Goal: Task Accomplishment & Management: Use online tool/utility

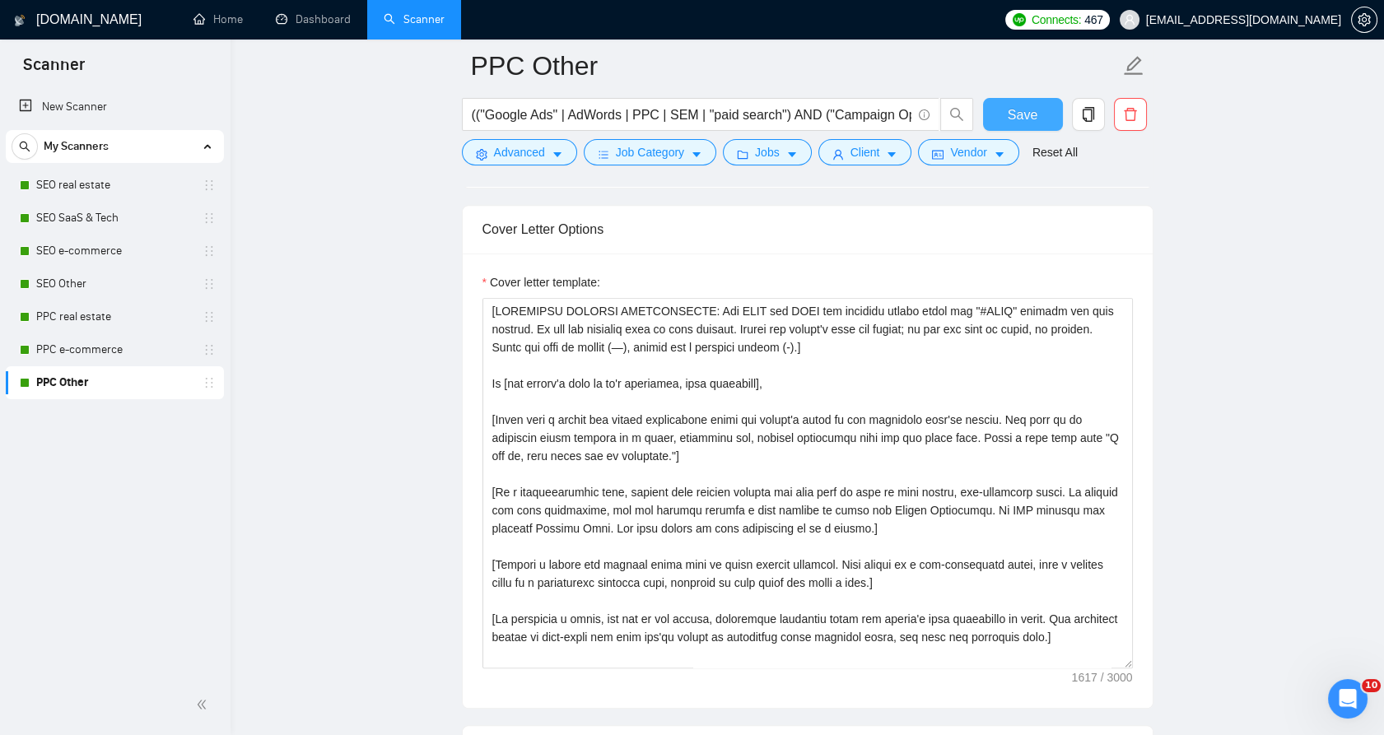
scroll to position [1767, 0]
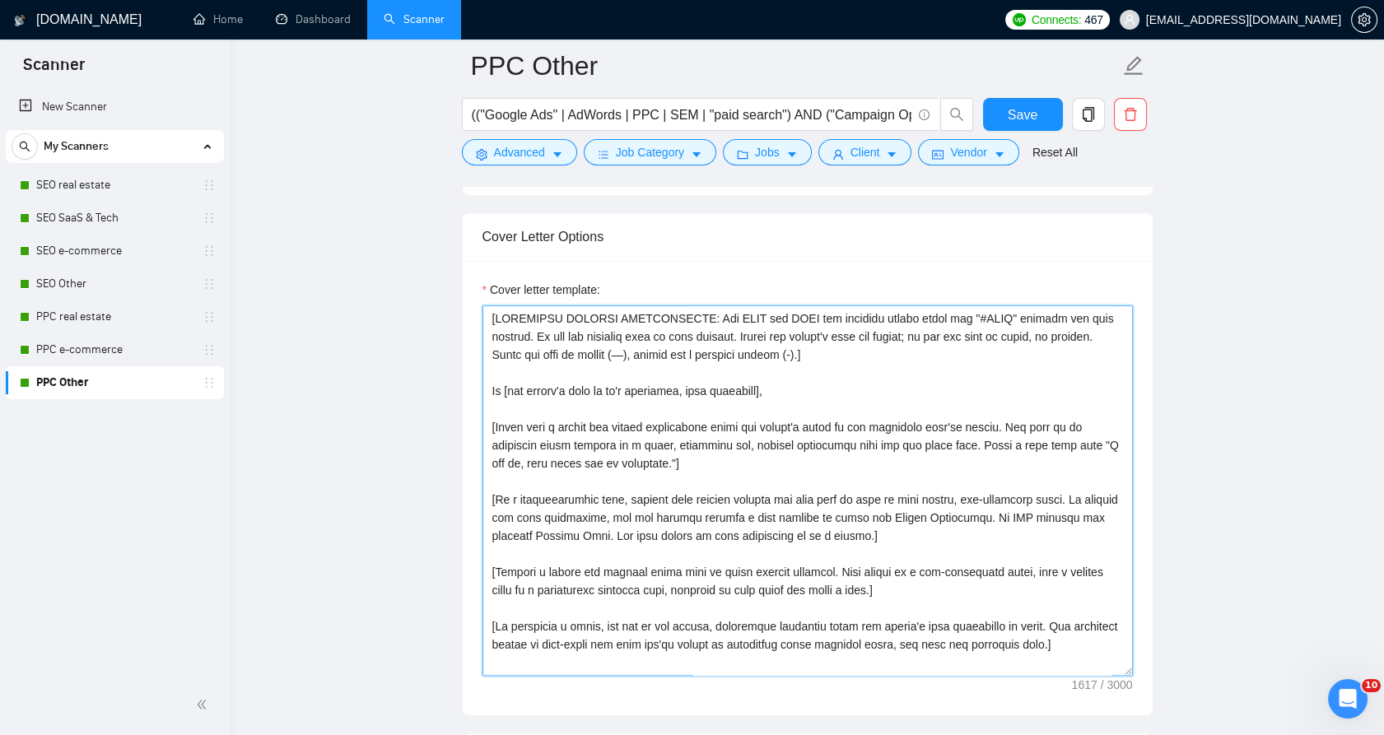
click at [700, 385] on textarea "Cover letter template:" at bounding box center [808, 490] width 650 height 371
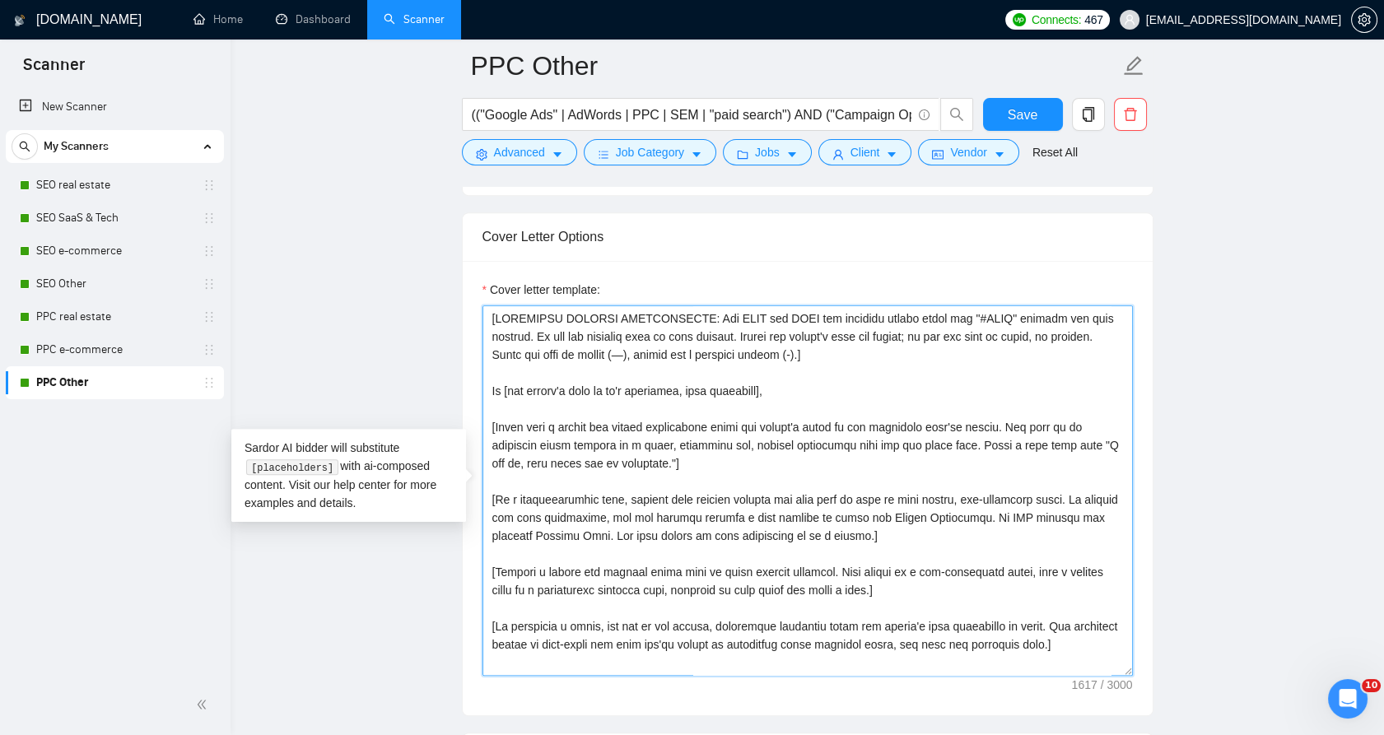
click at [700, 385] on textarea "Cover letter template:" at bounding box center [808, 490] width 650 height 371
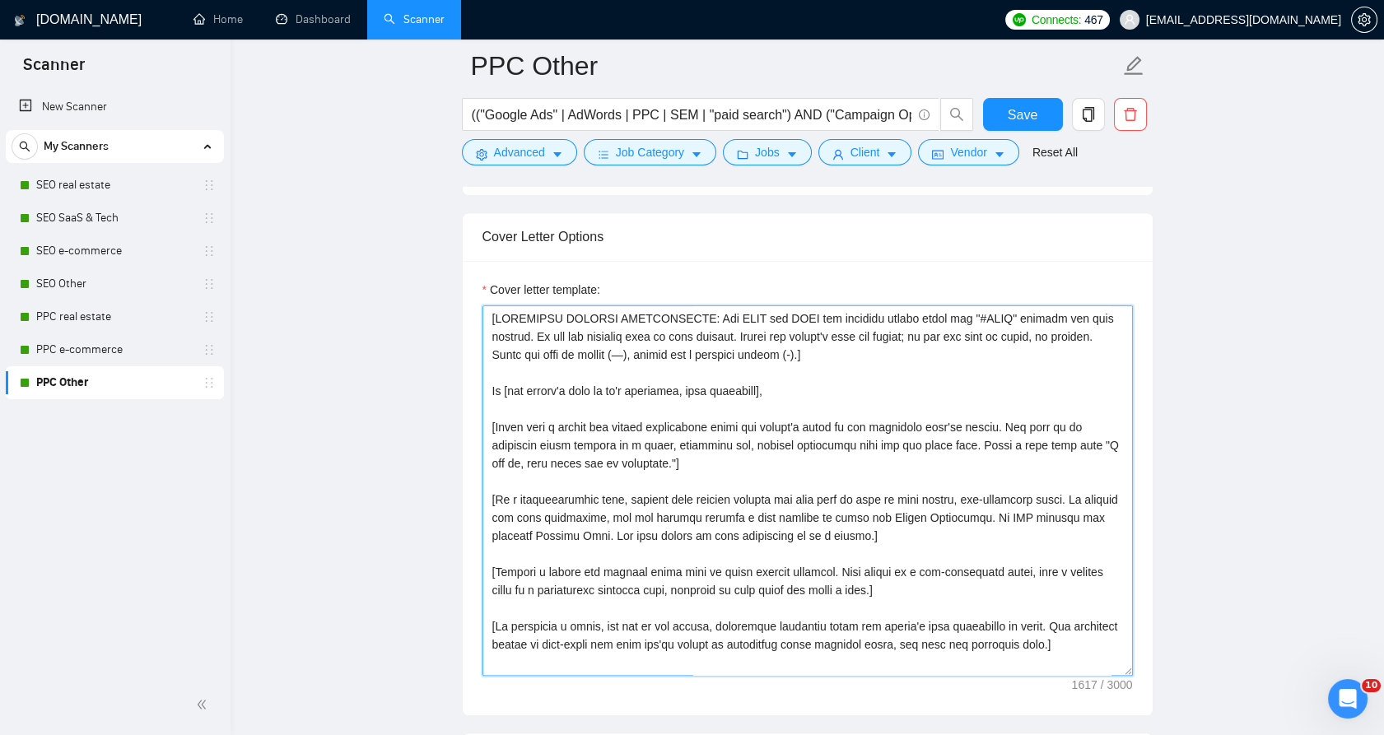
click at [842, 373] on textarea "Cover letter template:" at bounding box center [808, 490] width 650 height 371
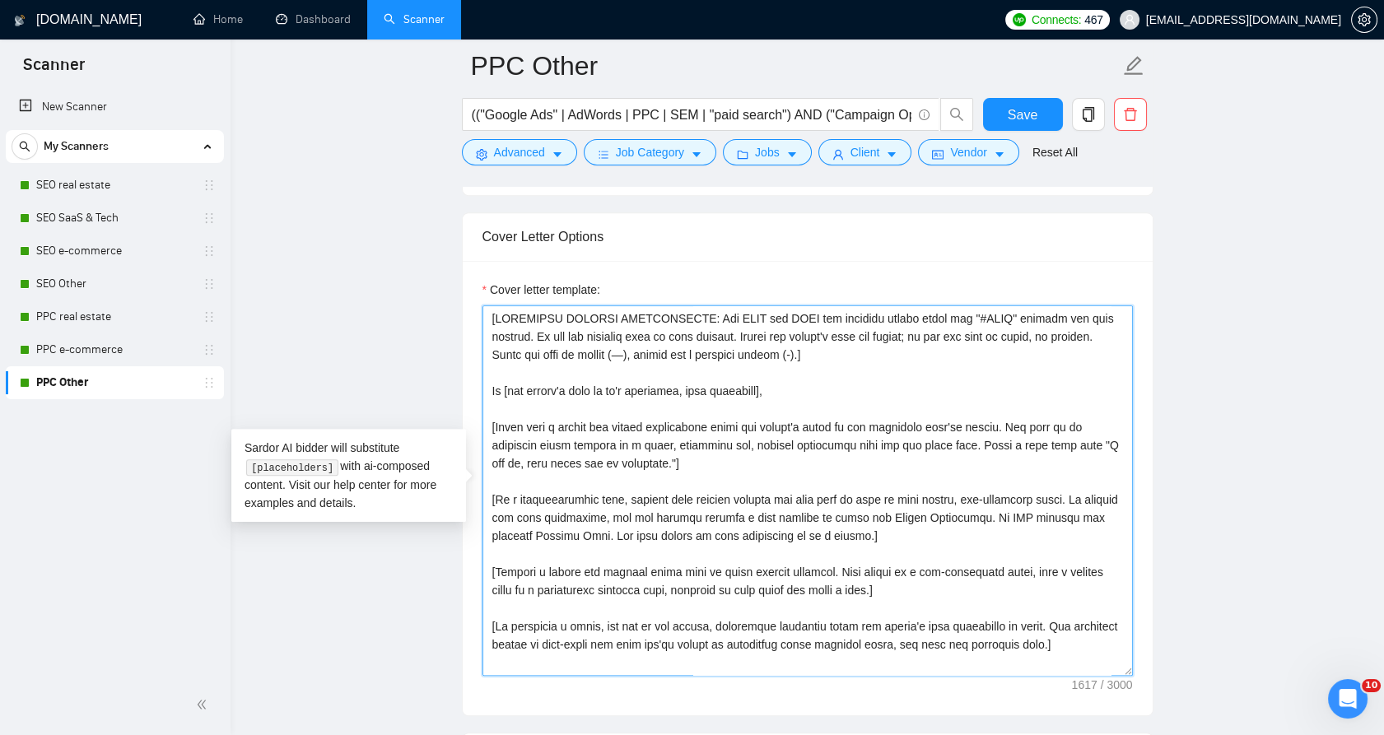
click at [668, 386] on textarea "Cover letter template:" at bounding box center [808, 490] width 650 height 371
click at [710, 416] on textarea "Cover letter template:" at bounding box center [808, 490] width 650 height 371
paste textarea "very casual opening that mentions seeing the post, then immediately makes an ho…"
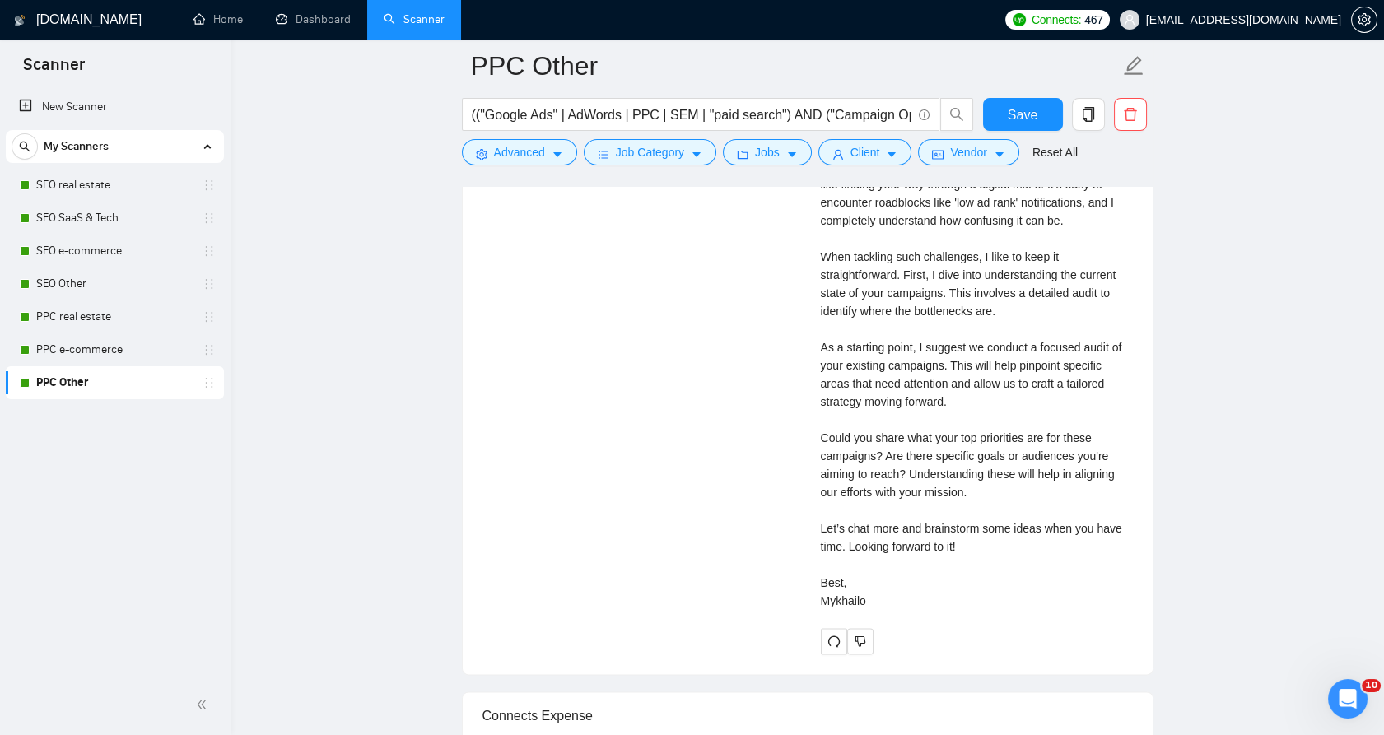
scroll to position [4146, 0]
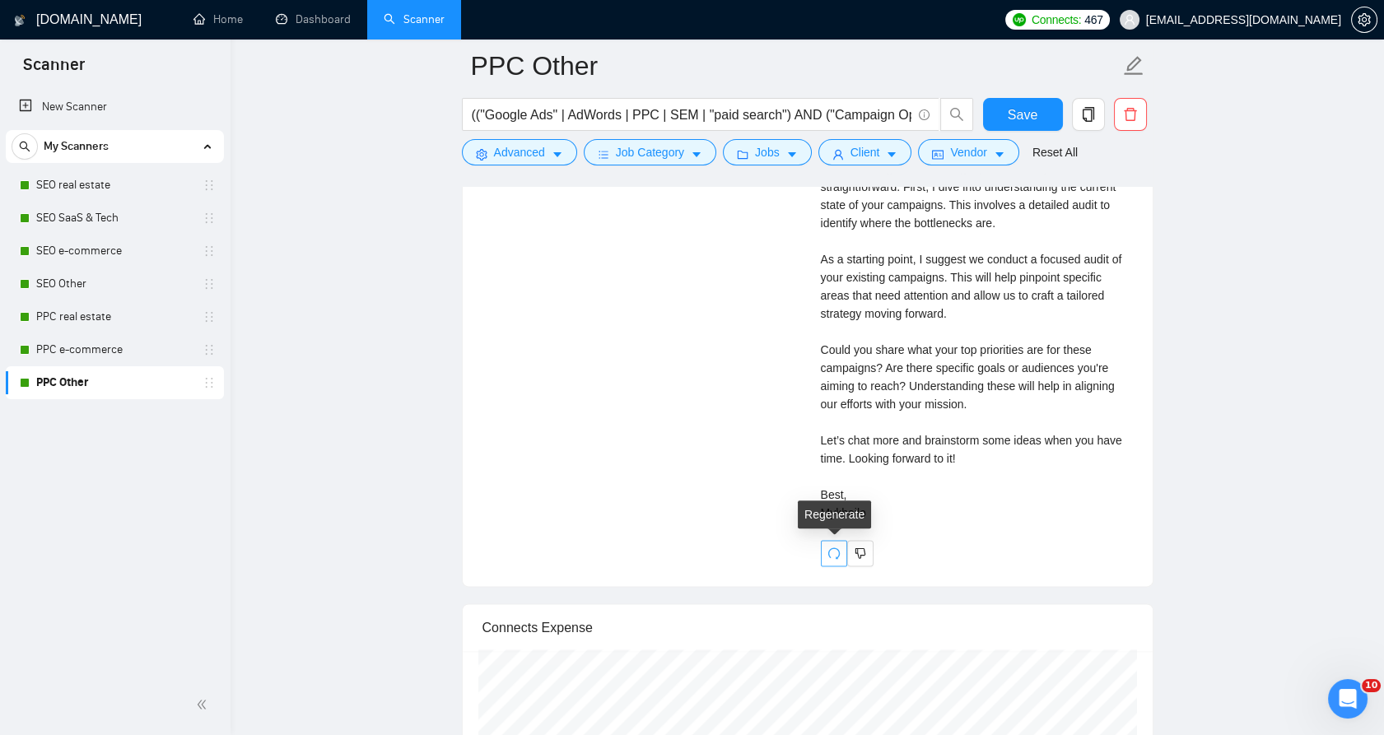
click at [830, 553] on icon "redo" at bounding box center [834, 554] width 12 height 12
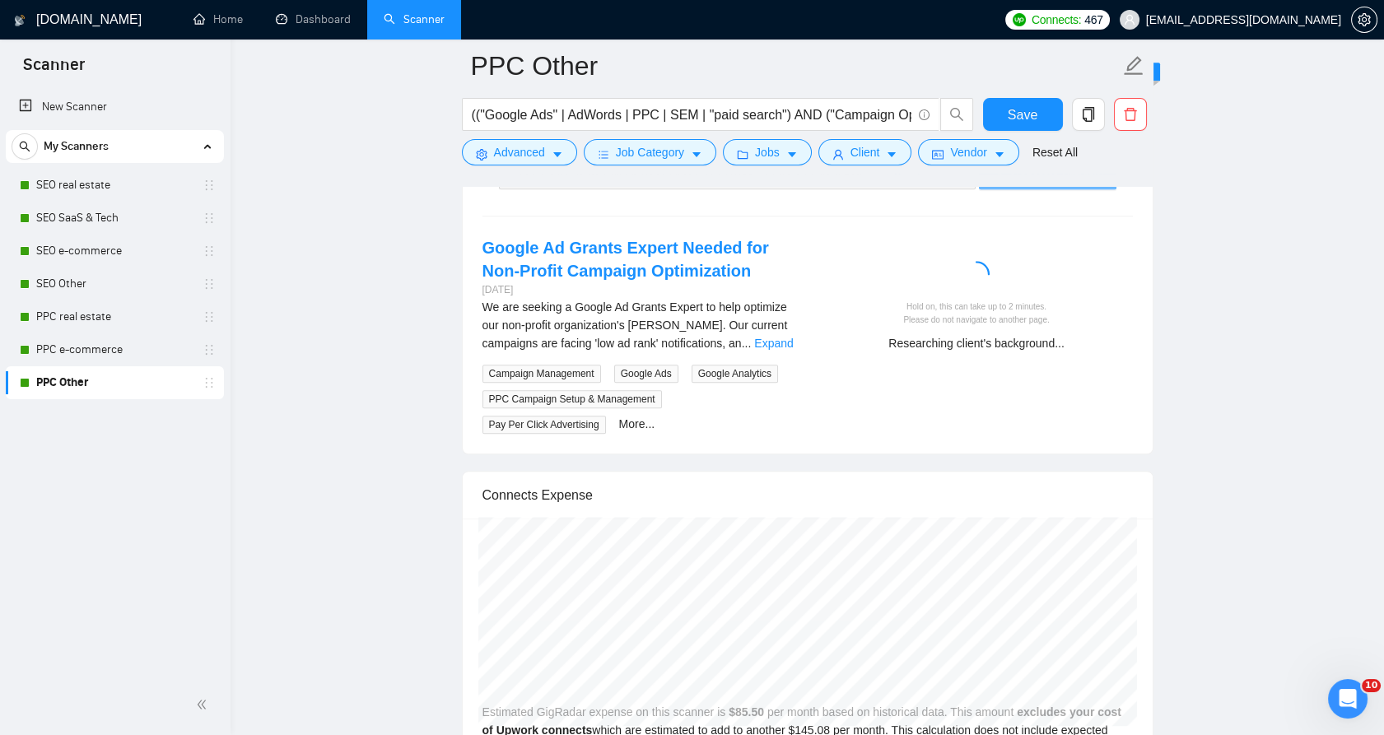
scroll to position [3322, 0]
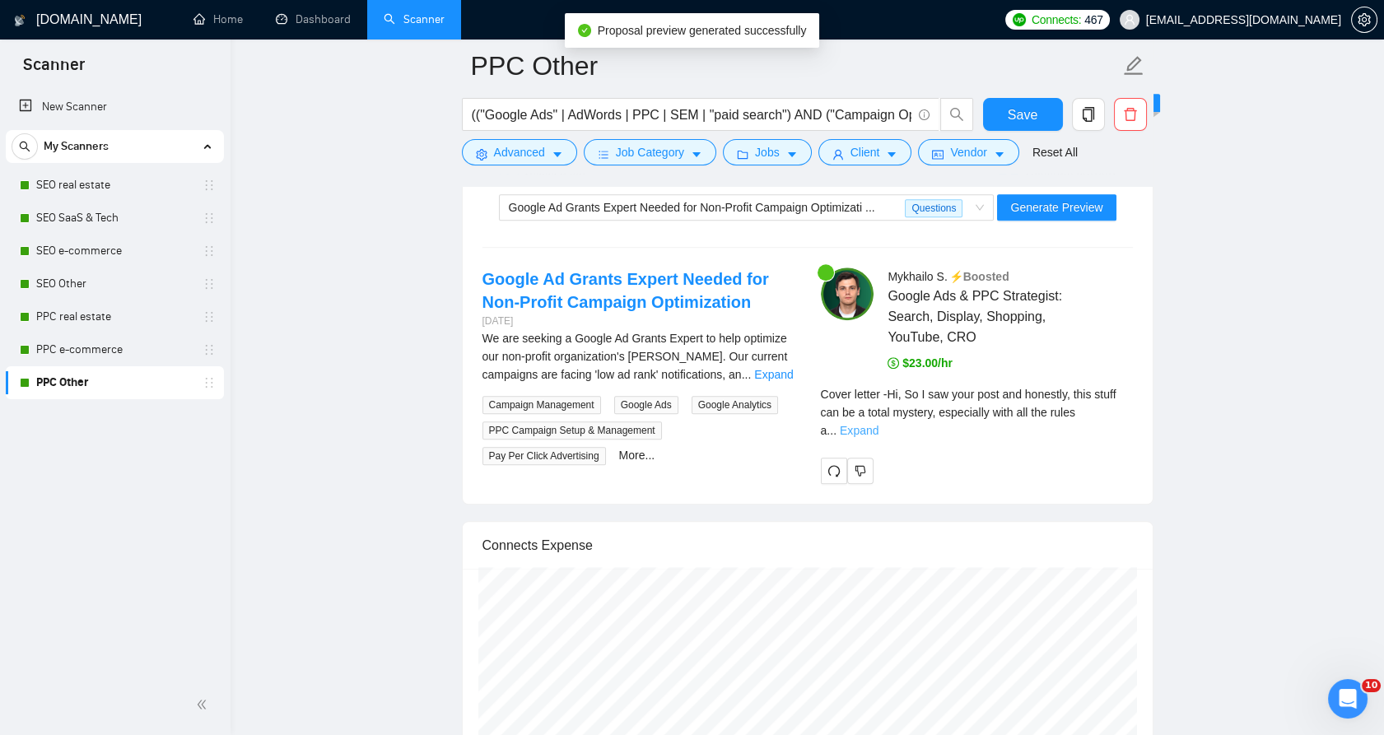
click at [879, 424] on link "Expand" at bounding box center [859, 430] width 39 height 13
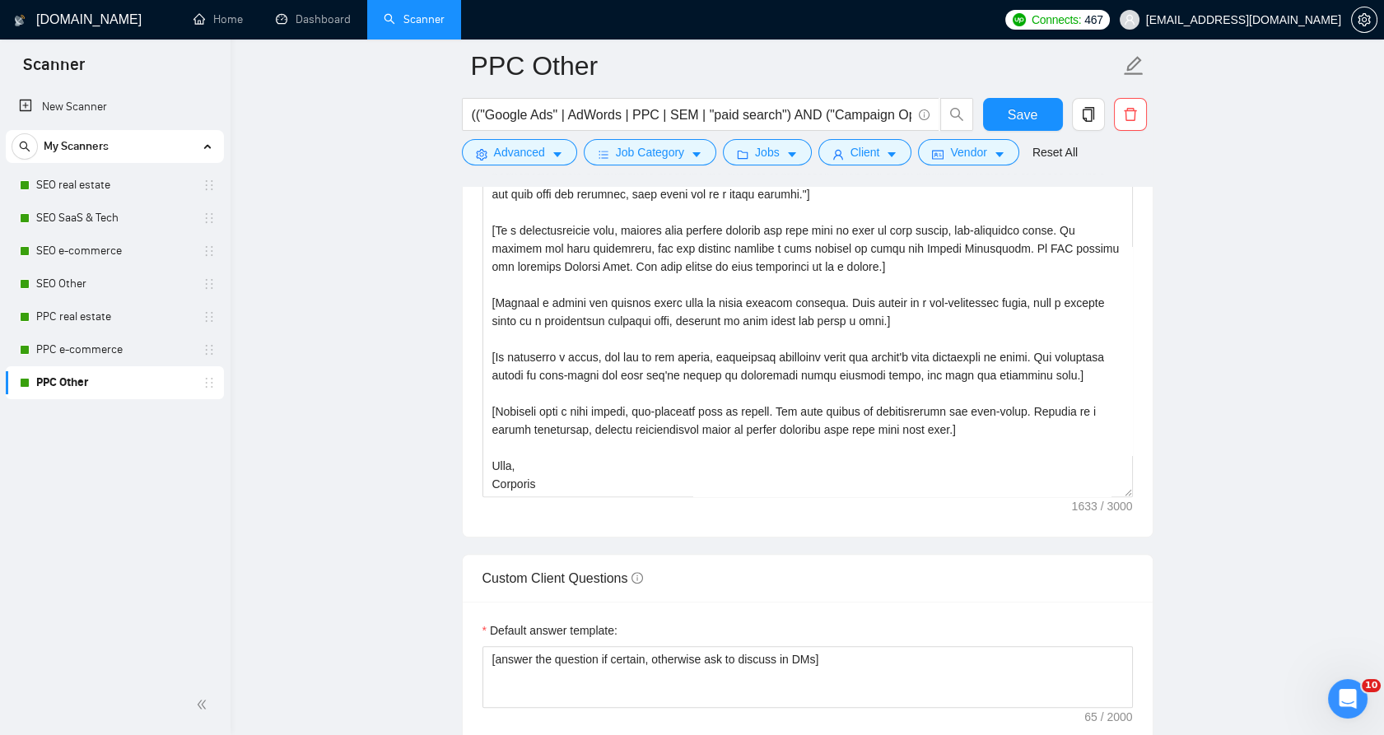
scroll to position [1858, 0]
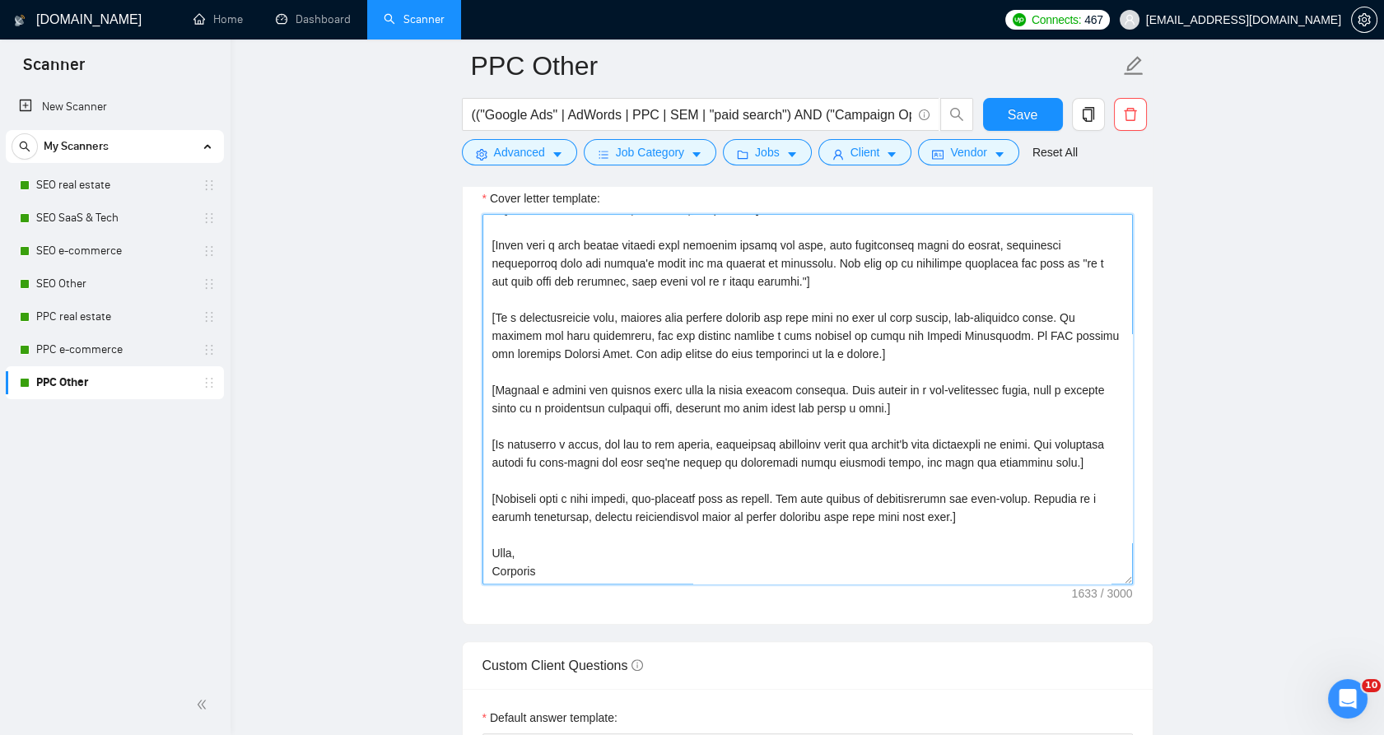
click at [726, 280] on textarea "Cover letter template:" at bounding box center [808, 399] width 650 height 371
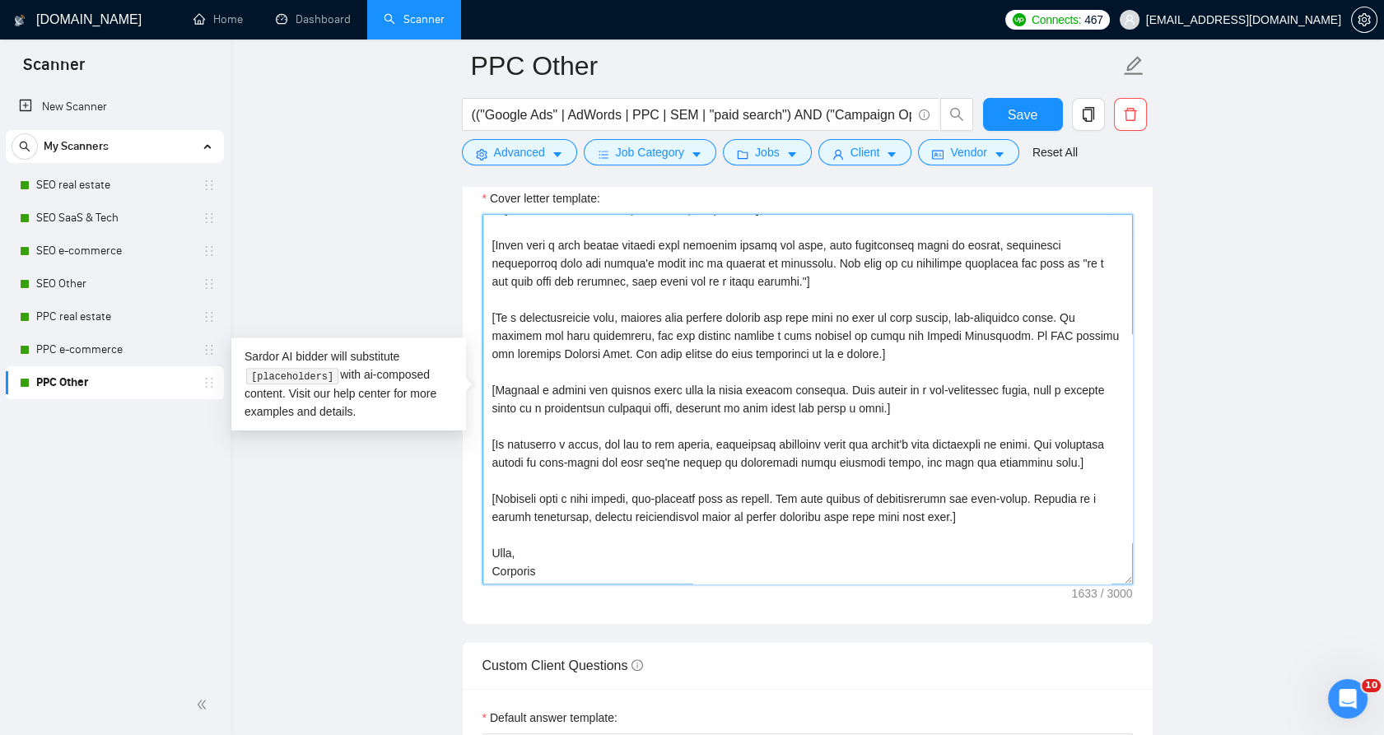
drag, startPoint x: 726, startPoint y: 280, endPoint x: 501, endPoint y: 270, distance: 225.0
click at [501, 270] on textarea "Cover letter template:" at bounding box center [808, 399] width 650 height 371
click at [742, 391] on textarea "Cover letter template:" at bounding box center [808, 399] width 650 height 371
paste textarea "LOREMIP DOLO: Sita consect adipi elit se doeiusmodtempo, incididunt, utl etdol …"
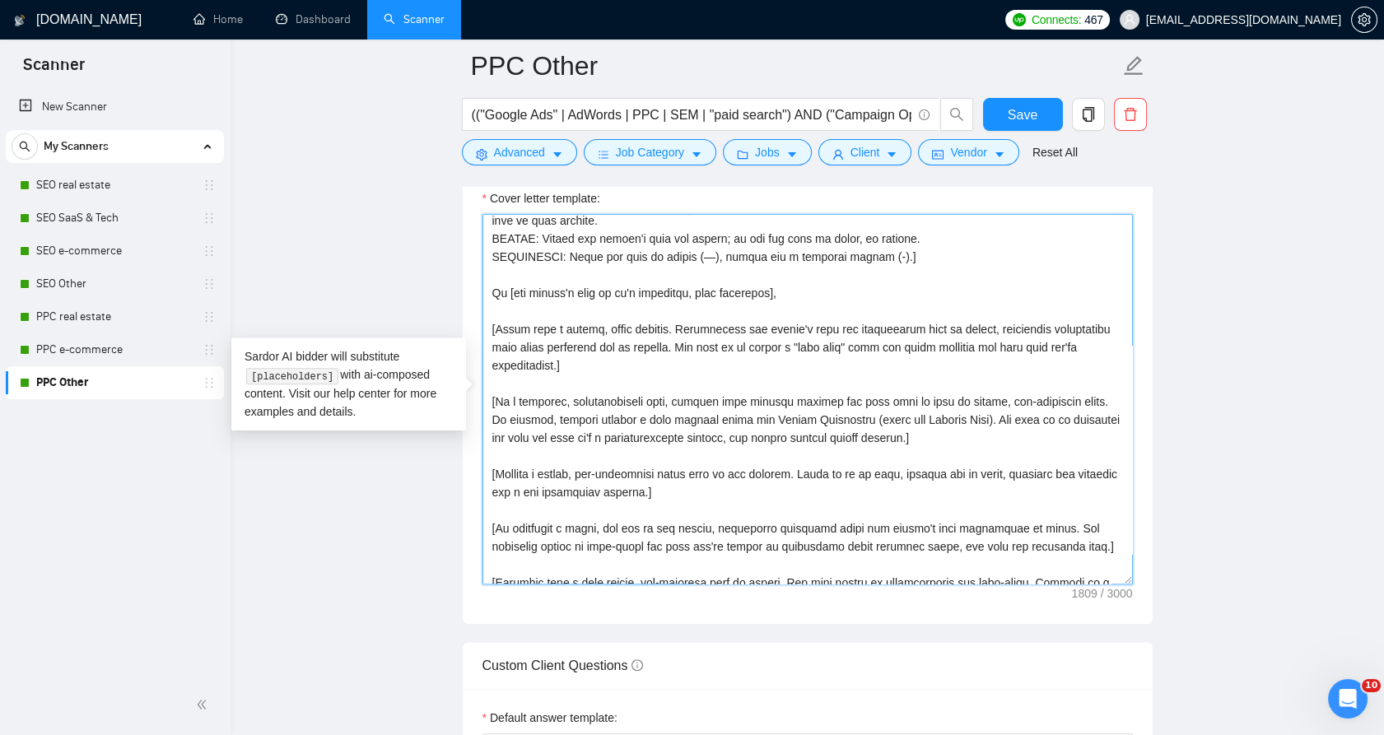
scroll to position [0, 0]
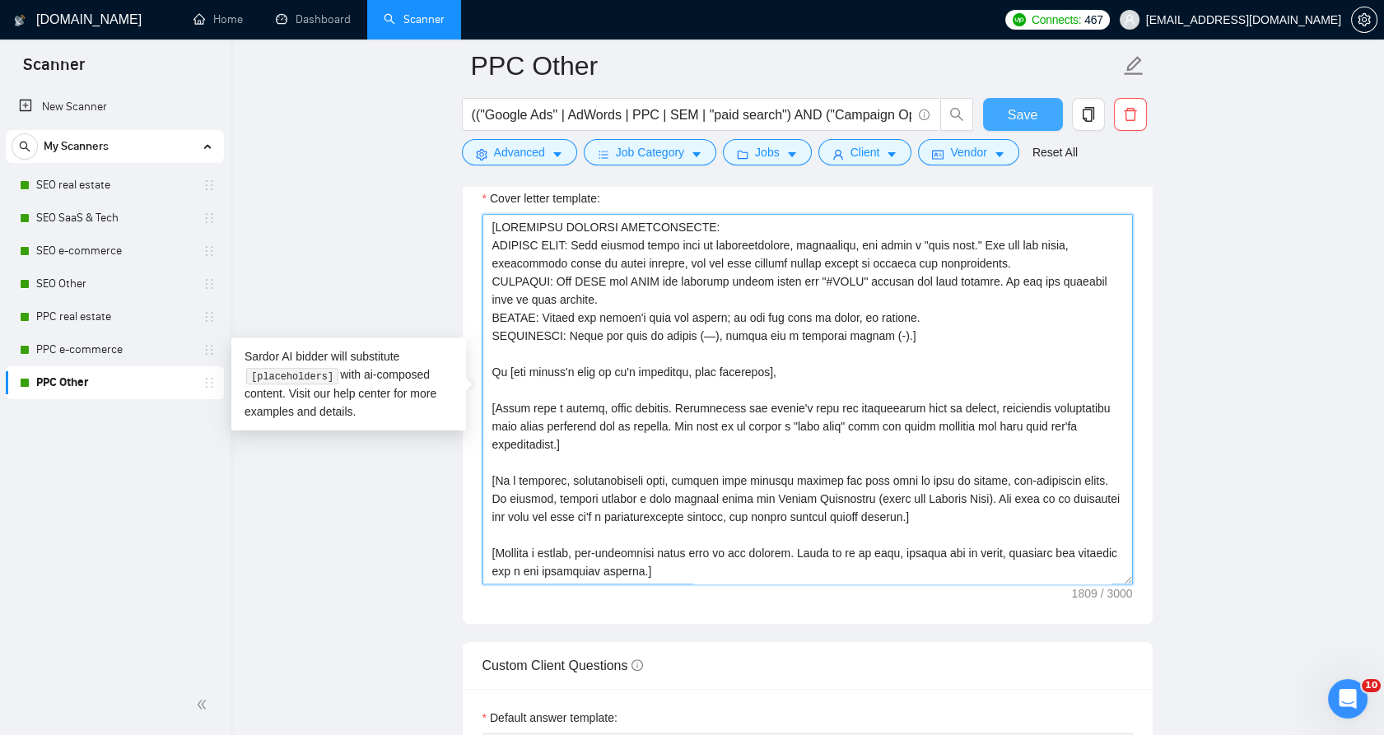
type textarea "[LOREMIPSU DOLORSI AMETCONSECTE: ADIPISC ELIT: Sedd eiusmod tempo inci ut labor…"
click at [1021, 118] on span "Save" at bounding box center [1023, 115] width 30 height 21
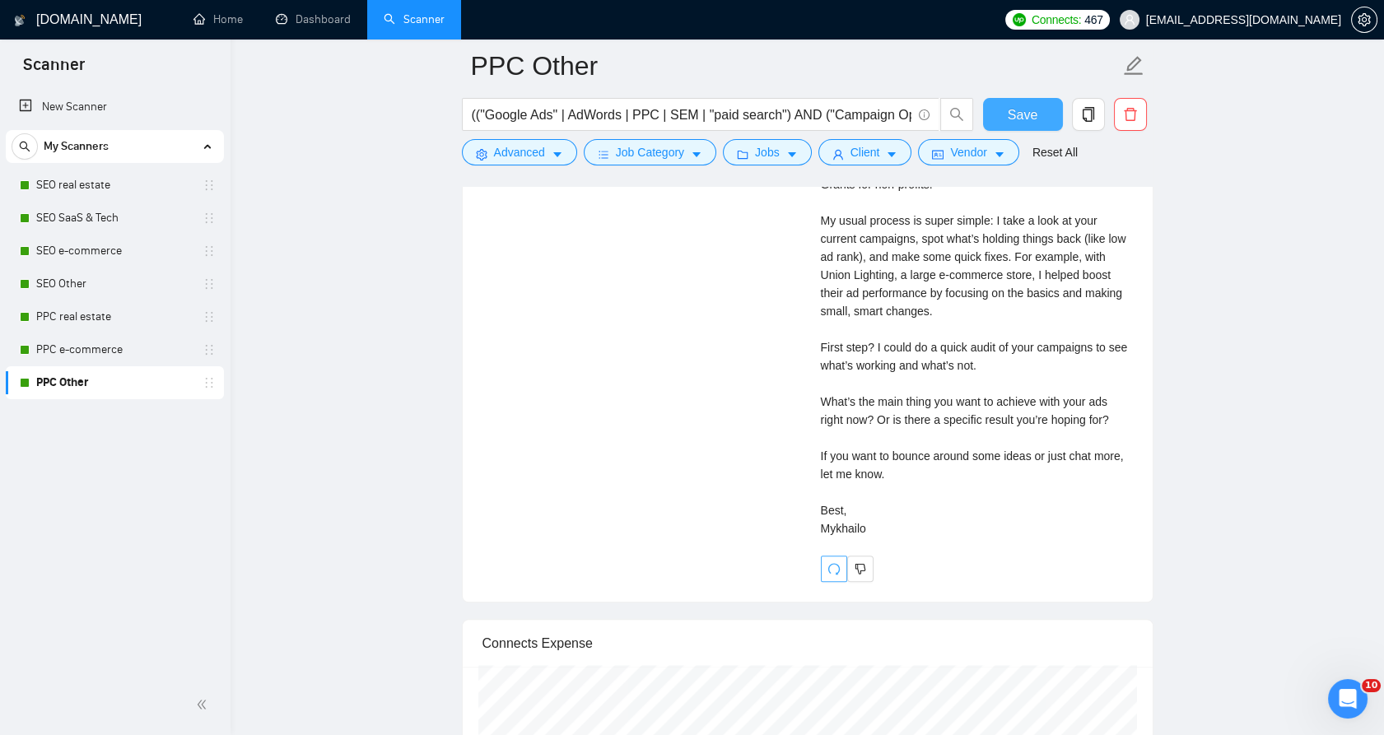
scroll to position [4054, 0]
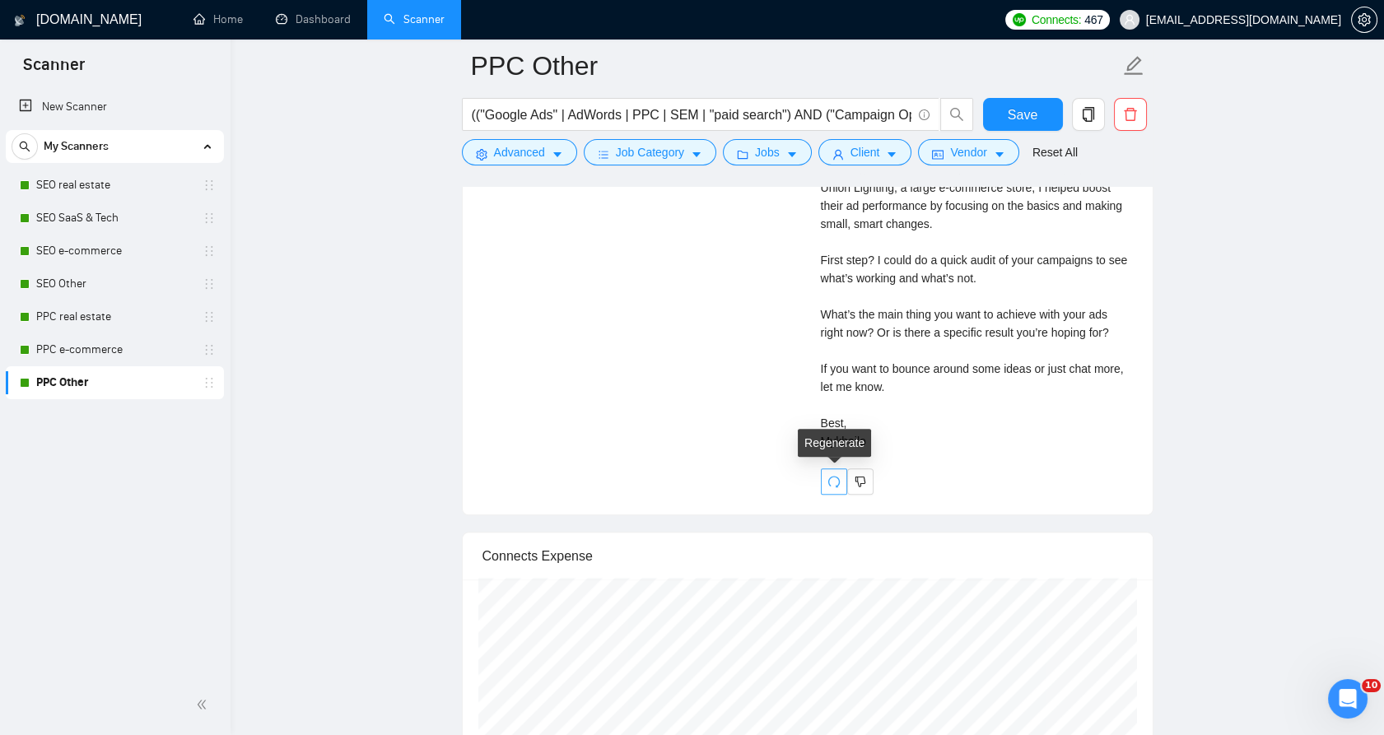
click at [826, 476] on span "redo" at bounding box center [834, 481] width 25 height 13
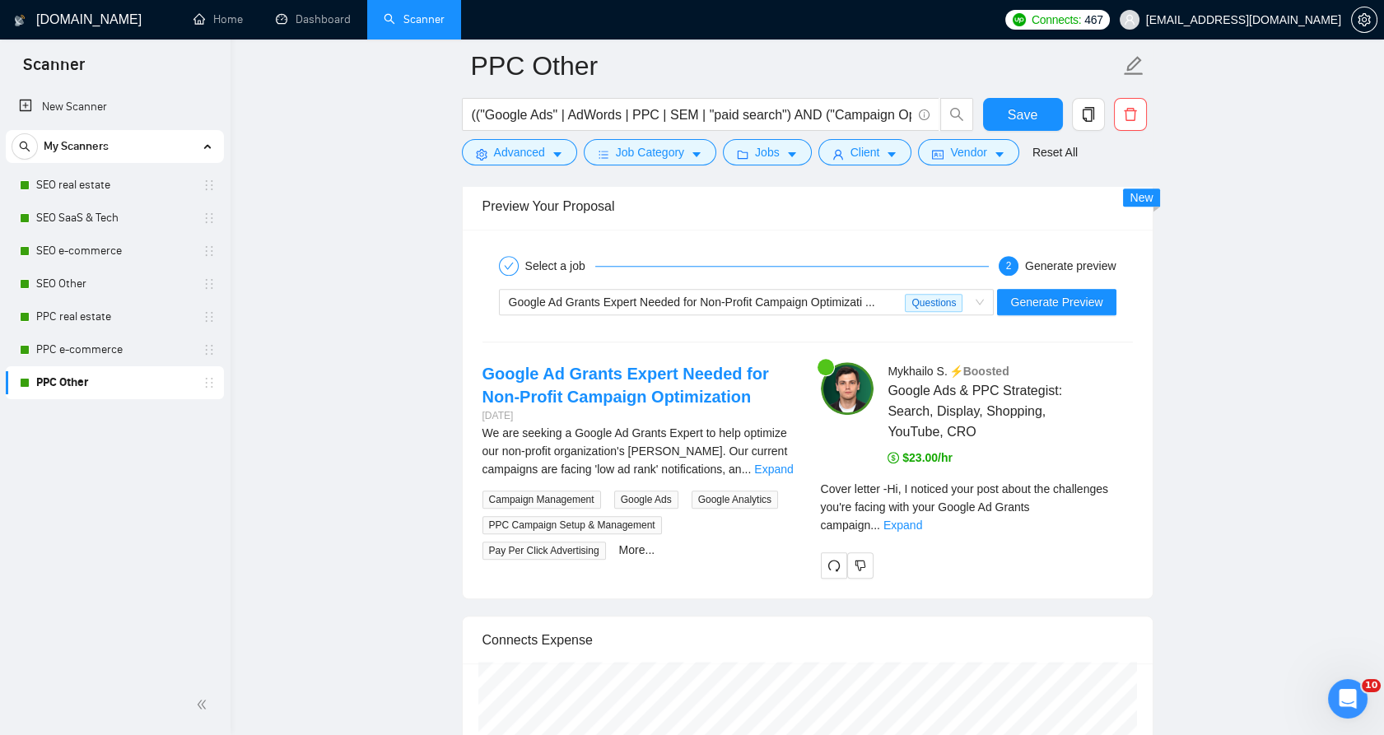
scroll to position [3322, 0]
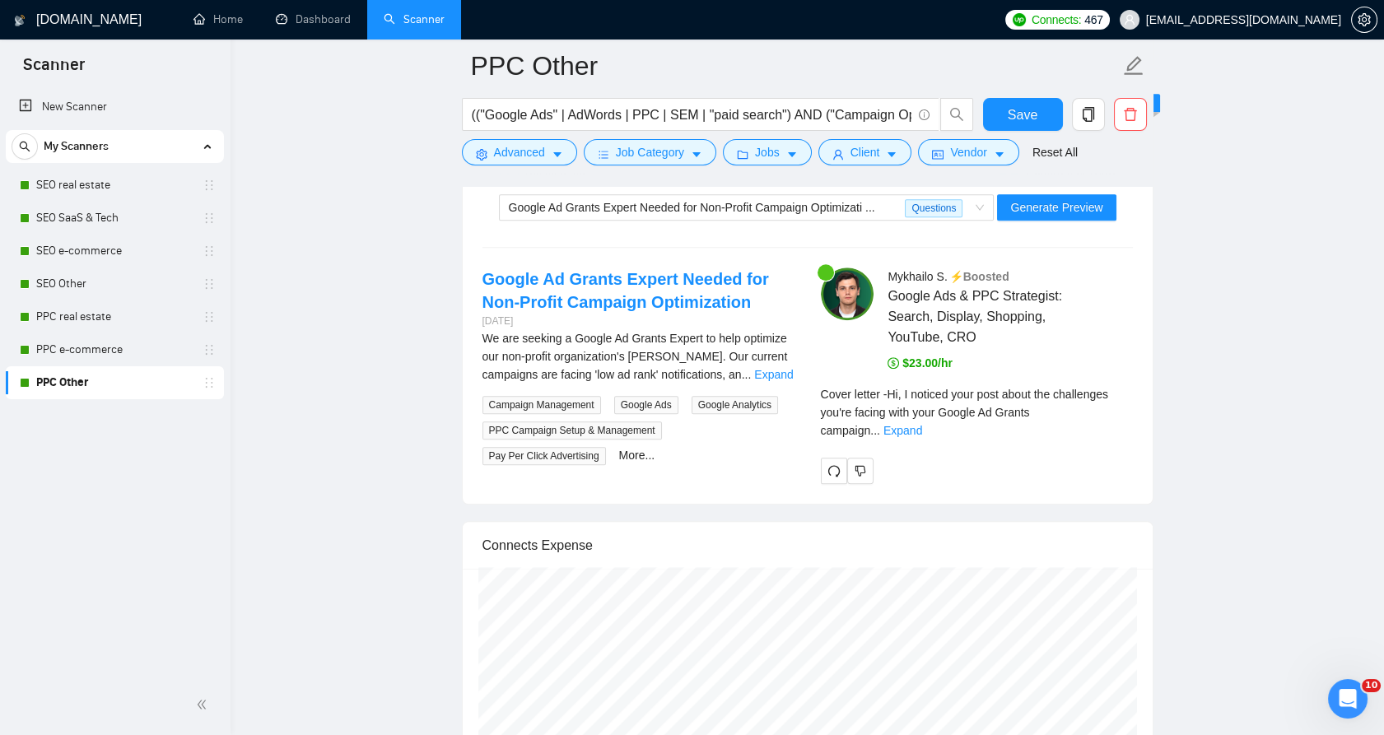
click at [880, 424] on span "..." at bounding box center [875, 430] width 10 height 13
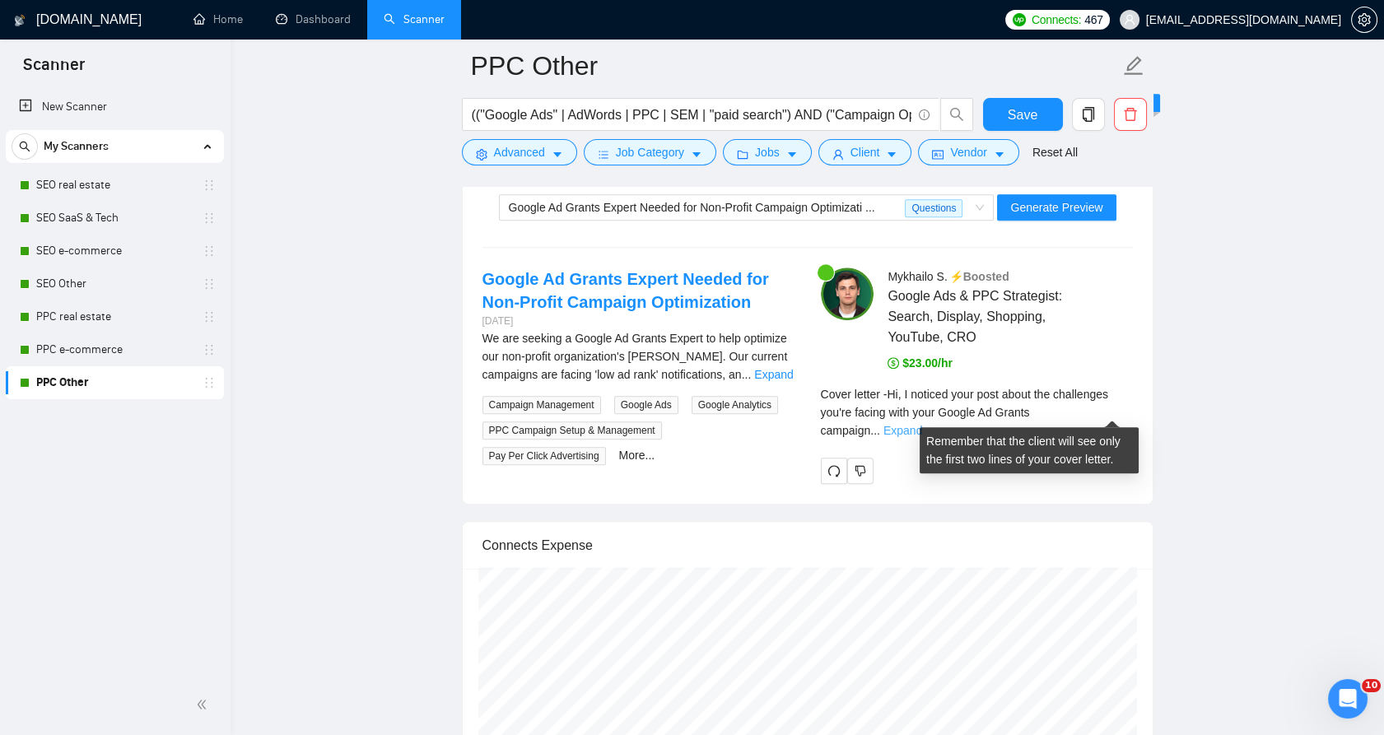
click at [922, 424] on link "Expand" at bounding box center [902, 430] width 39 height 13
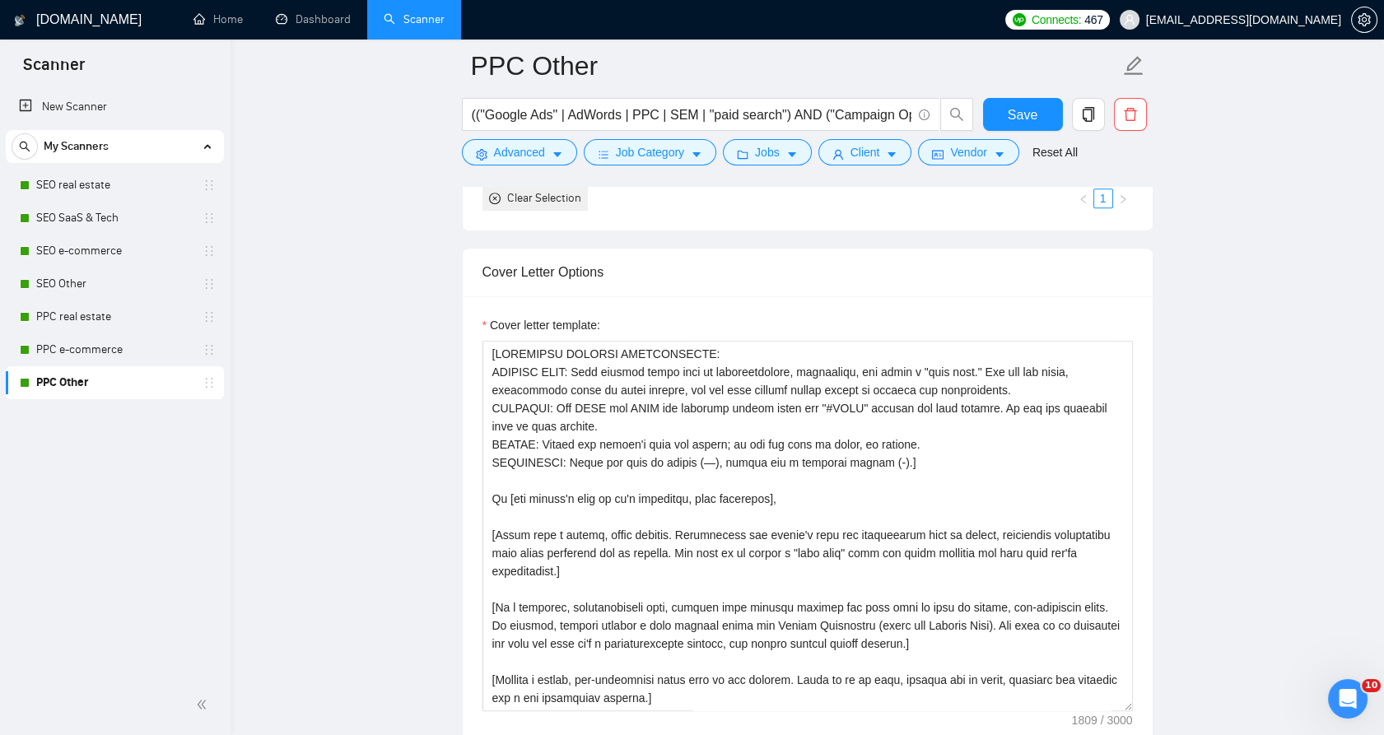
scroll to position [1676, 0]
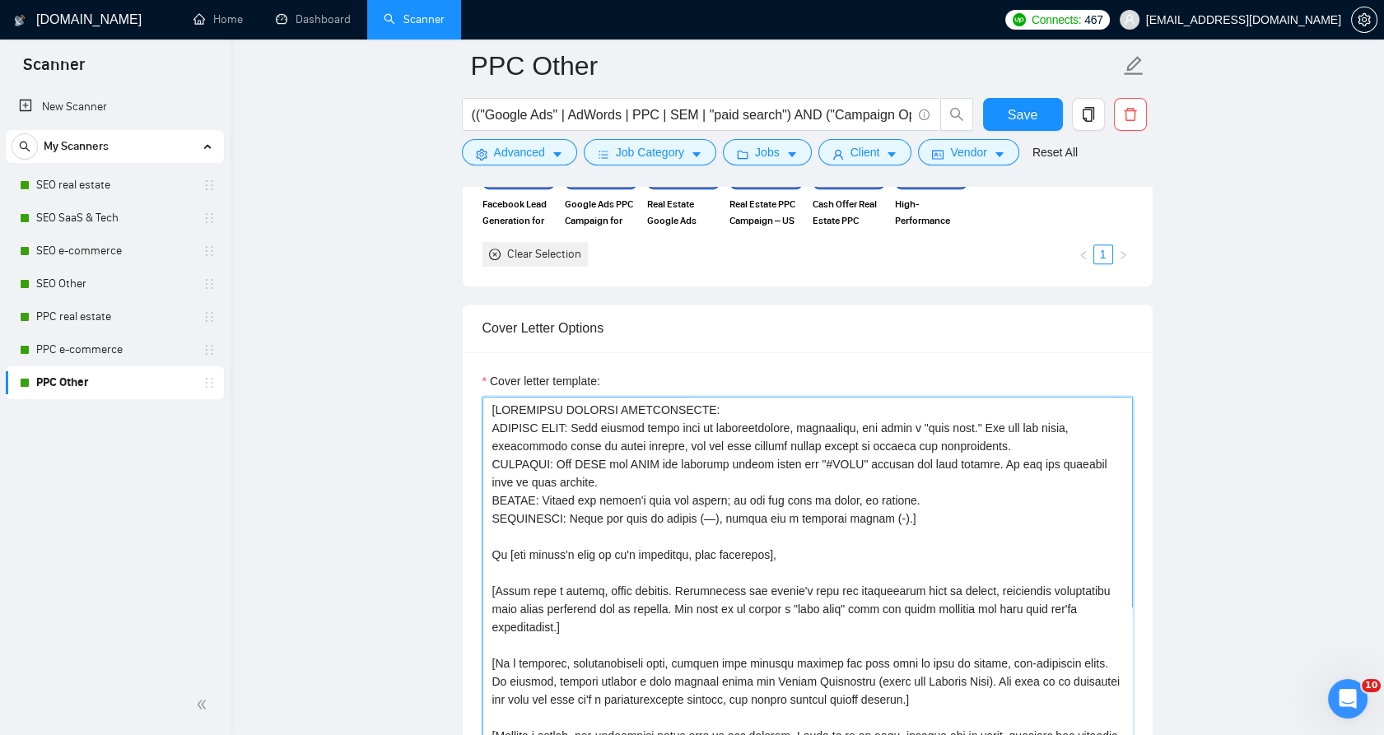
click at [646, 470] on textarea "Cover letter template:" at bounding box center [808, 582] width 650 height 371
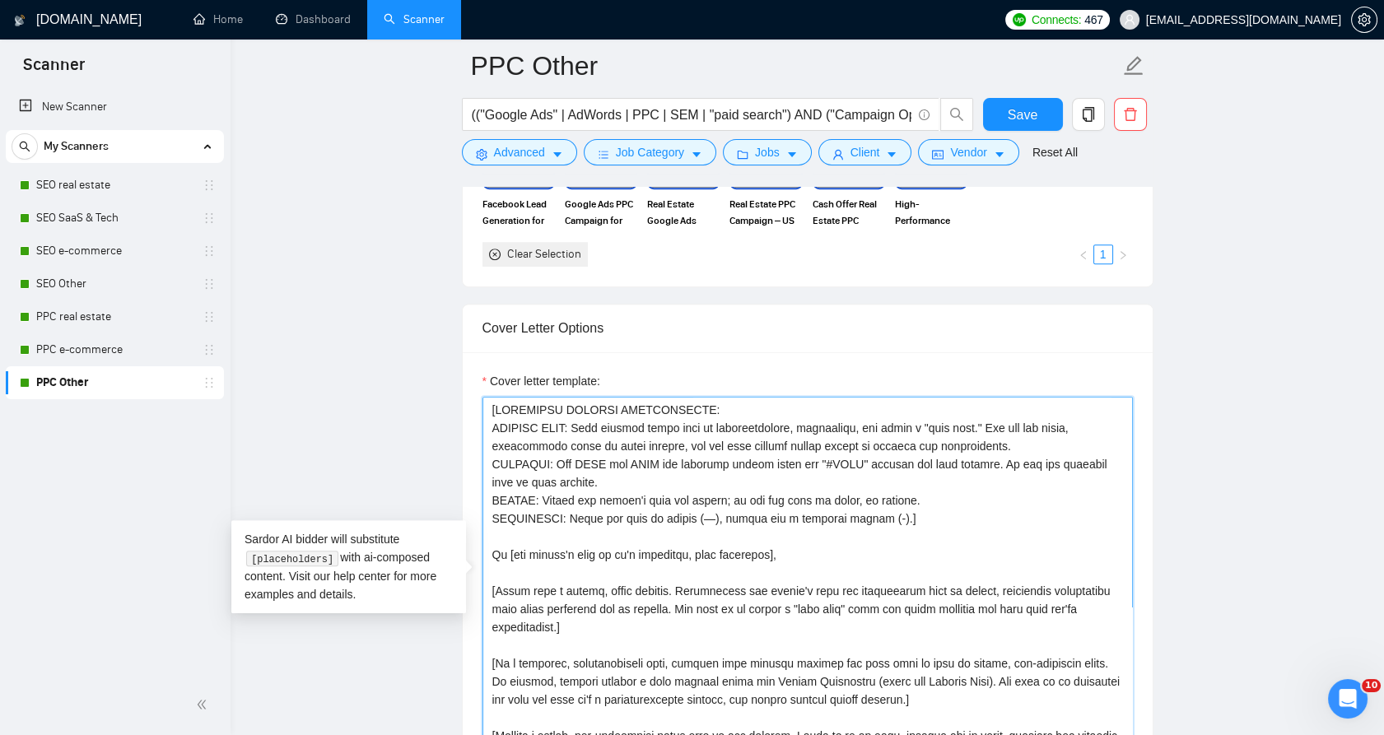
click at [646, 470] on textarea "Cover letter template:" at bounding box center [808, 582] width 650 height 371
paste textarea "short, creative, and attention-grabbing opening line (a "trick" or a light joke…"
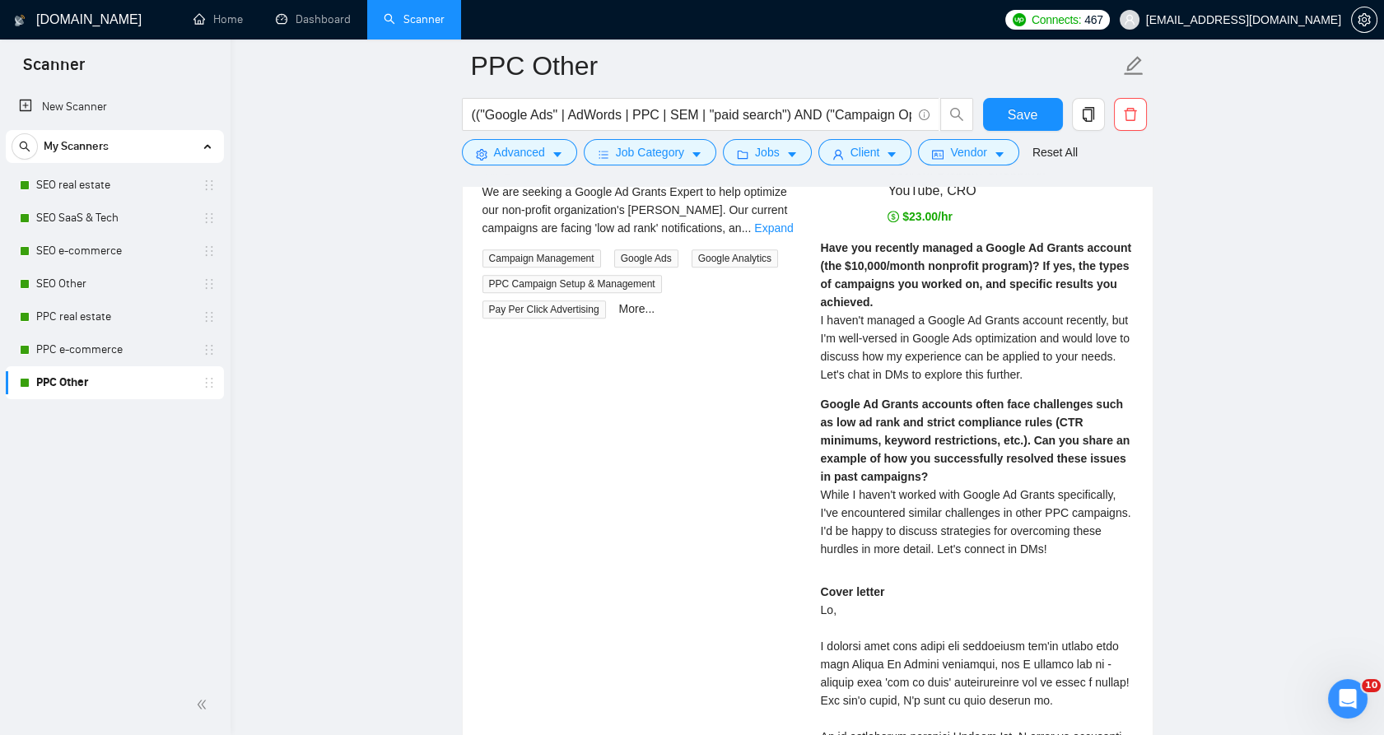
scroll to position [3533, 0]
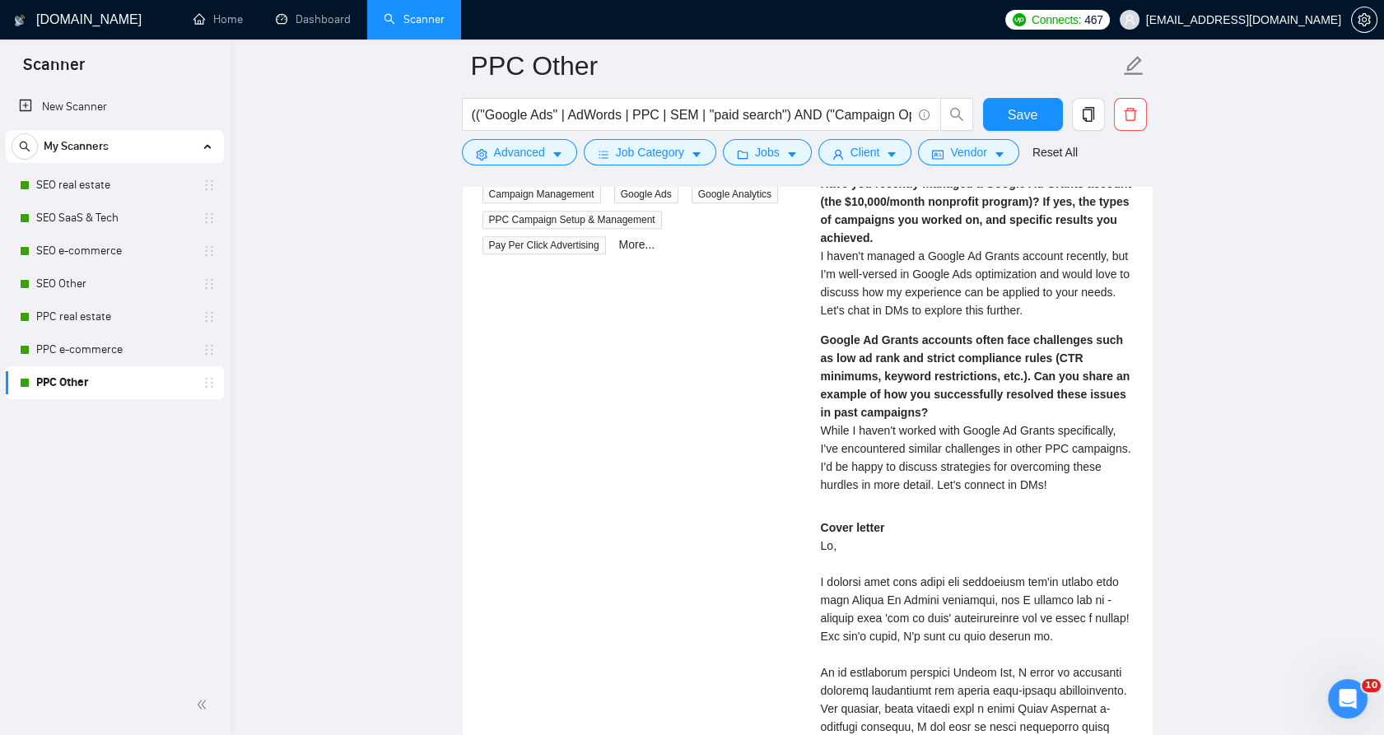
type textarea "[LOREMIPSU DOLORSI AMETCONSECTE: ADIPISC ELIT: Sedd eiusmod tempo inci ut labor…"
click at [1049, 145] on div "Reset all filters" at bounding box center [1049, 145] width 0 height 0
click at [1000, 115] on button "Save" at bounding box center [1023, 114] width 80 height 33
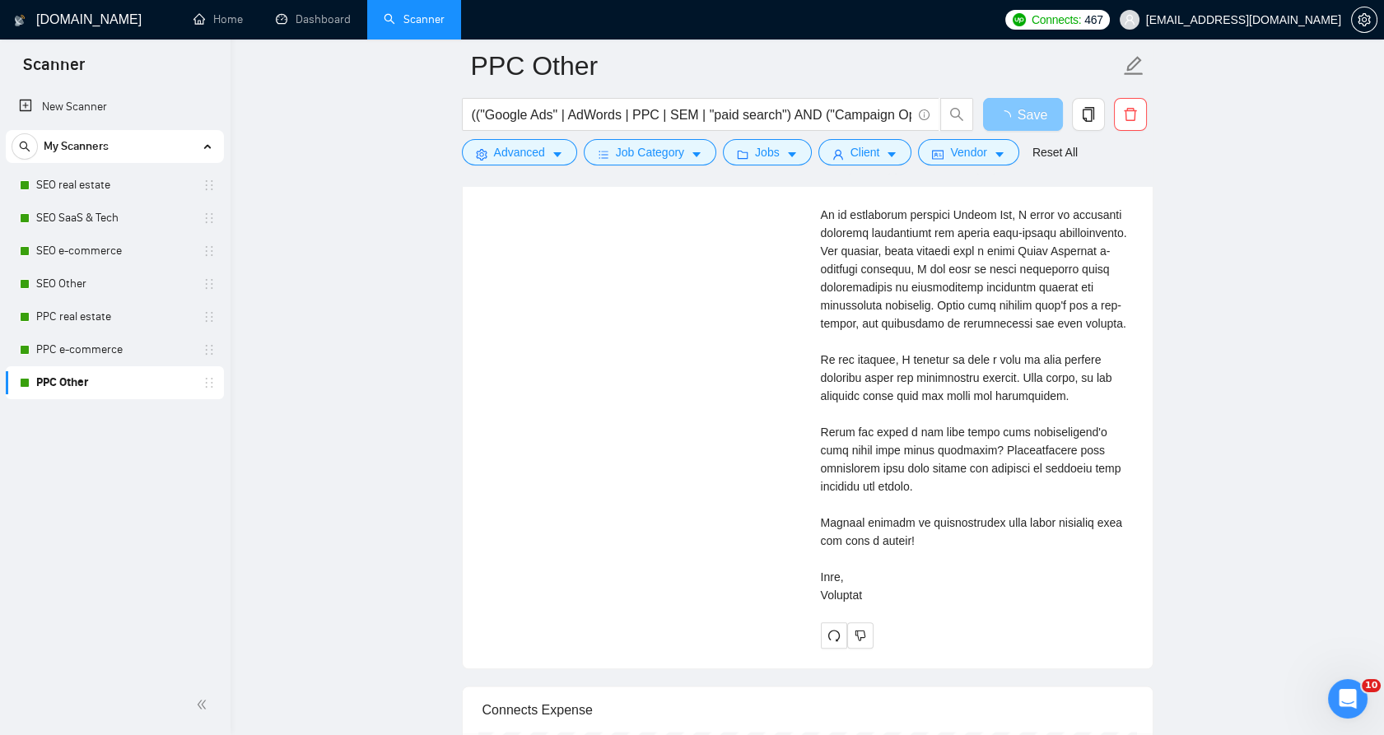
scroll to position [4357, 0]
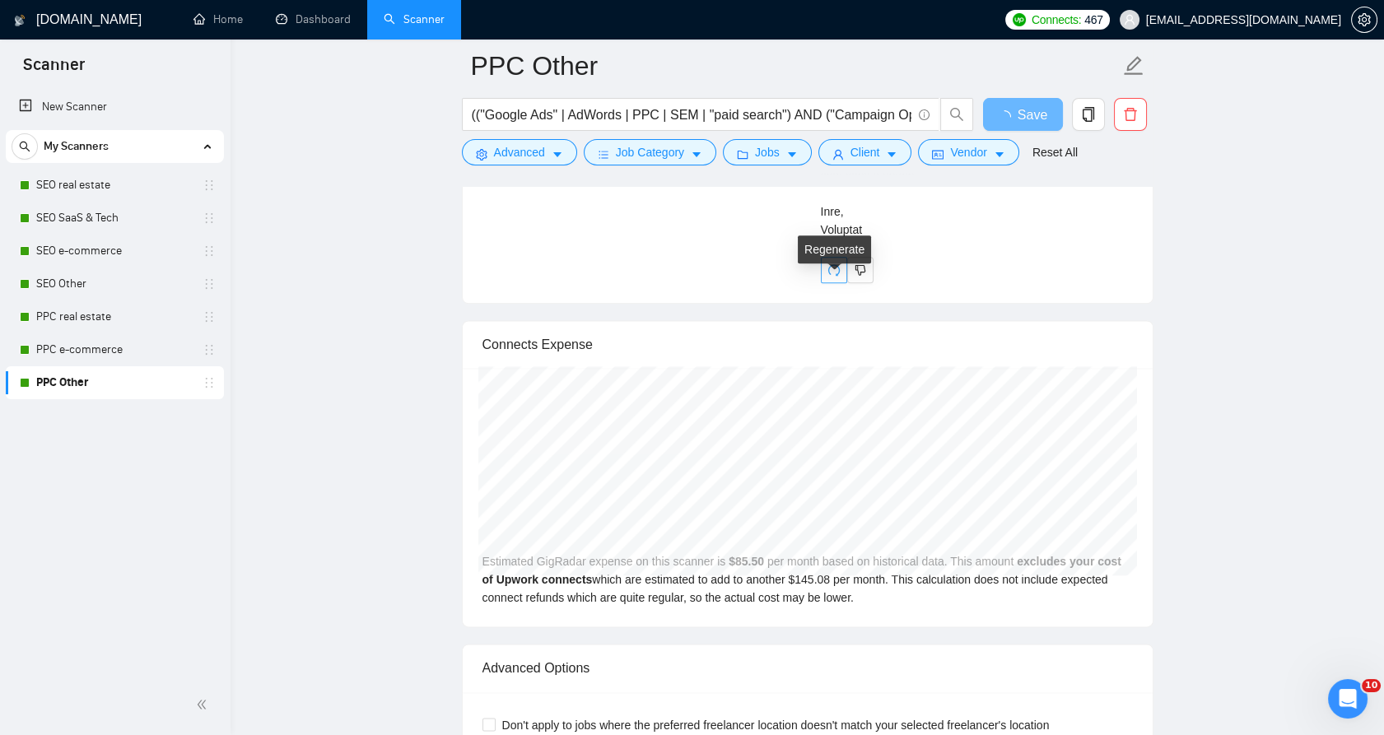
click at [834, 277] on icon "redo" at bounding box center [834, 269] width 13 height 13
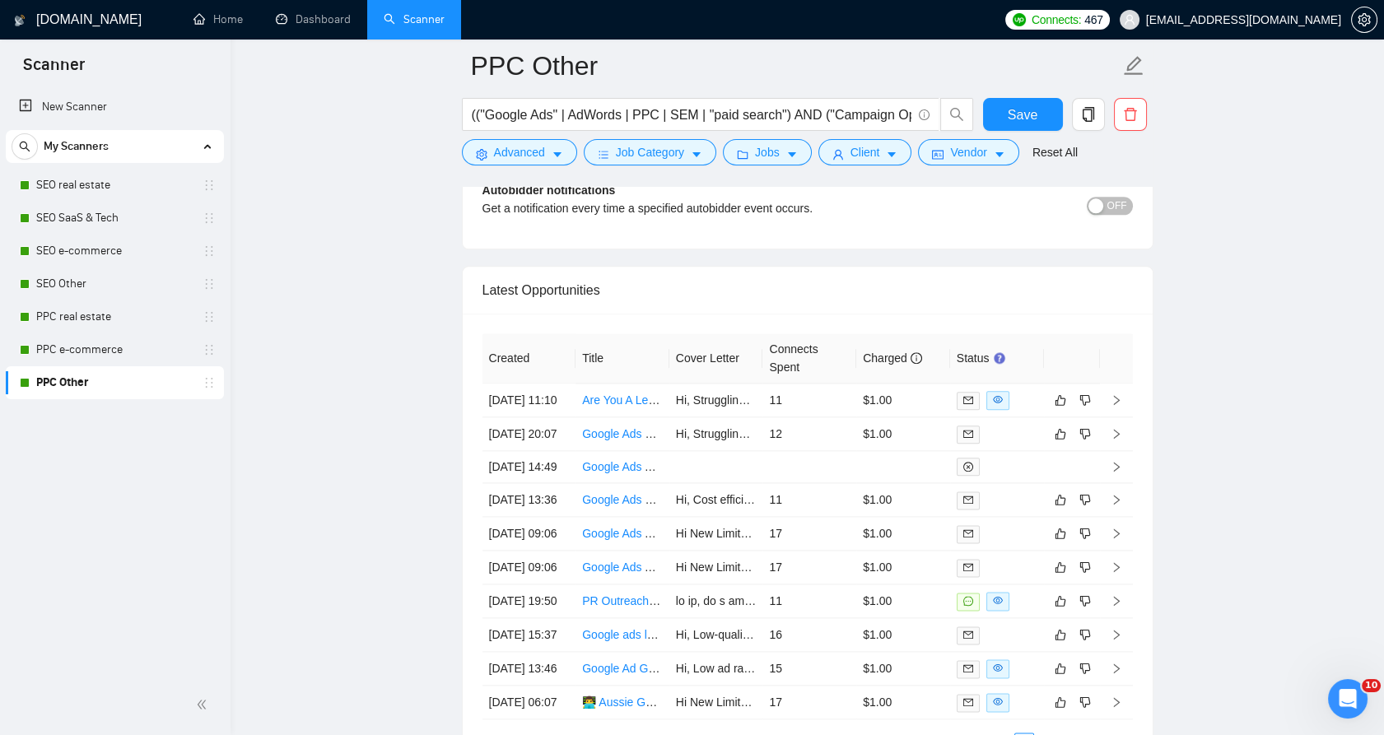
scroll to position [4142, 0]
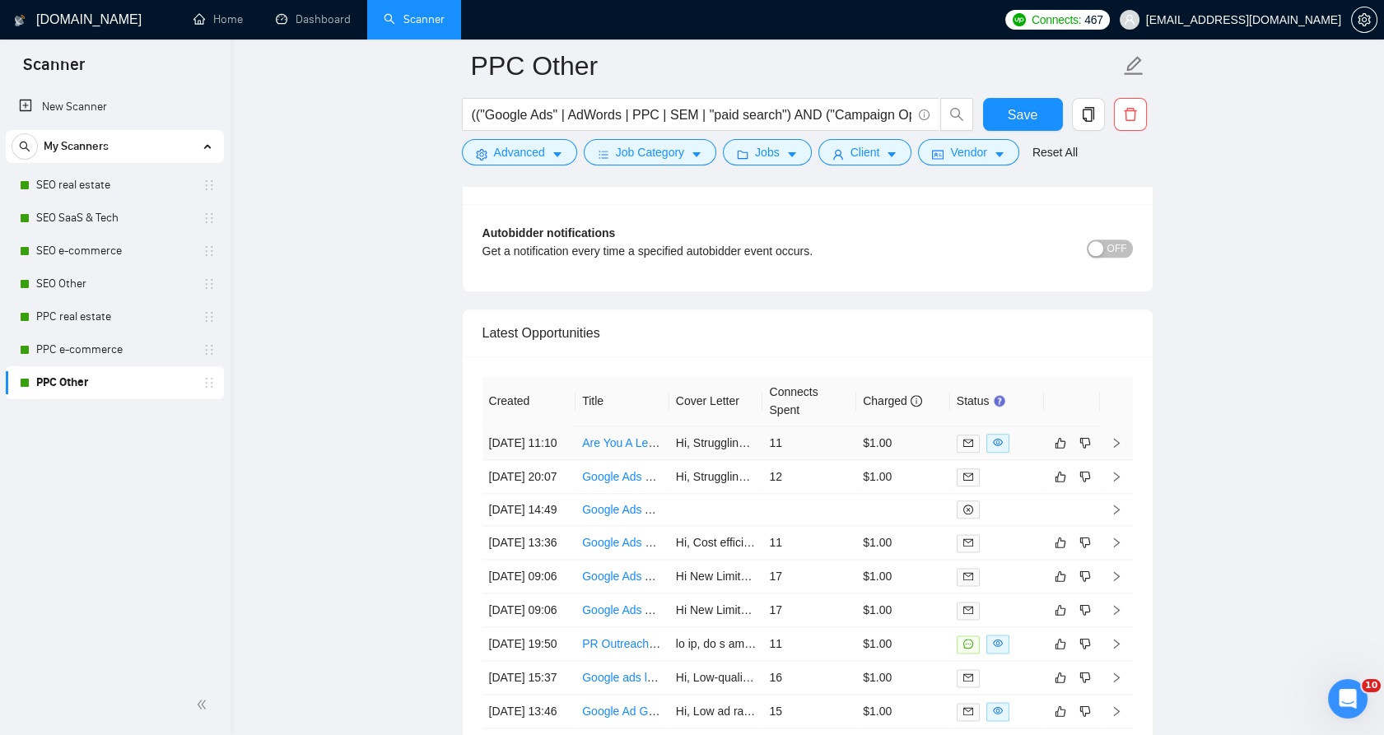
click at [839, 453] on td "11" at bounding box center [809, 444] width 94 height 34
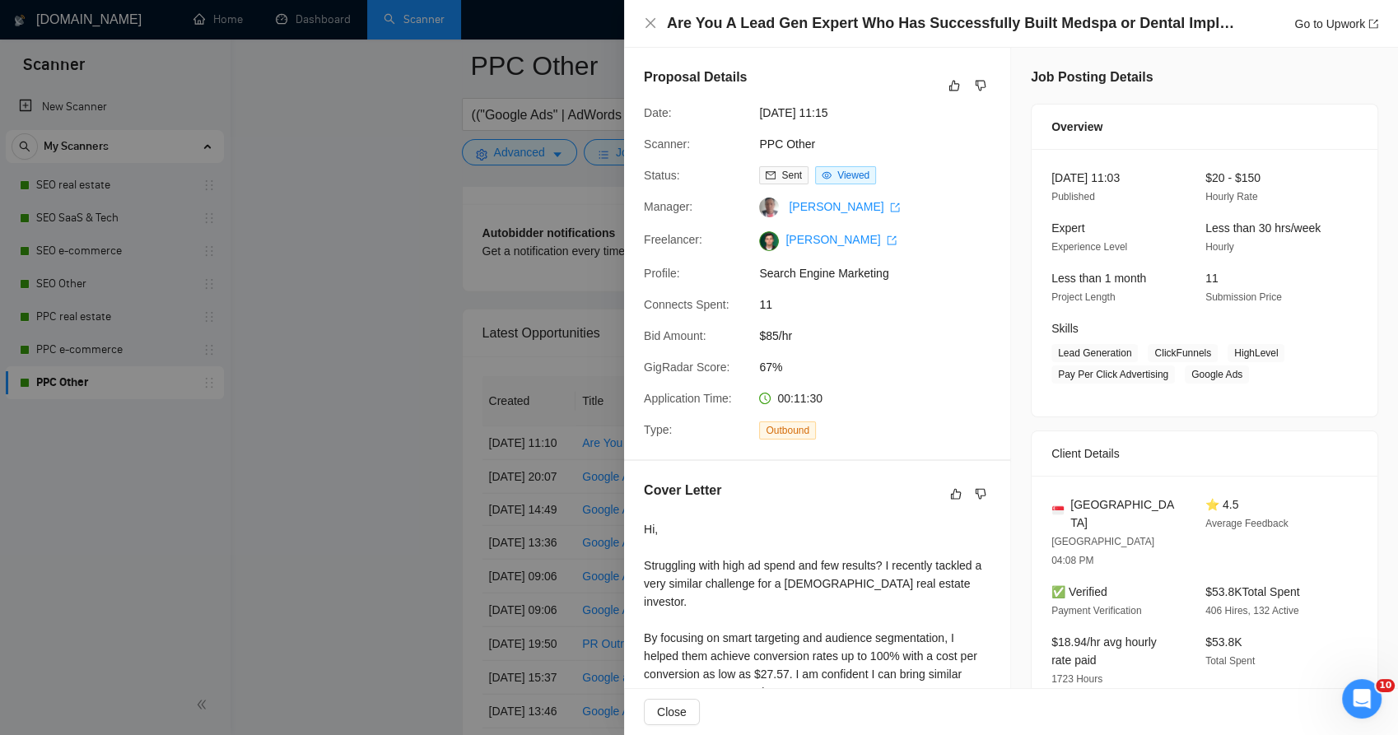
click at [521, 379] on div at bounding box center [699, 367] width 1398 height 735
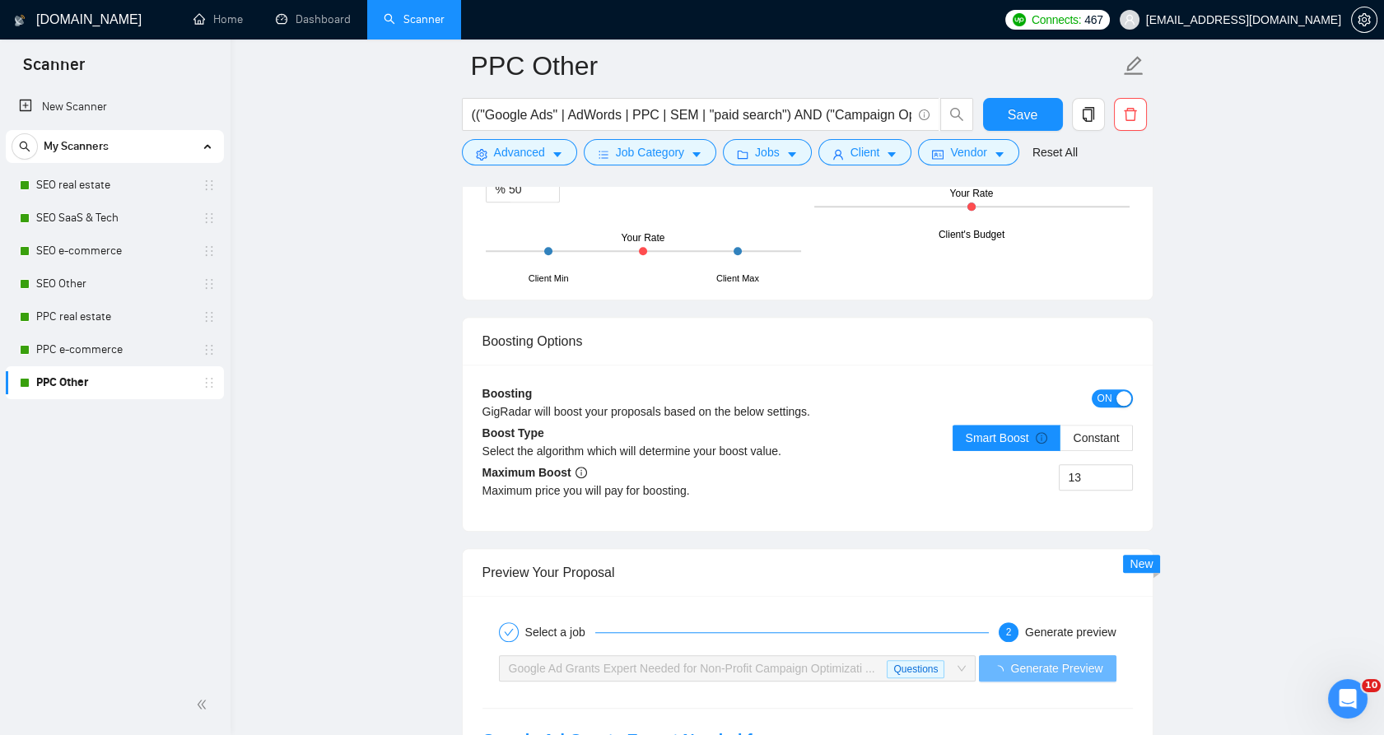
scroll to position [3228, 0]
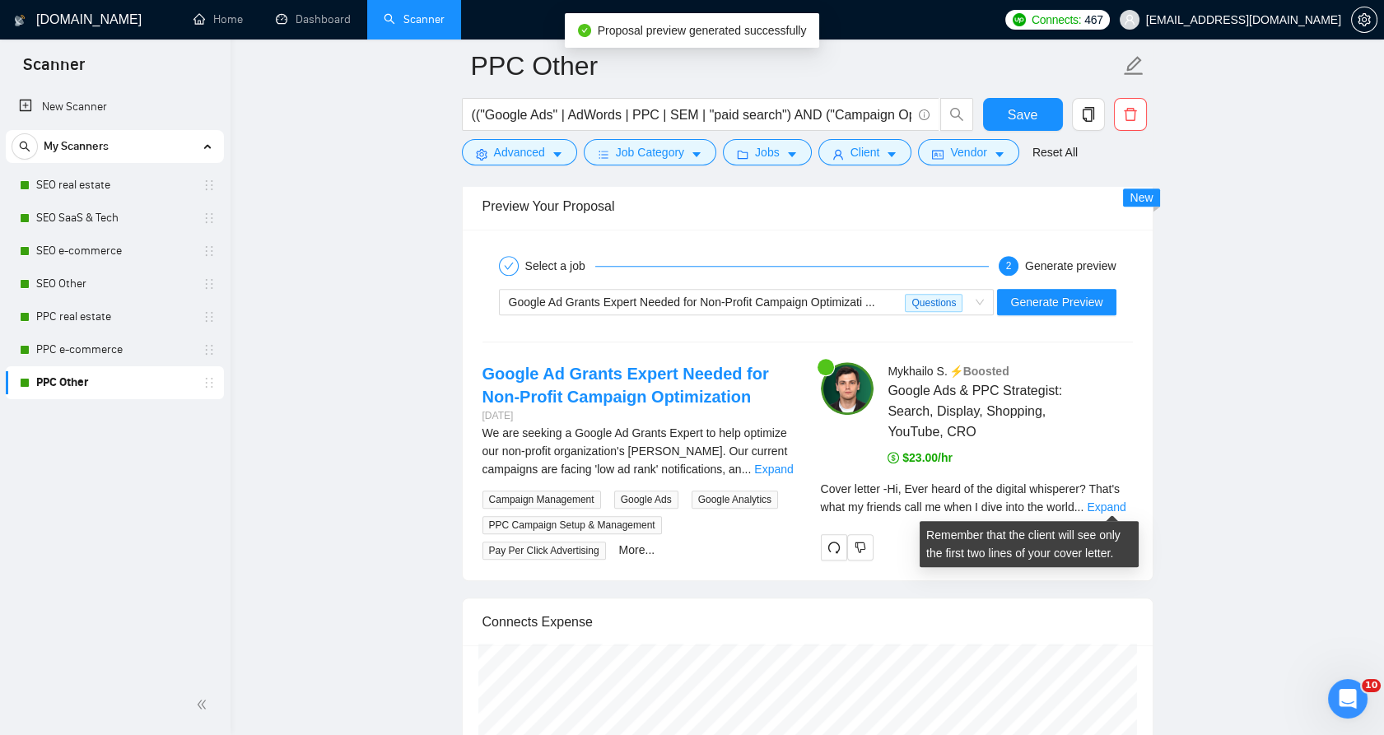
click at [1079, 510] on span "..." at bounding box center [1080, 507] width 10 height 13
click at [1091, 503] on link "Expand" at bounding box center [1106, 507] width 39 height 13
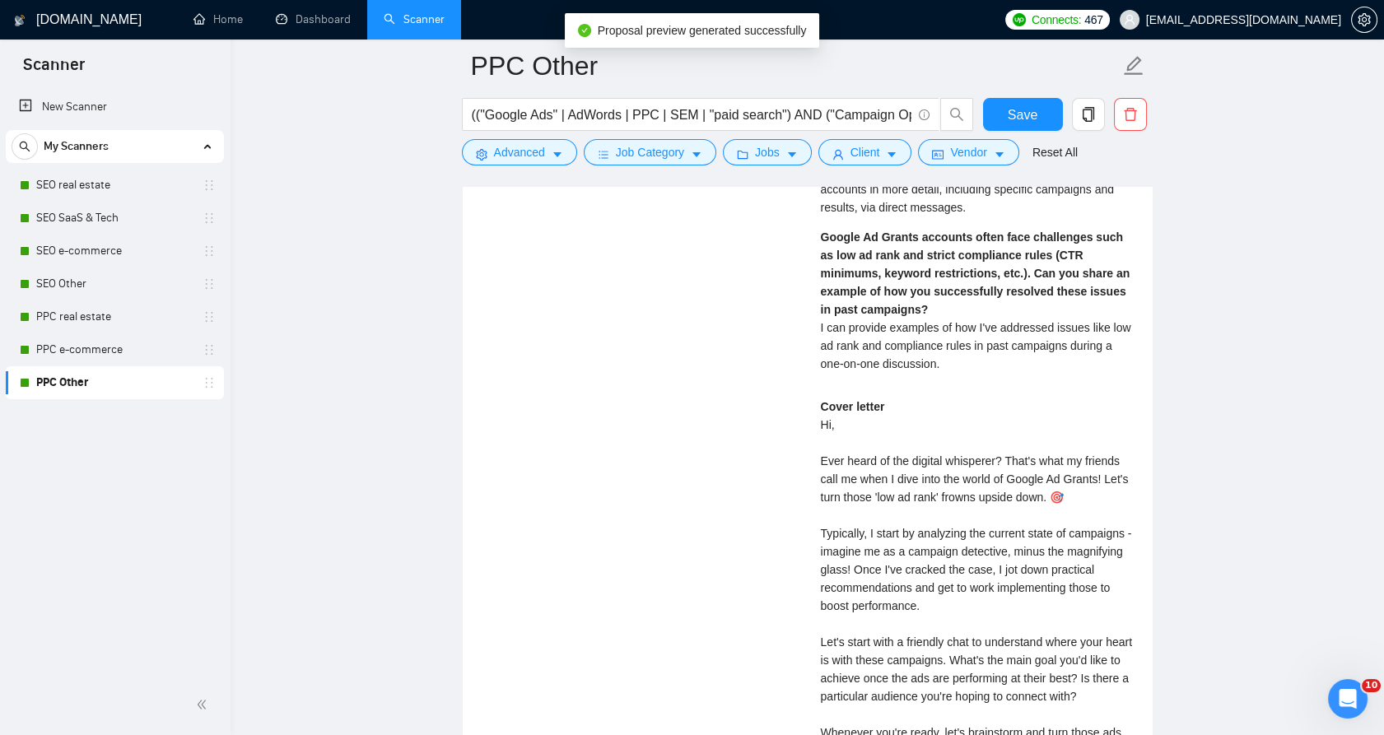
scroll to position [3685, 0]
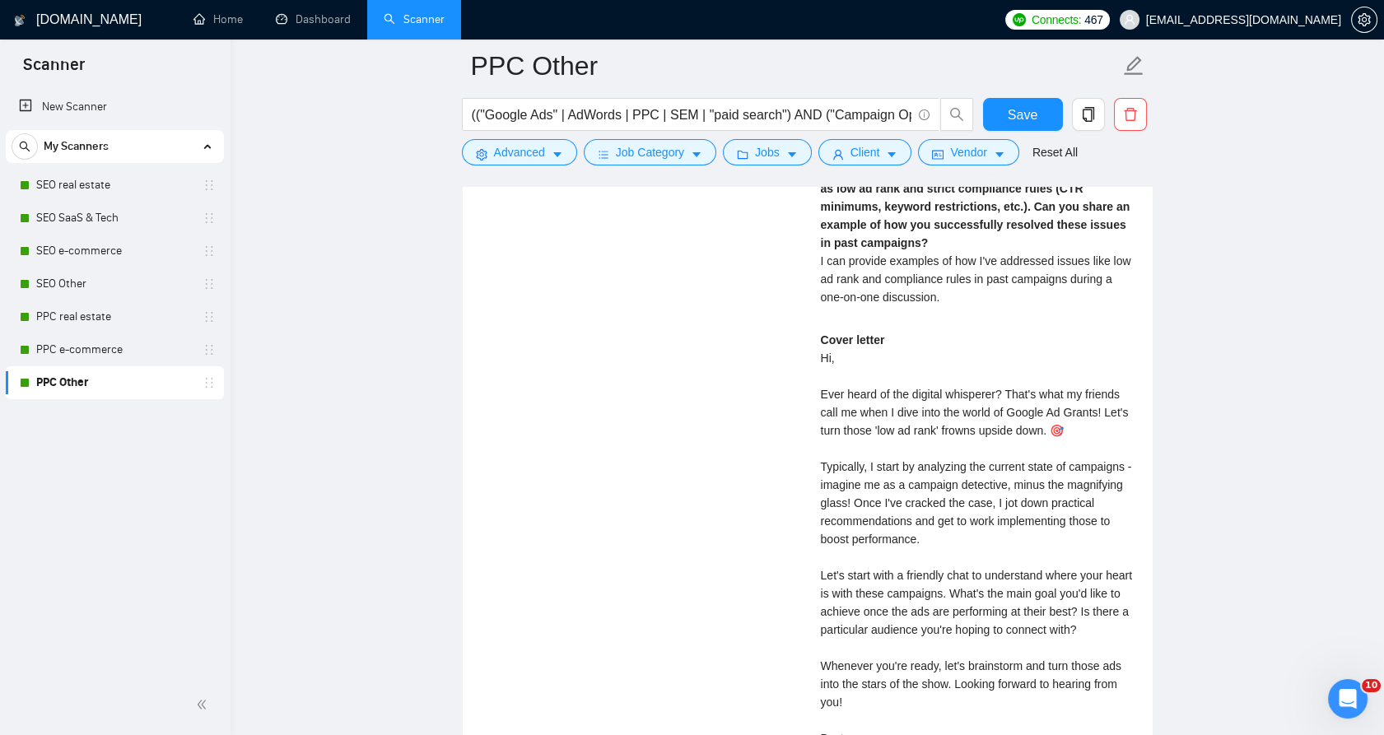
click at [837, 394] on div "Cover letter Hi, Ever heard of the digital whisperer? That's what my friends ca…" at bounding box center [977, 548] width 312 height 435
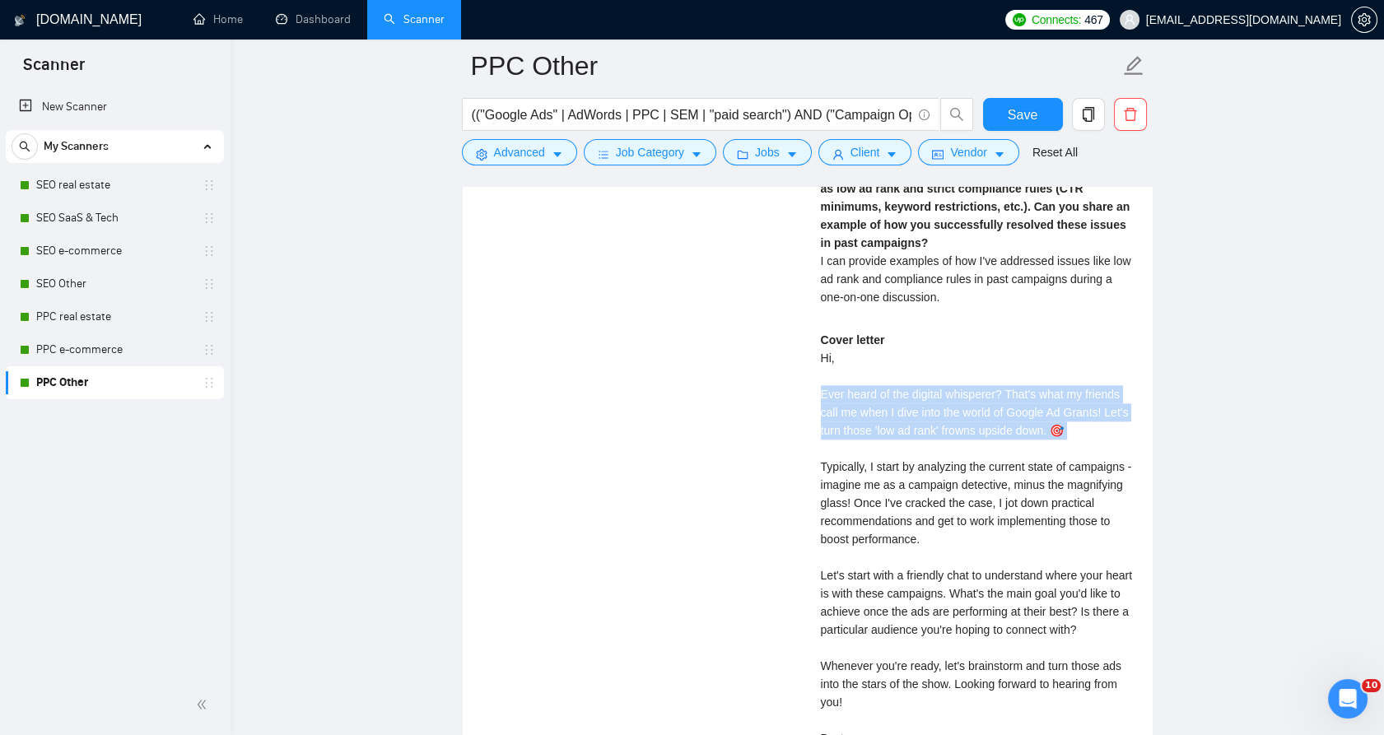
drag, startPoint x: 837, startPoint y: 394, endPoint x: 1084, endPoint y: 425, distance: 249.8
click at [1084, 425] on div "Cover letter Hi, Ever heard of the digital whisperer? That's what my friends ca…" at bounding box center [977, 548] width 312 height 435
drag, startPoint x: 1084, startPoint y: 425, endPoint x: 1095, endPoint y: 441, distance: 19.6
click at [1074, 436] on div at bounding box center [1074, 436] width 0 height 0
click at [916, 430] on div "Cover letter Hi, Ever heard of the digital whisperer? That's what my friends ca…" at bounding box center [977, 548] width 312 height 435
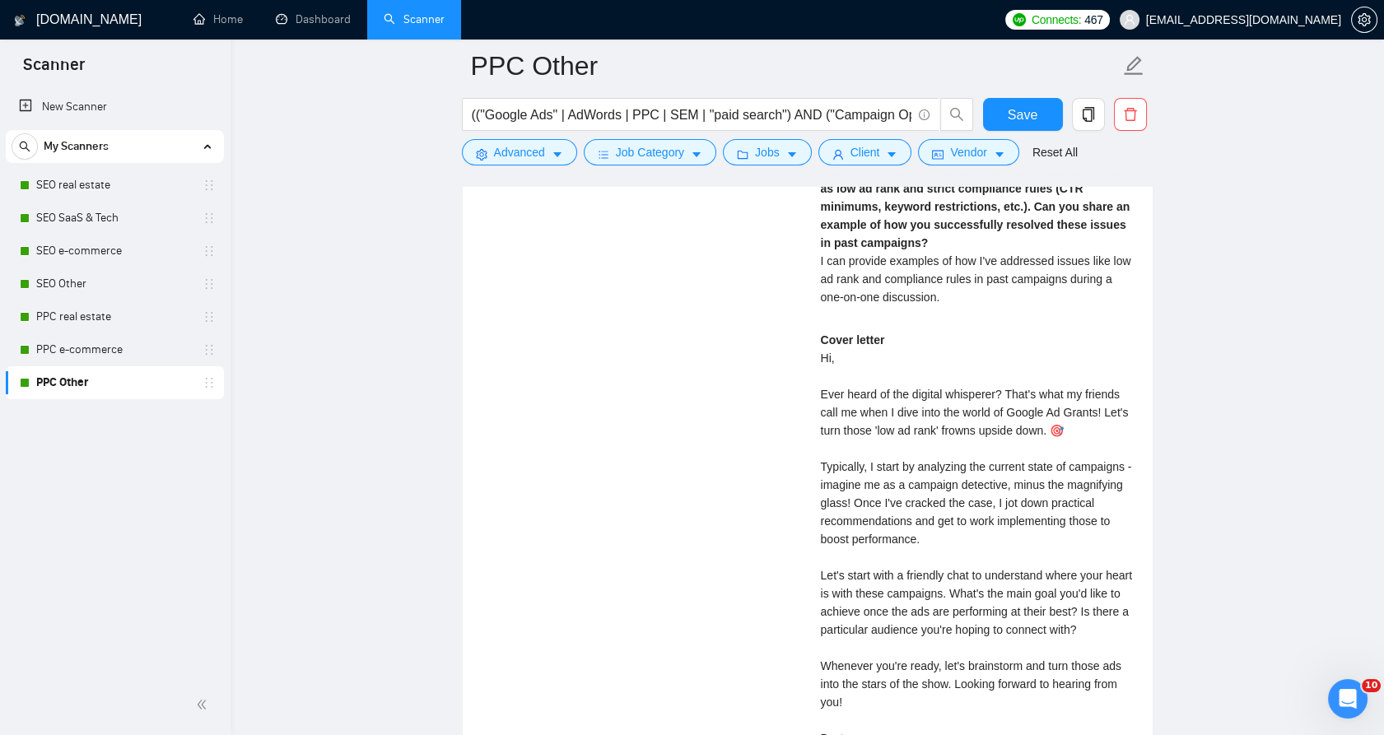
click at [817, 429] on div "[PERSON_NAME] ⚡️Boosted Google Ads & PPC Strategist: Search, Display, Shopping,…" at bounding box center [977, 357] width 338 height 905
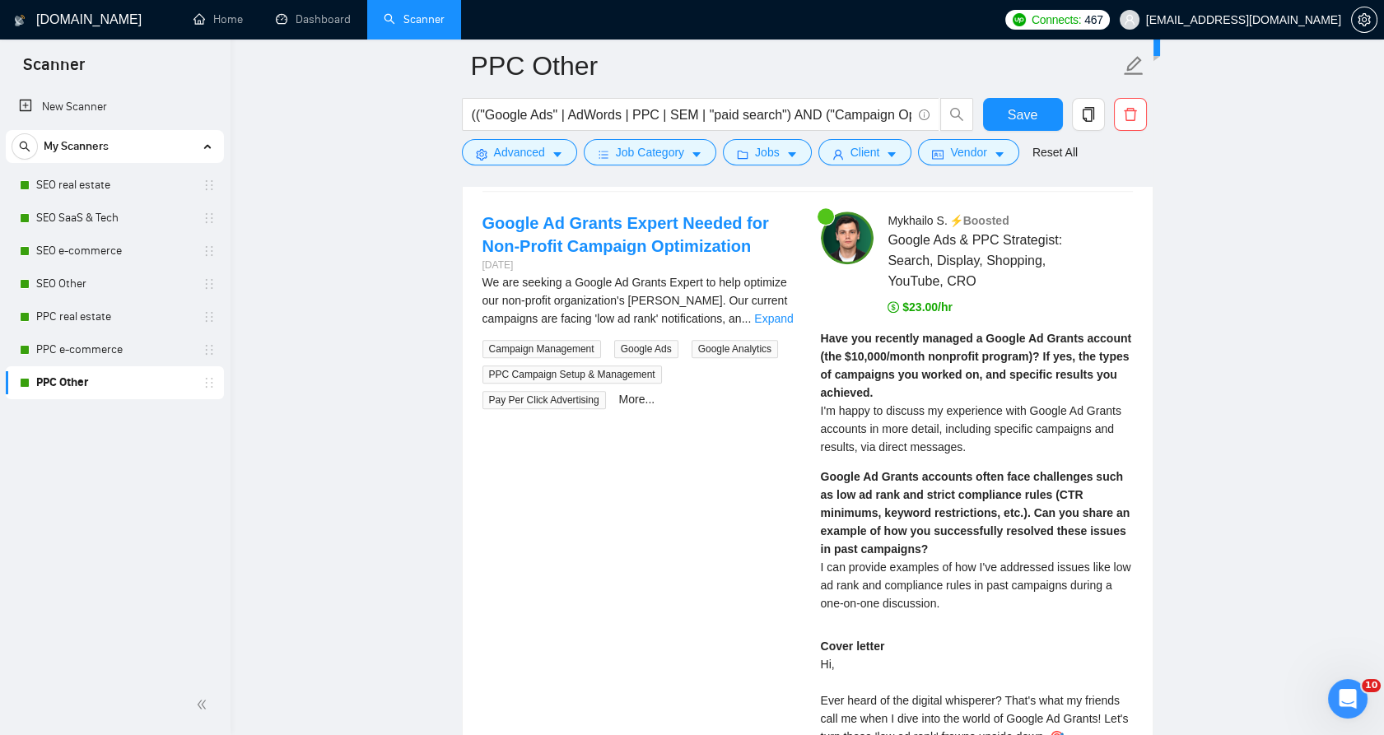
scroll to position [3410, 0]
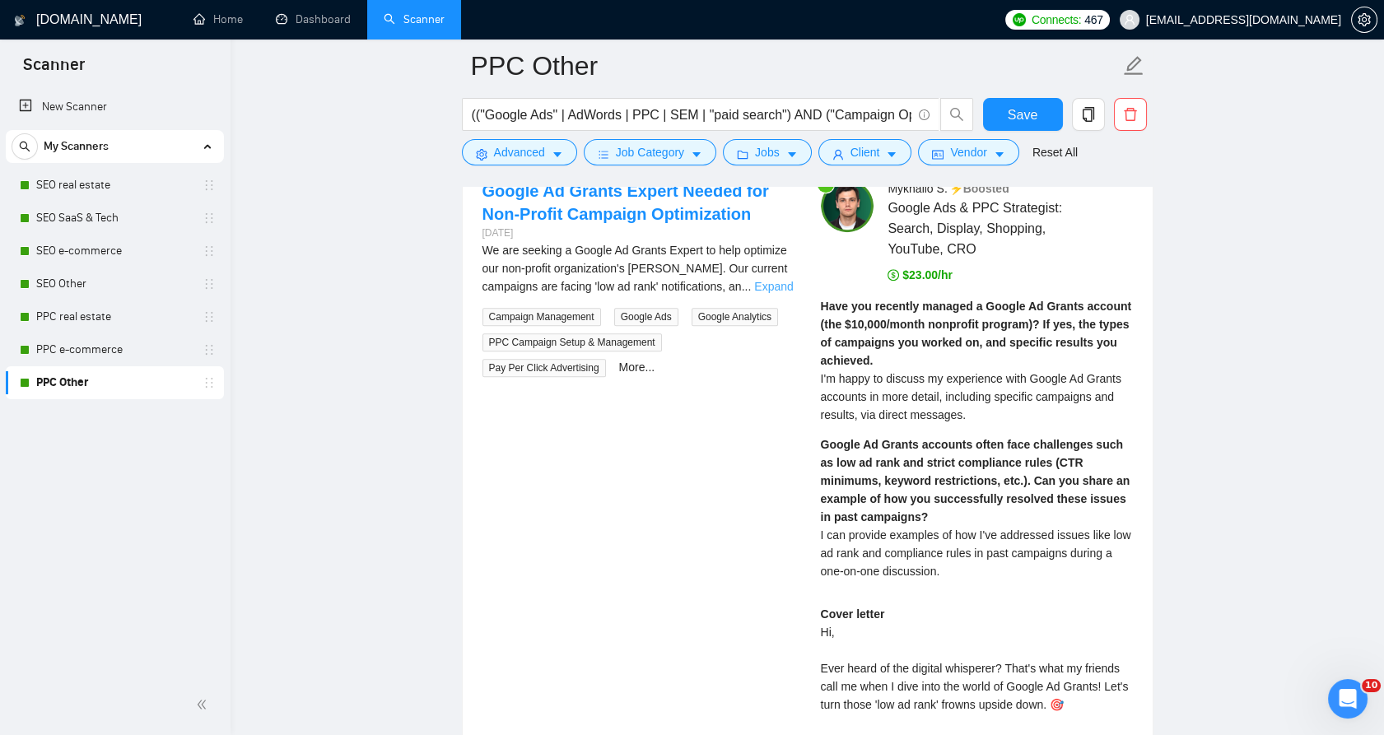
click at [754, 280] on link "Expand" at bounding box center [773, 286] width 39 height 13
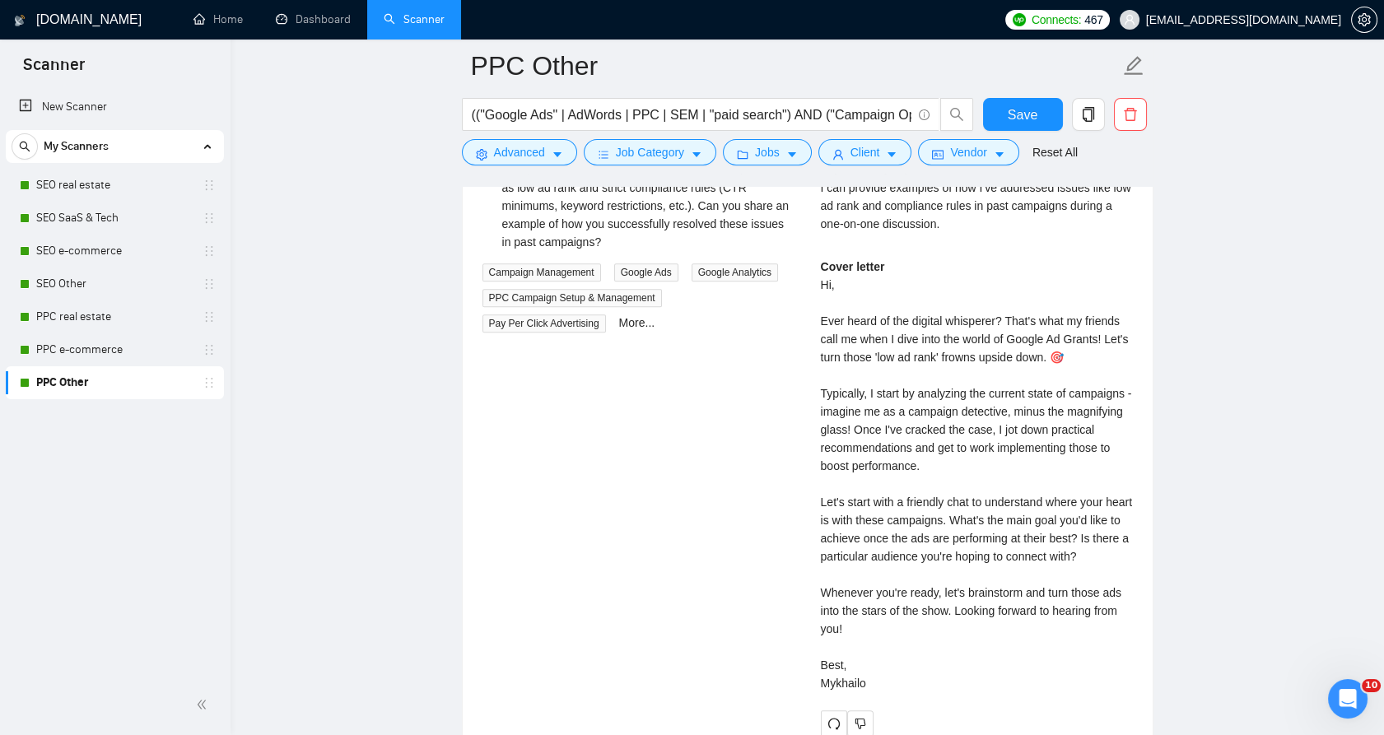
scroll to position [3776, 0]
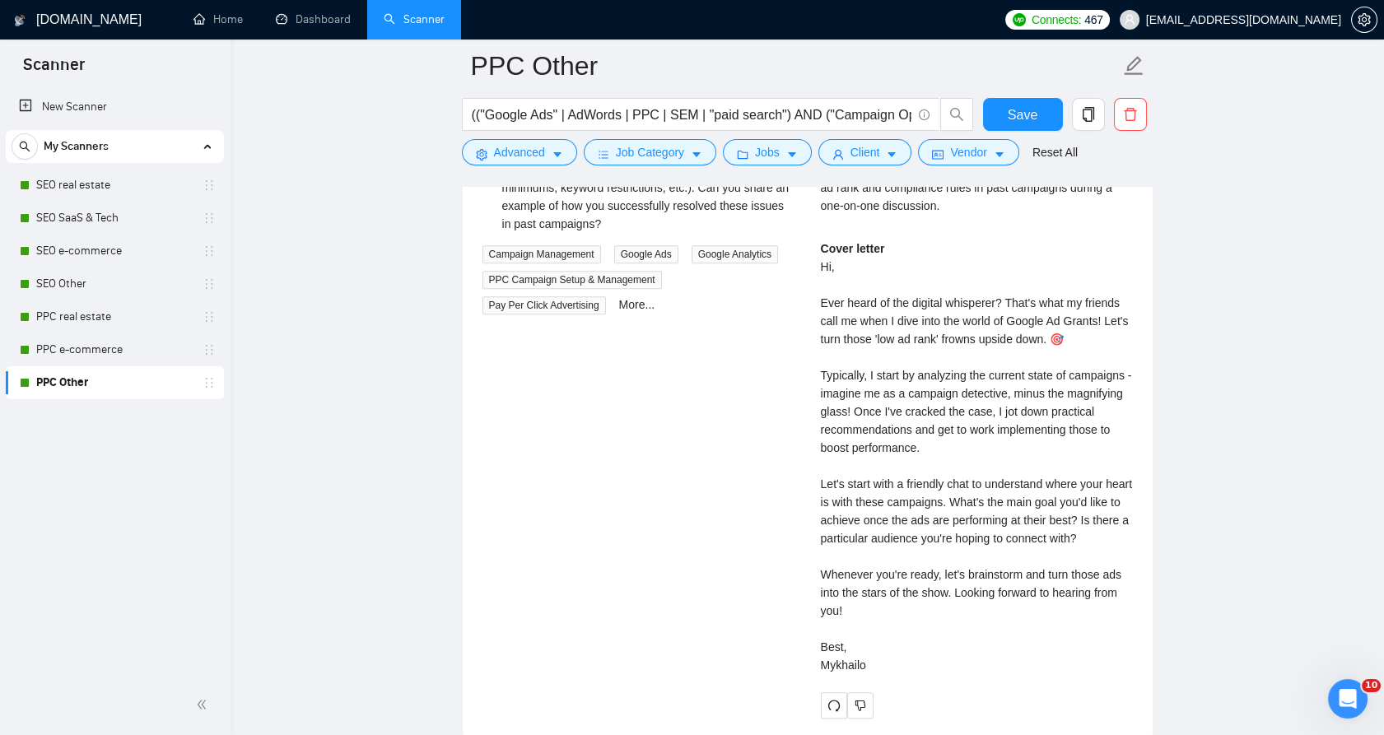
click at [824, 295] on div "Cover letter Hi, Ever heard of the digital whisperer? That's what my friends ca…" at bounding box center [977, 457] width 312 height 435
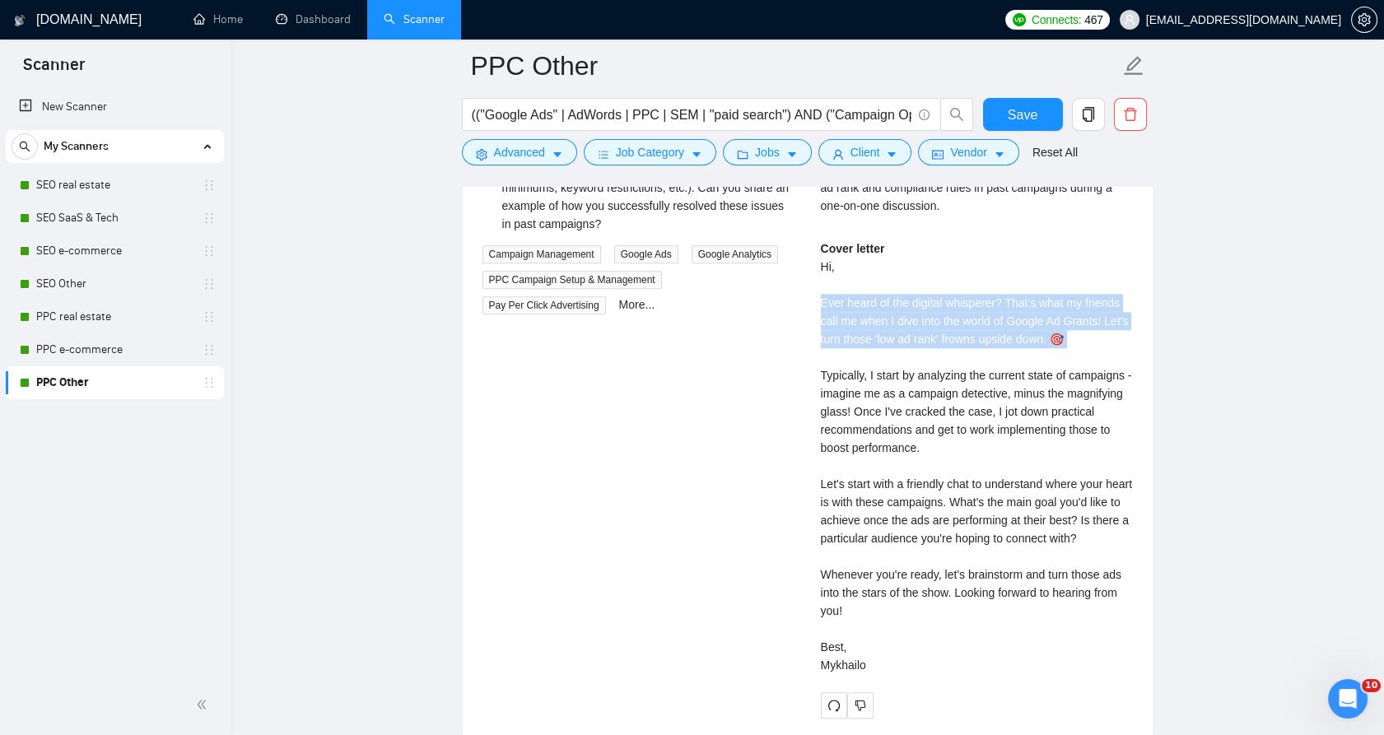
drag, startPoint x: 824, startPoint y: 295, endPoint x: 1066, endPoint y: 332, distance: 244.9
click at [1066, 332] on div "Cover letter Hi, Ever heard of the digital whisperer? That's what my friends ca…" at bounding box center [977, 457] width 312 height 435
drag, startPoint x: 1066, startPoint y: 332, endPoint x: 1071, endPoint y: 341, distance: 10.3
click at [1071, 341] on div "Cover letter Hi, Ever heard of the digital whisperer? That's what my friends ca…" at bounding box center [977, 457] width 312 height 435
click at [1074, 341] on div "Cover letter Hi, Ever heard of the digital whisperer? That's what my friends ca…" at bounding box center [977, 457] width 312 height 435
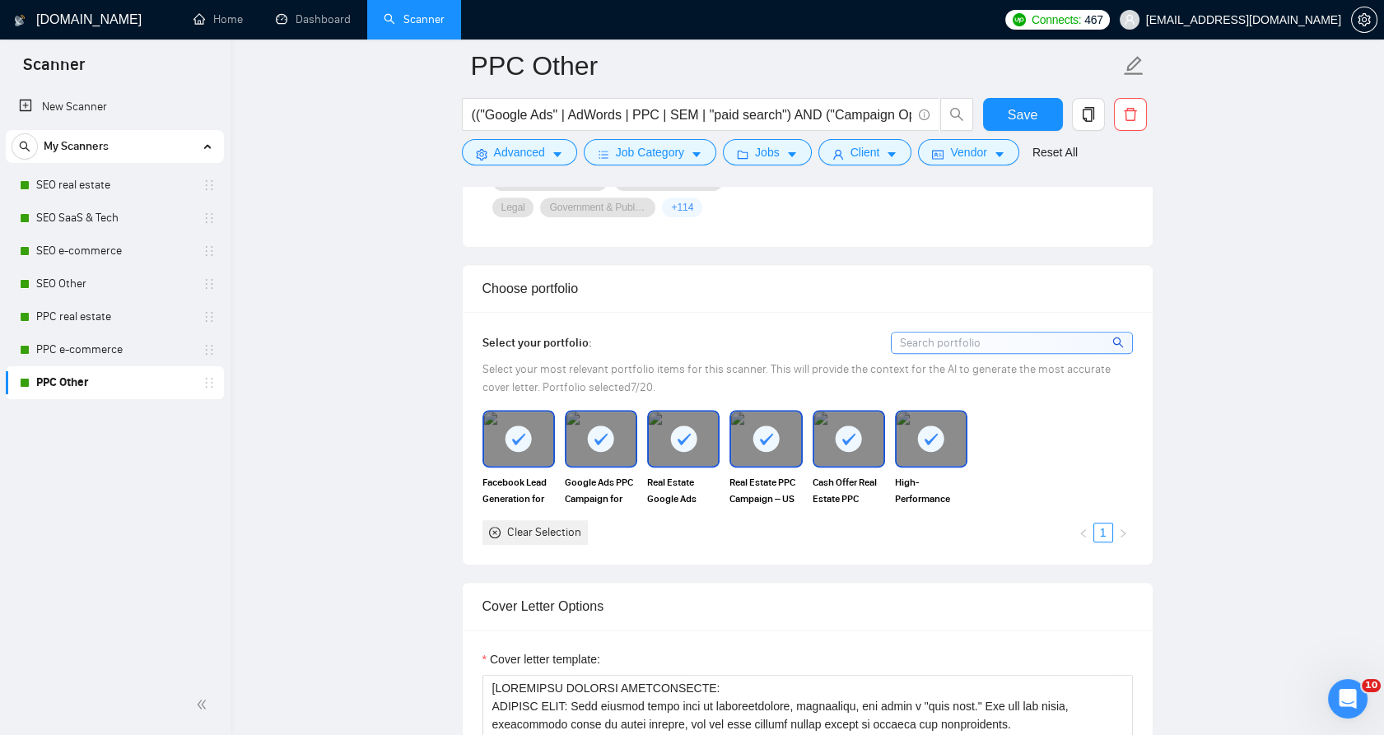
scroll to position [1672, 0]
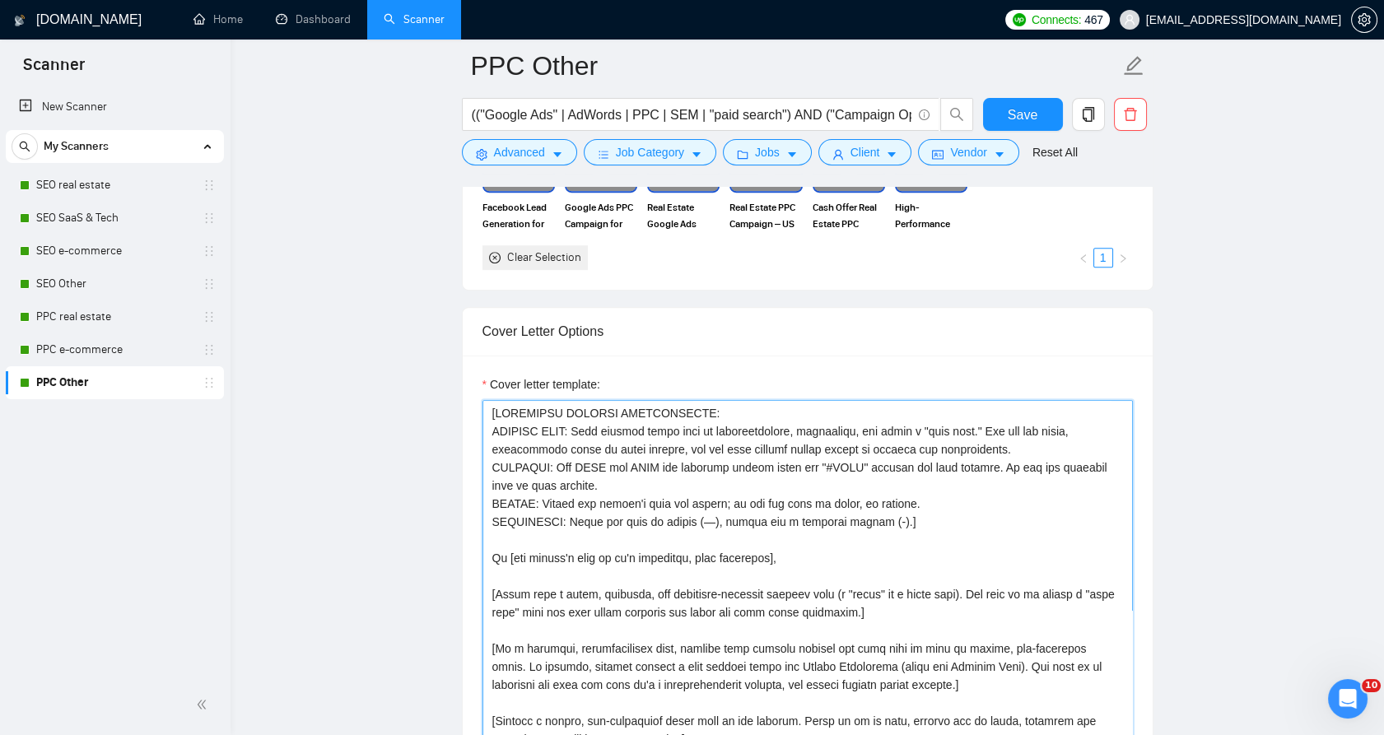
click at [731, 503] on textarea "Cover letter template:" at bounding box center [808, 585] width 650 height 371
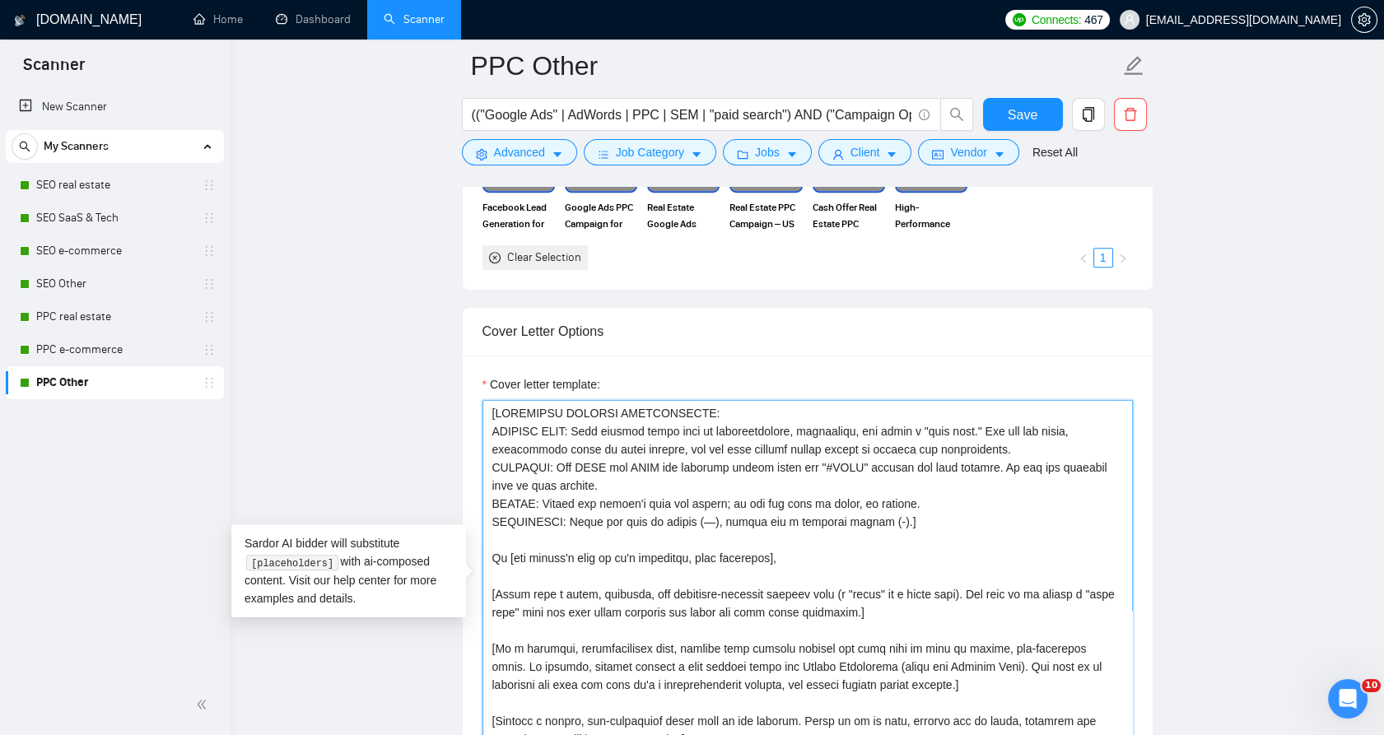
paste textarea "loremi, dol sitam. Conse adipisc, elitse doeiusm temporinc ("utlabor etdolorem,…"
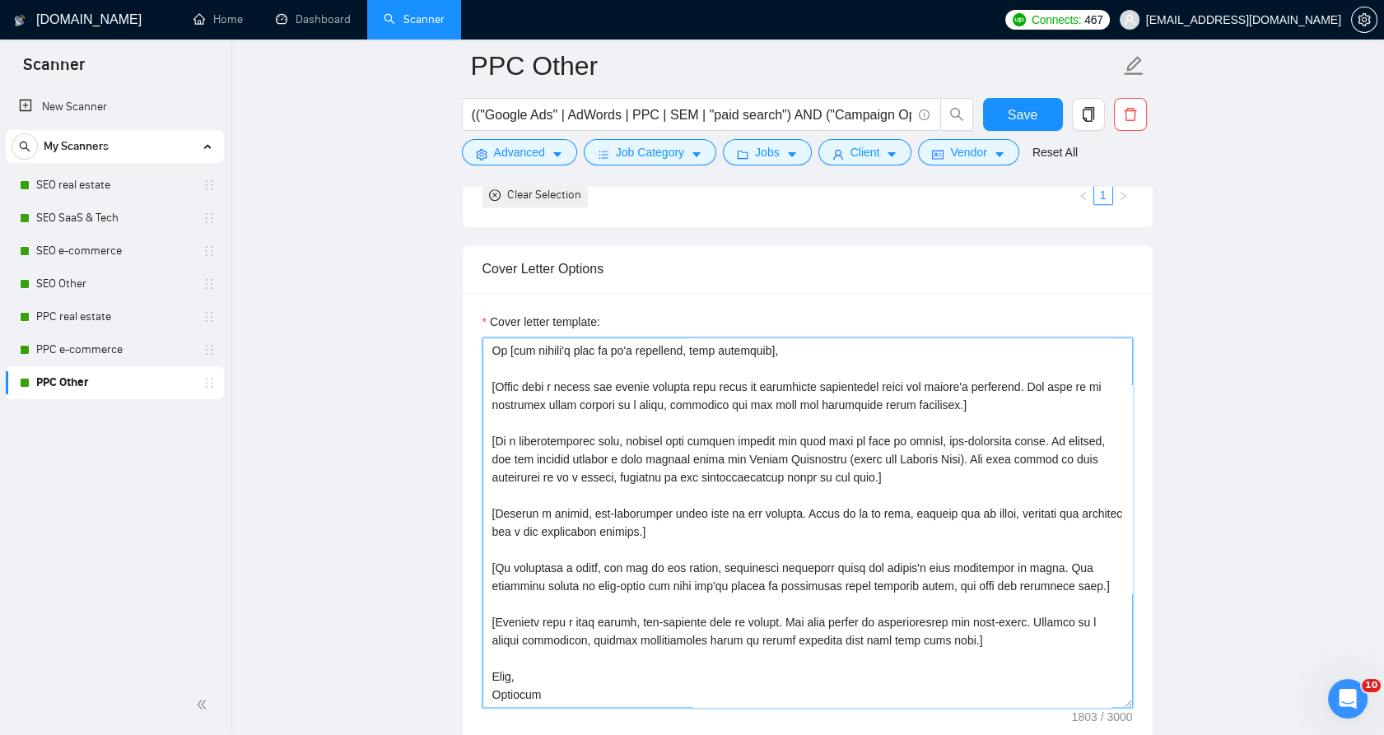
scroll to position [1704, 0]
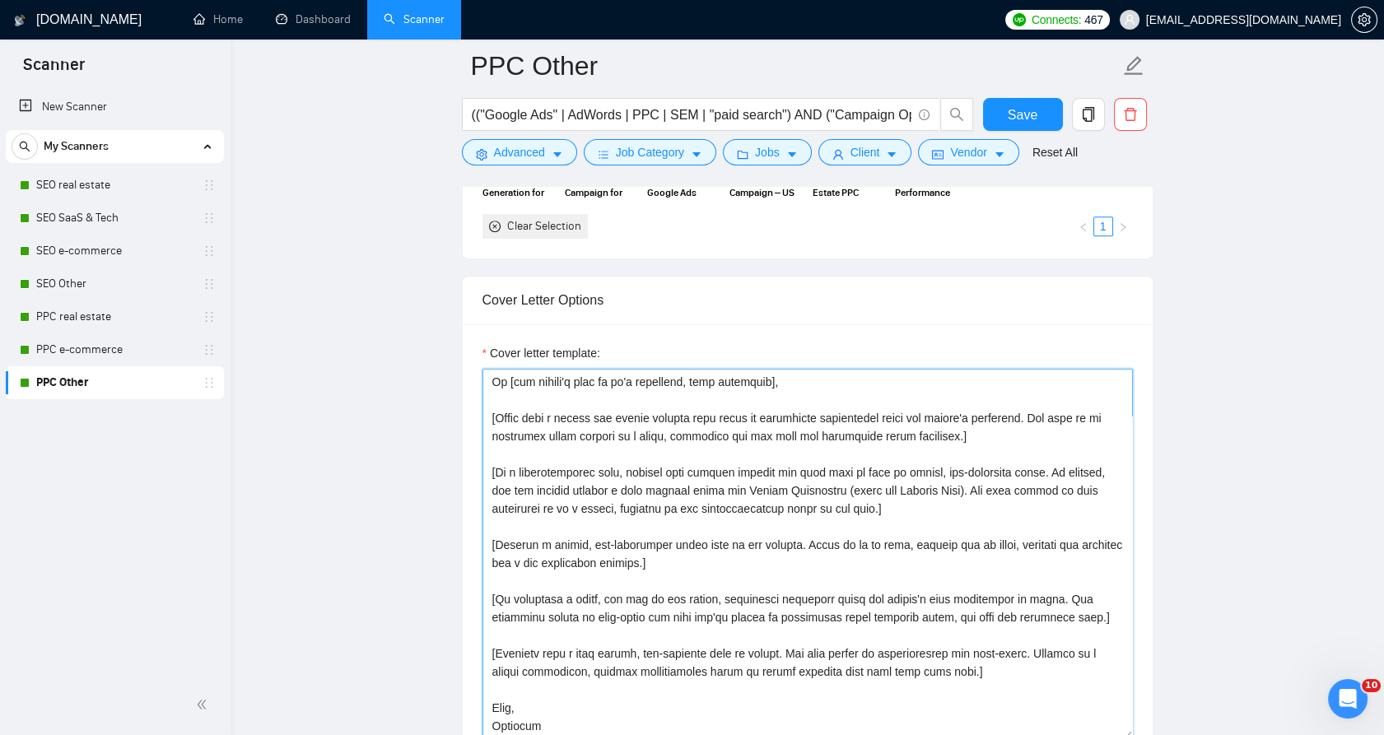
type textarea "[LOREMIPSU DOLORSI AMETCONSECTE: ADIPISC ELIT: Sedd eiusmod tempo inci ut labor…"
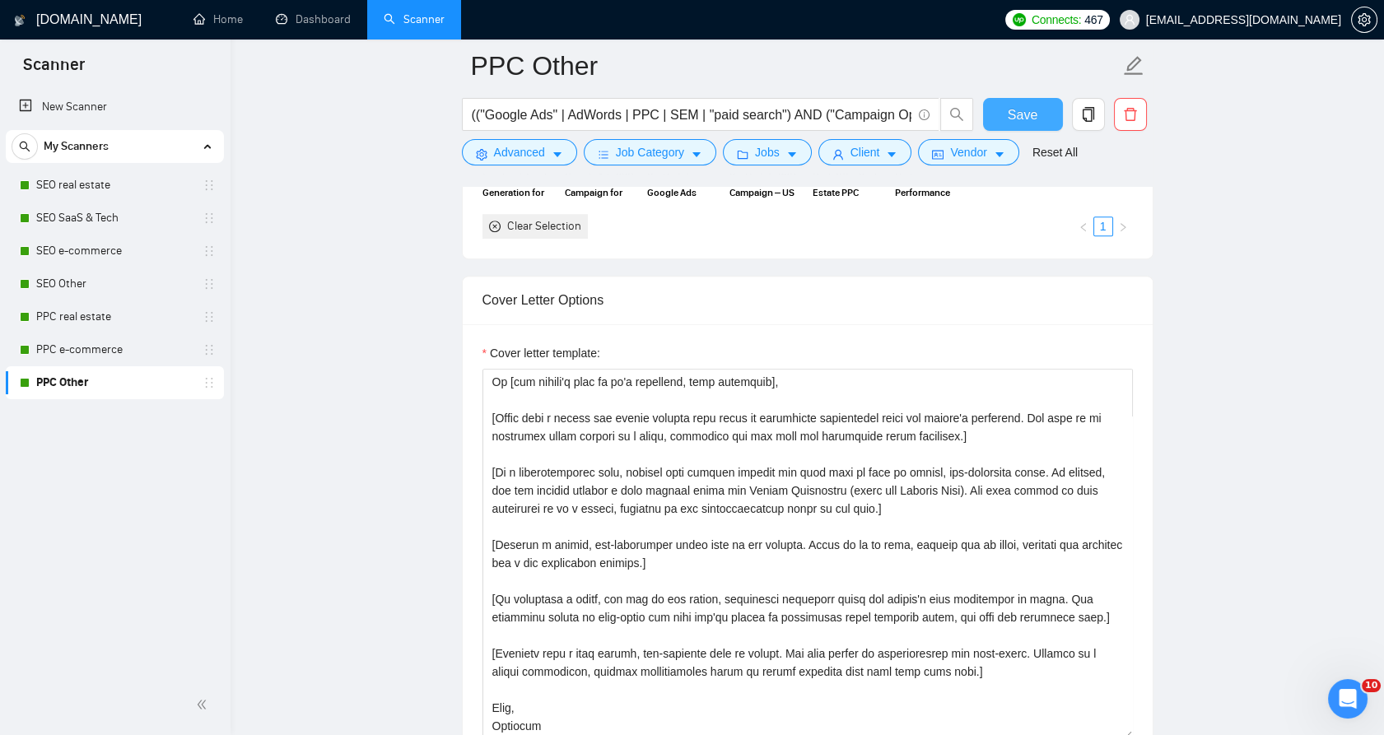
click at [1000, 115] on button "Save" at bounding box center [1023, 114] width 80 height 33
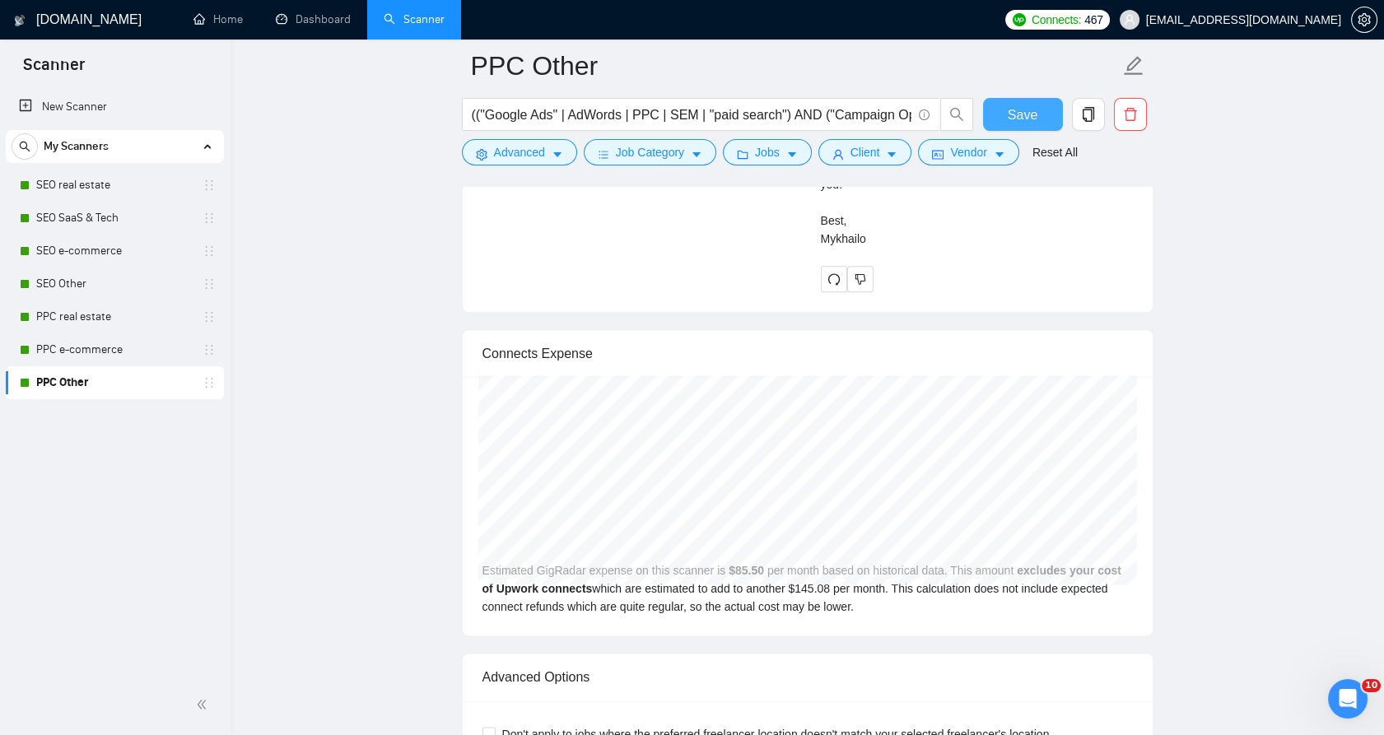
scroll to position [4265, 0]
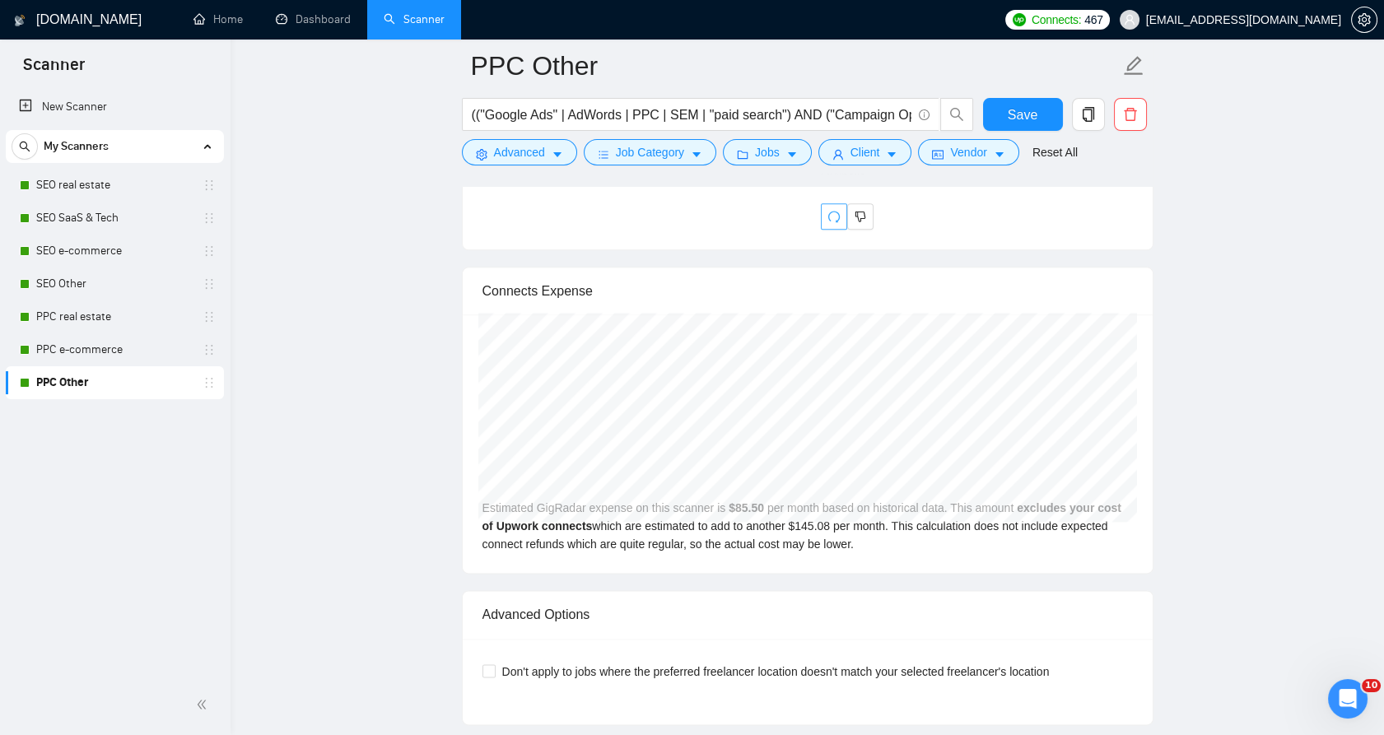
click at [832, 204] on button "button" at bounding box center [834, 216] width 26 height 26
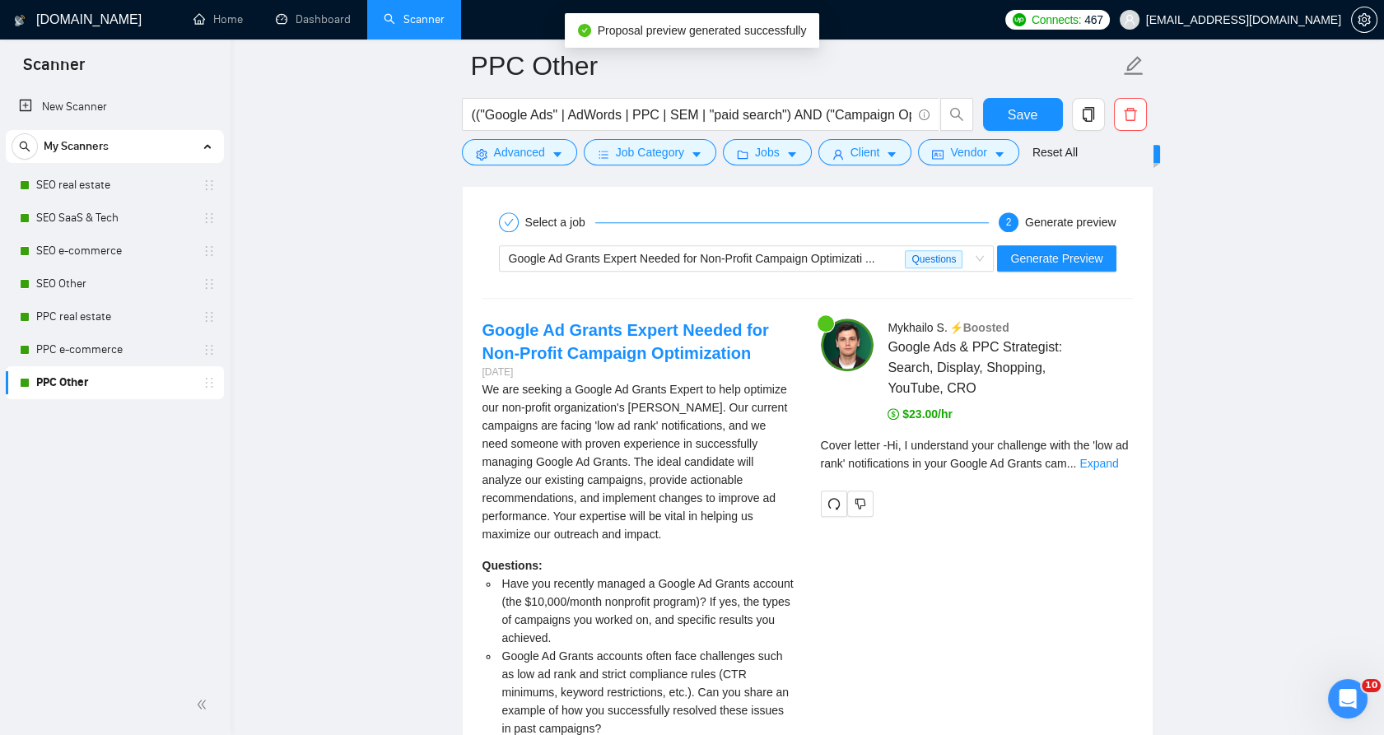
scroll to position [3259, 0]
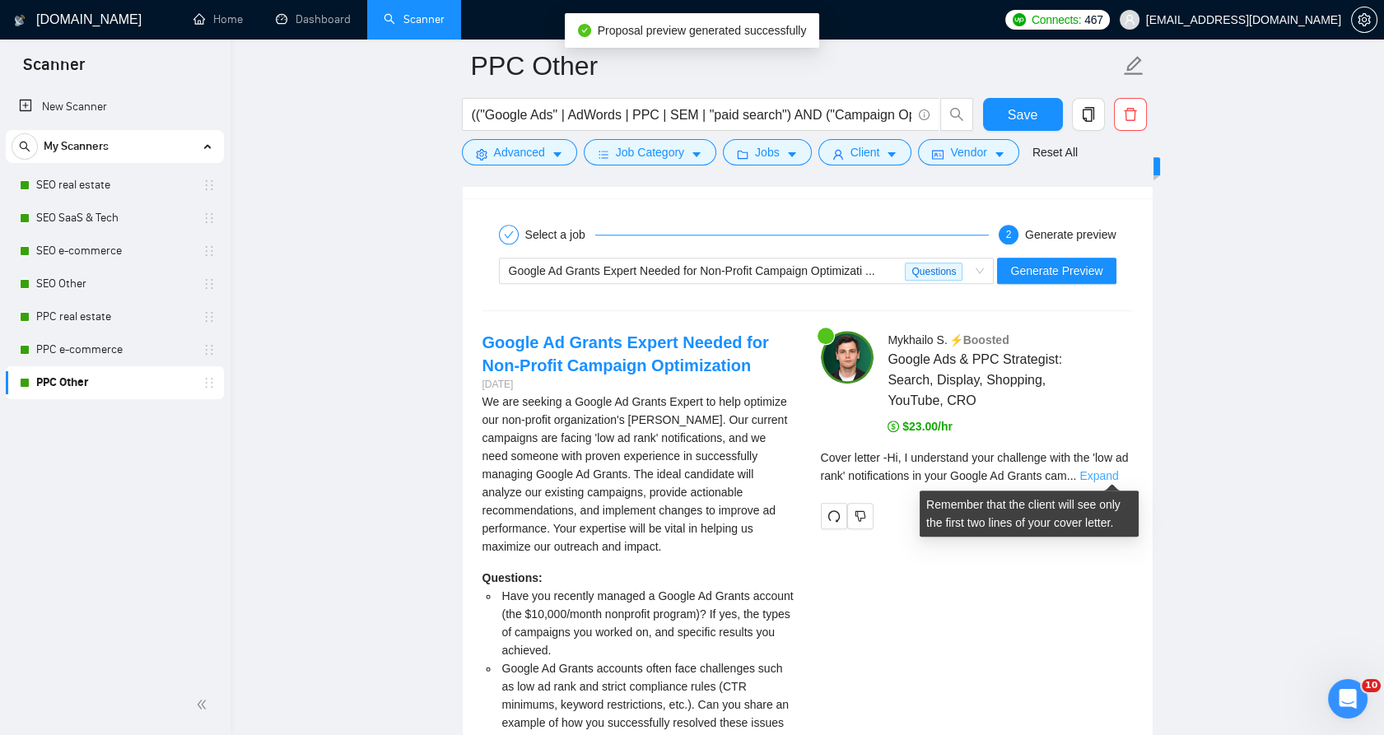
click at [1110, 469] on link "Expand" at bounding box center [1098, 475] width 39 height 13
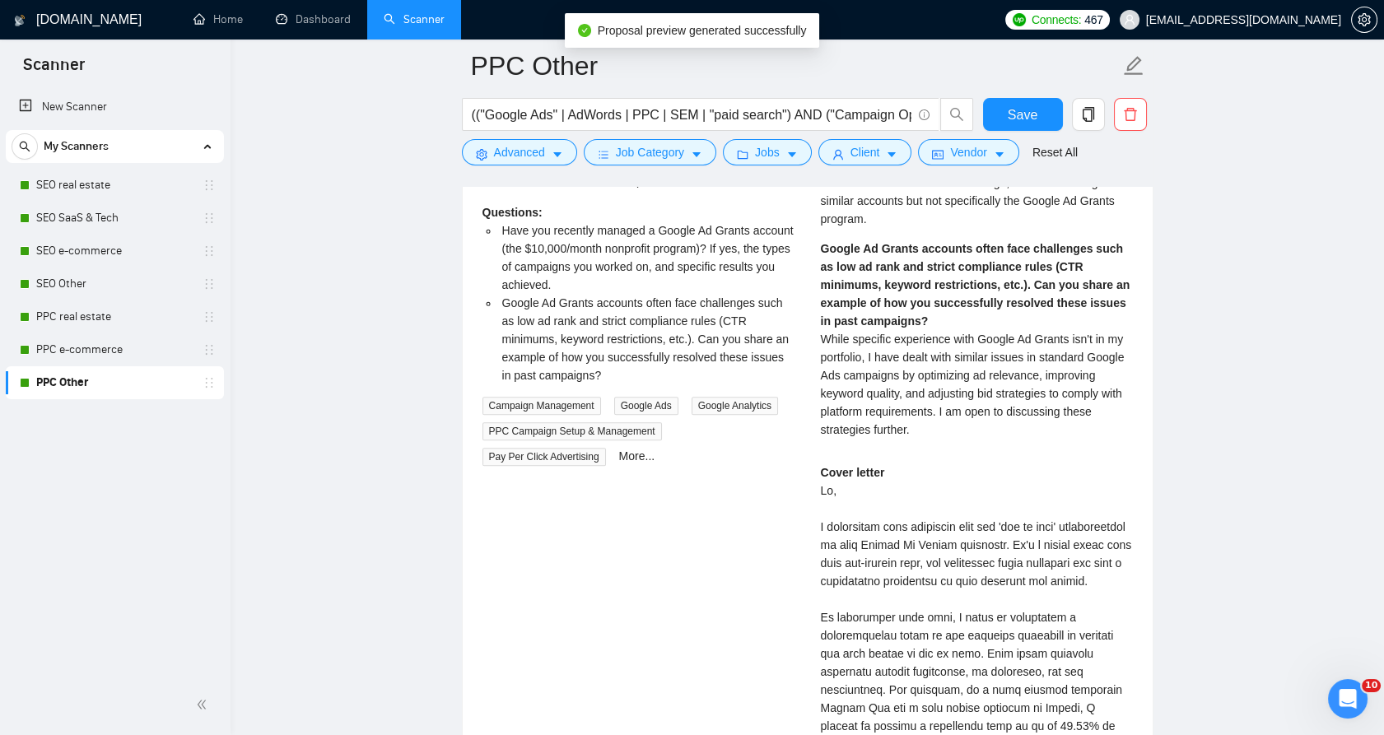
scroll to position [3716, 0]
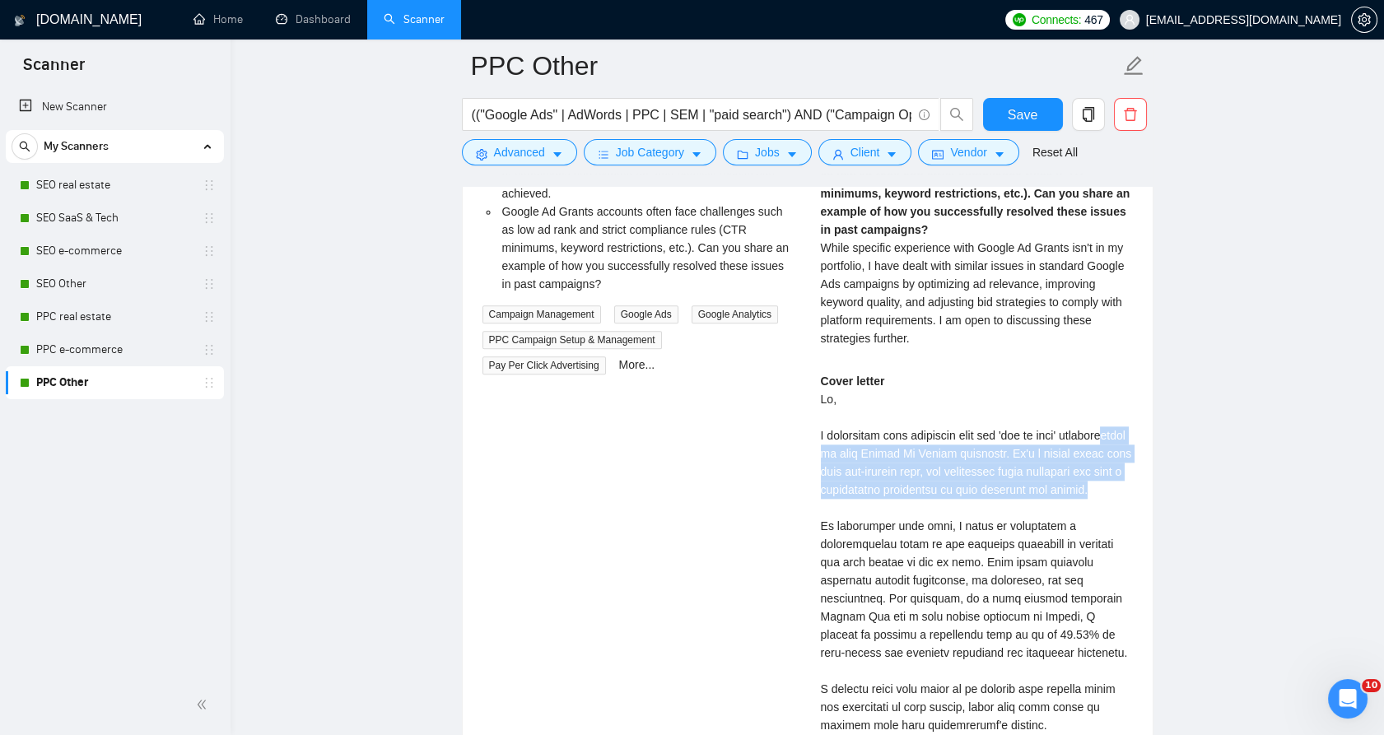
drag, startPoint x: 1005, startPoint y: 508, endPoint x: 846, endPoint y: 436, distance: 174.7
click at [849, 438] on div "Cover letter" at bounding box center [977, 653] width 312 height 562
drag, startPoint x: 846, startPoint y: 436, endPoint x: 935, endPoint y: 497, distance: 108.9
click at [935, 497] on div "Cover letter" at bounding box center [977, 653] width 312 height 562
click at [941, 506] on div "Cover letter" at bounding box center [977, 653] width 312 height 562
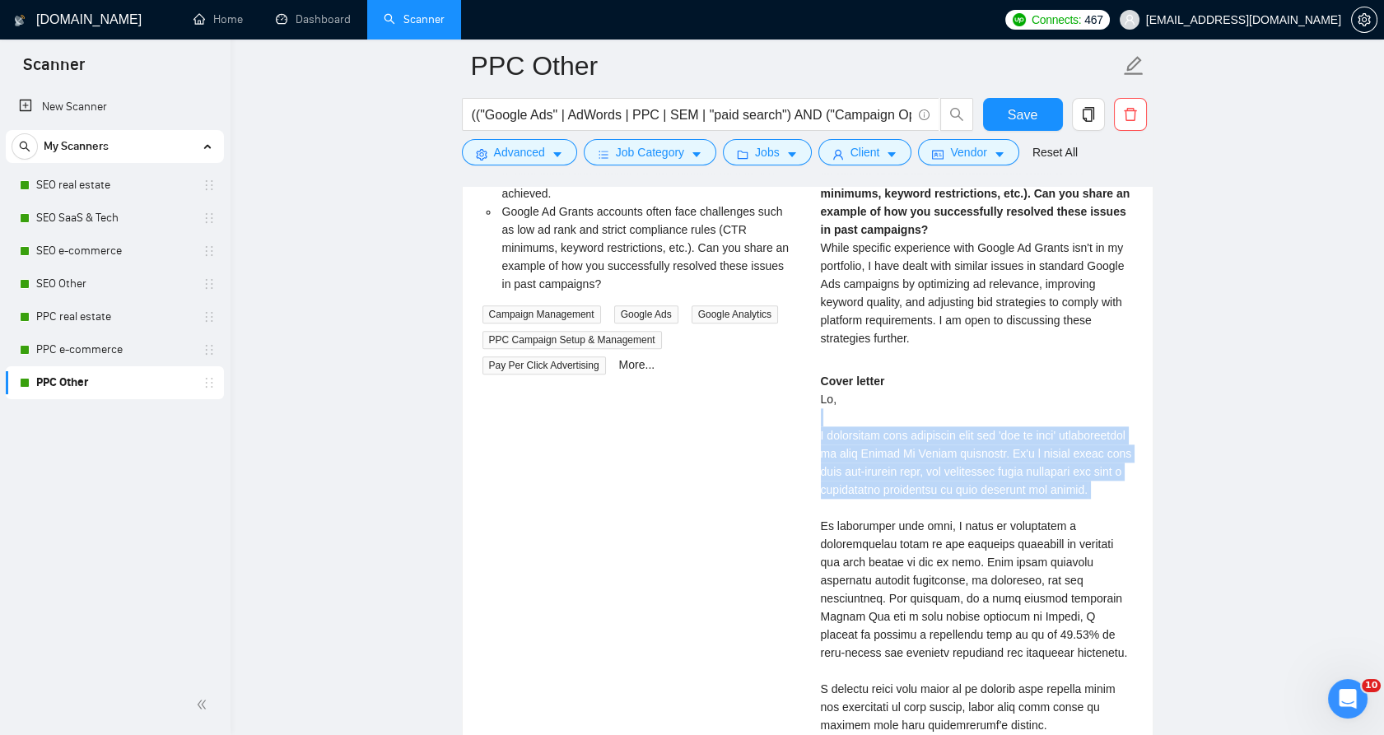
drag, startPoint x: 942, startPoint y: 506, endPoint x: 784, endPoint y: 412, distance: 183.9
click at [784, 412] on div "Google Ad Grants Expert Needed for Non-Profit Campaign Optimization [DATE] We a…" at bounding box center [807, 426] width 677 height 1104
drag, startPoint x: 784, startPoint y: 412, endPoint x: 990, endPoint y: 493, distance: 221.4
click at [990, 493] on div "Cover letter" at bounding box center [977, 653] width 312 height 562
click at [993, 504] on div "Cover letter" at bounding box center [977, 653] width 312 height 562
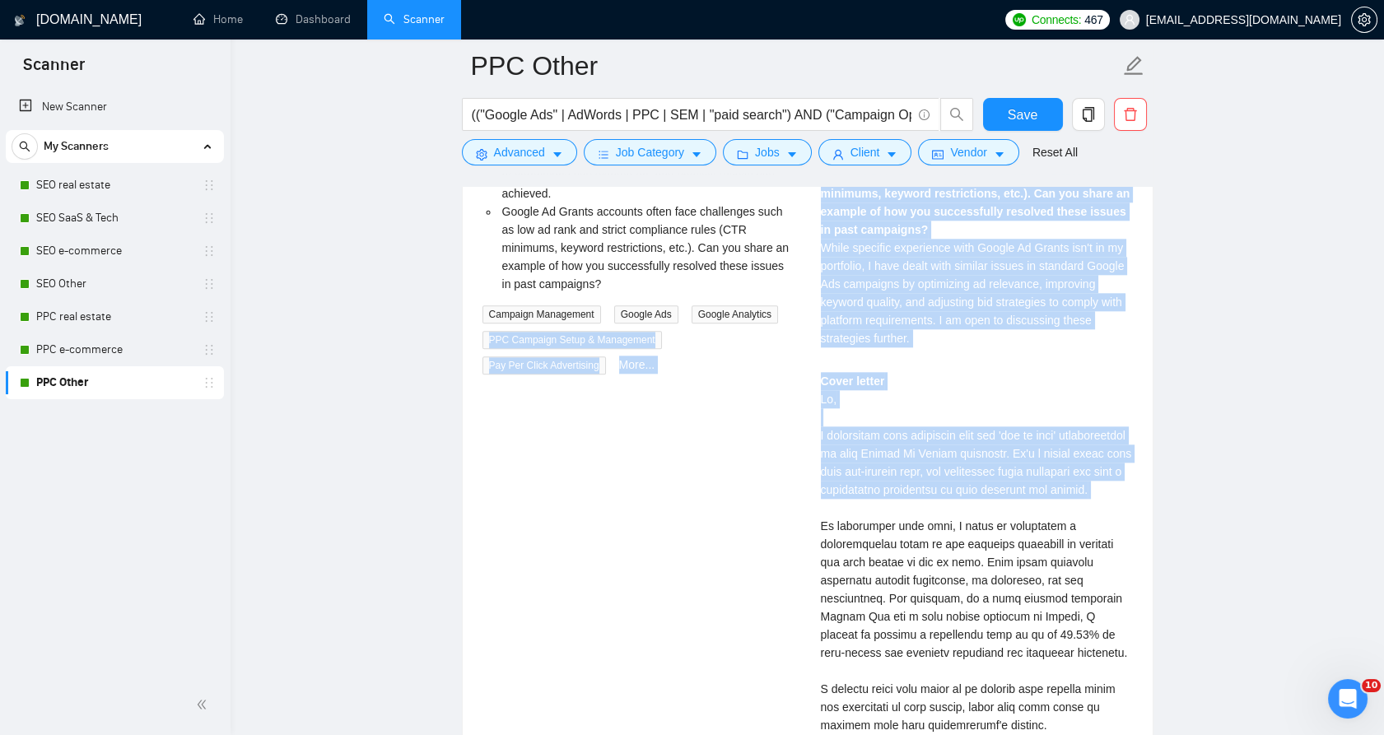
drag, startPoint x: 993, startPoint y: 504, endPoint x: 769, endPoint y: 359, distance: 266.8
click at [769, 359] on div "Google Ad Grants Expert Needed for Non-Profit Campaign Optimization [DATE] We a…" at bounding box center [807, 426] width 677 height 1104
drag, startPoint x: 769, startPoint y: 359, endPoint x: 879, endPoint y: 403, distance: 118.2
click at [883, 404] on div "Cover letter" at bounding box center [977, 653] width 312 height 562
click at [823, 394] on div "Cover letter" at bounding box center [977, 653] width 312 height 562
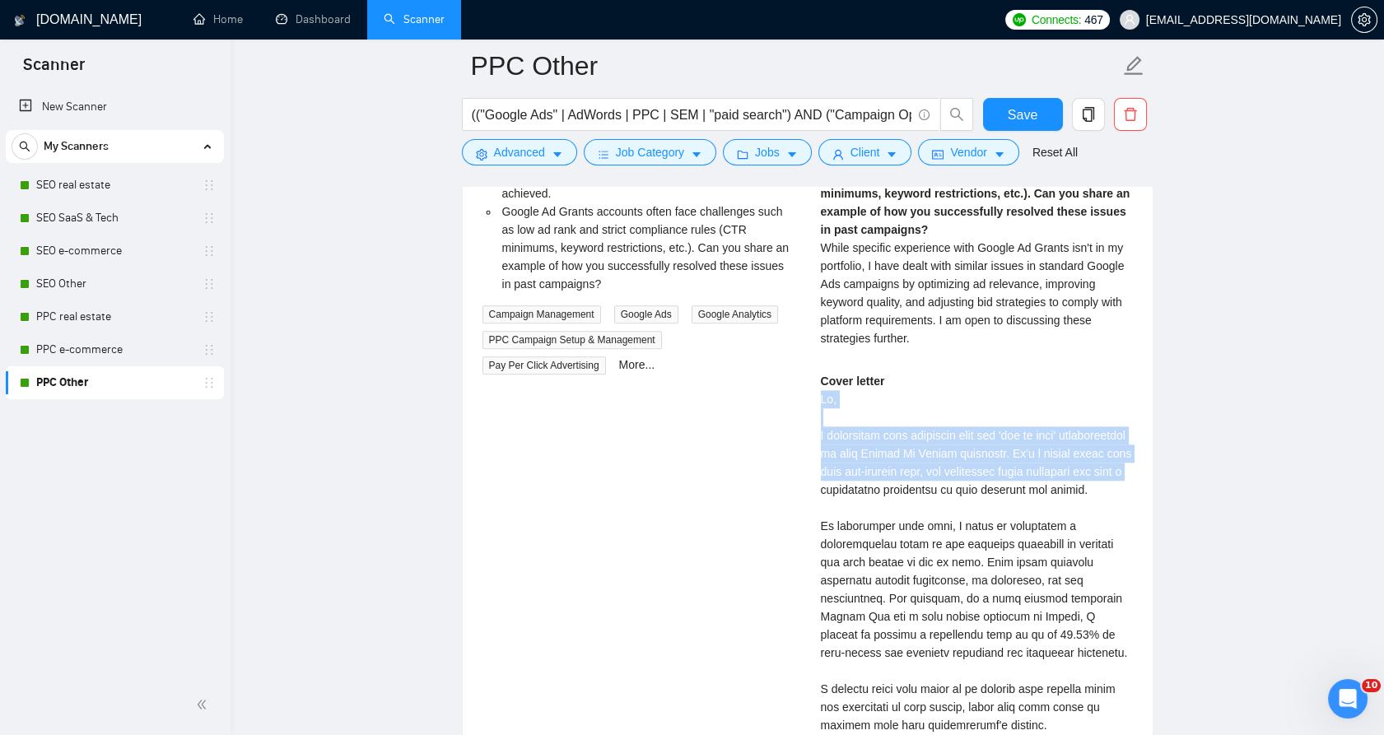
drag, startPoint x: 823, startPoint y: 394, endPoint x: 967, endPoint y: 494, distance: 175.0
click at [967, 494] on div "Cover letter" at bounding box center [977, 653] width 312 height 562
drag, startPoint x: 967, startPoint y: 494, endPoint x: 964, endPoint y: 508, distance: 14.2
click at [956, 495] on div at bounding box center [956, 495] width 0 height 0
drag, startPoint x: 999, startPoint y: 514, endPoint x: 821, endPoint y: 402, distance: 210.2
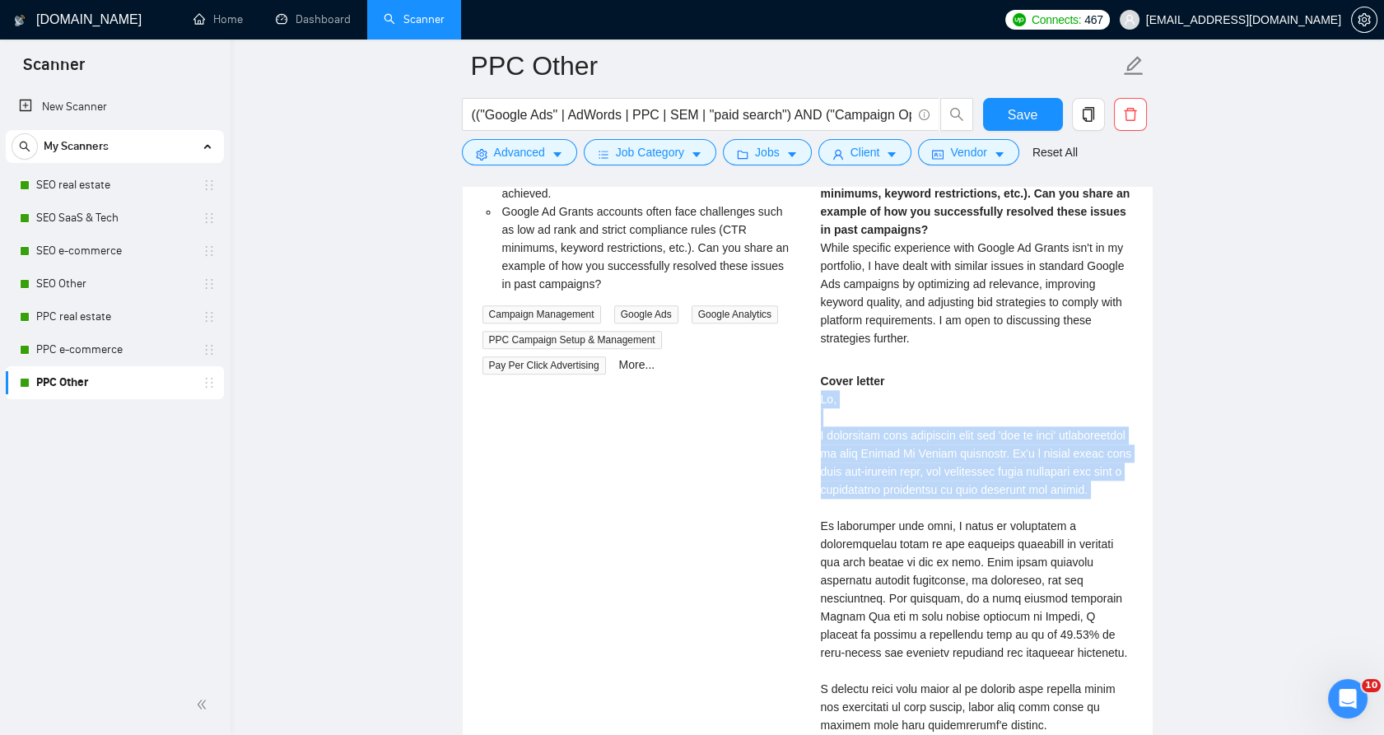
click at [821, 402] on div "Cover letter" at bounding box center [977, 653] width 312 height 562
click at [907, 431] on div "Cover letter" at bounding box center [977, 653] width 312 height 562
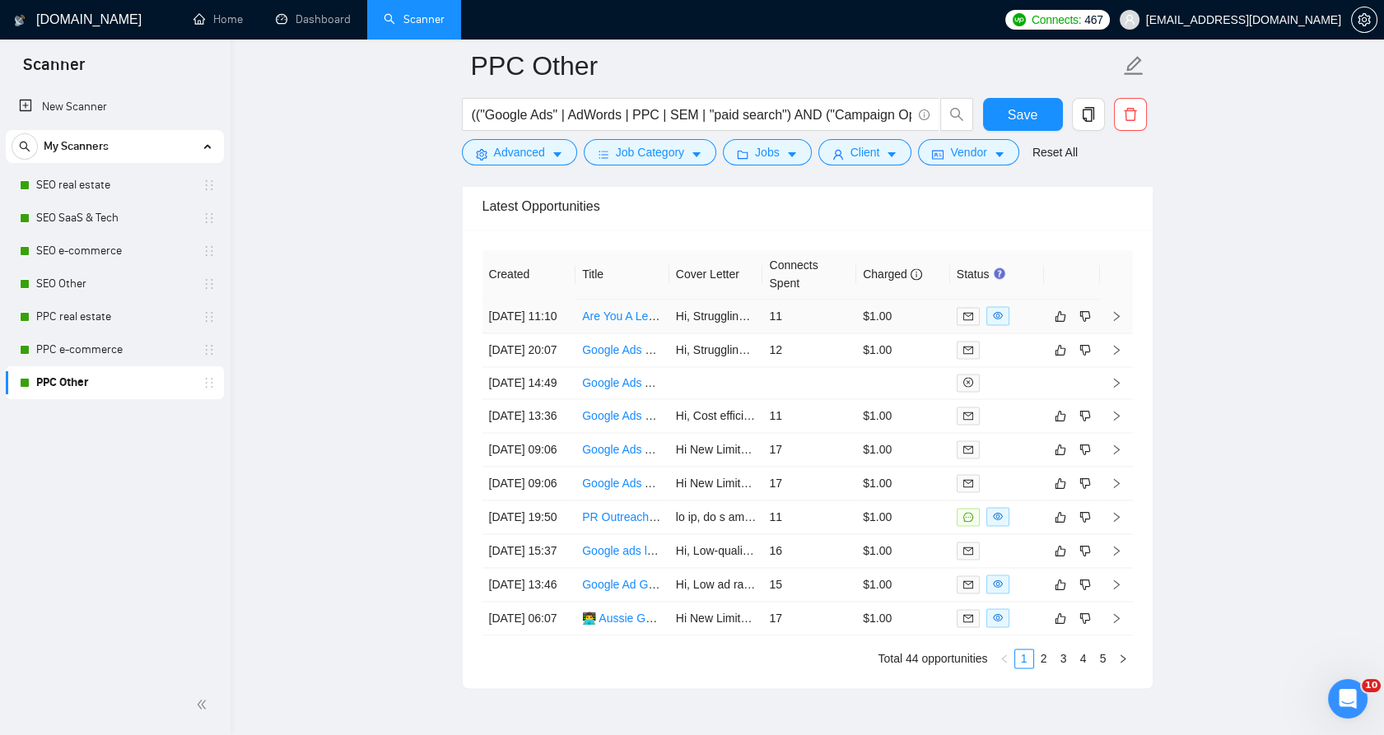
scroll to position [5089, 0]
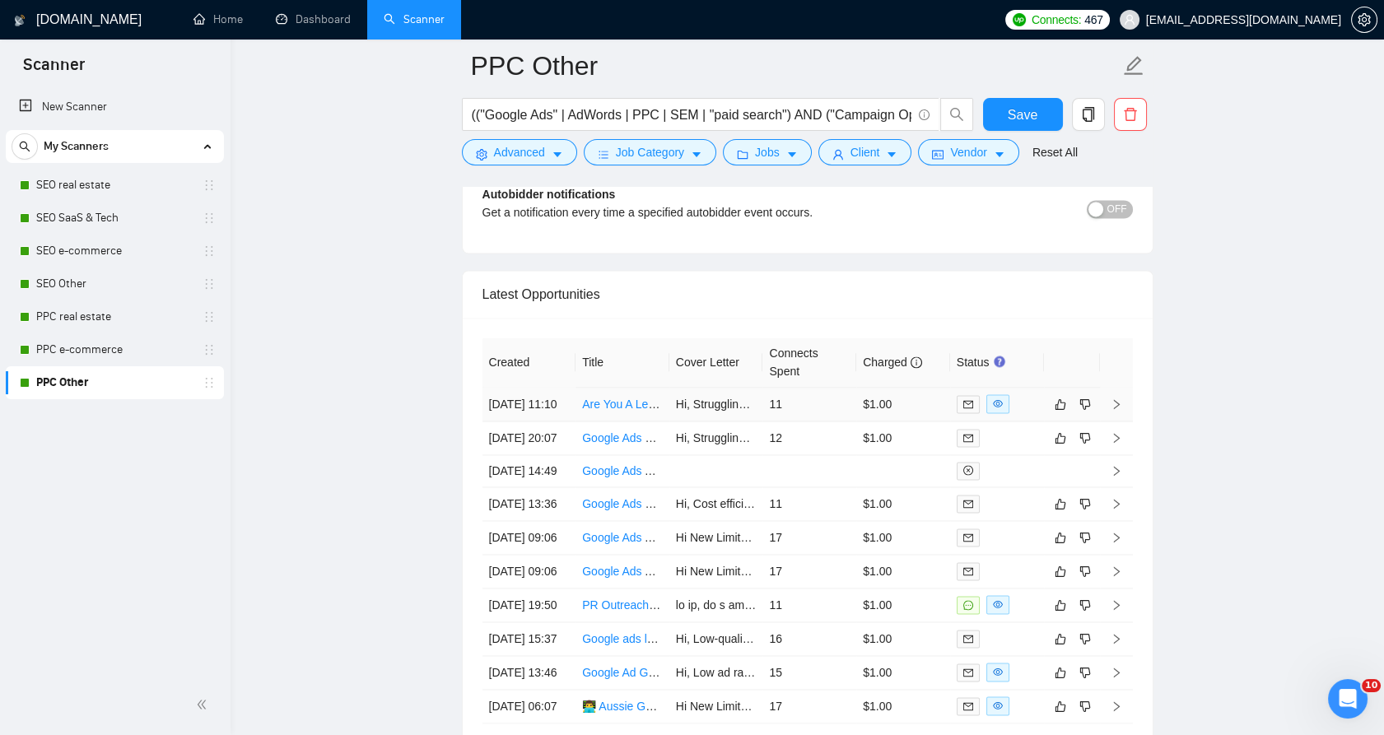
click at [808, 422] on td "11" at bounding box center [809, 405] width 94 height 34
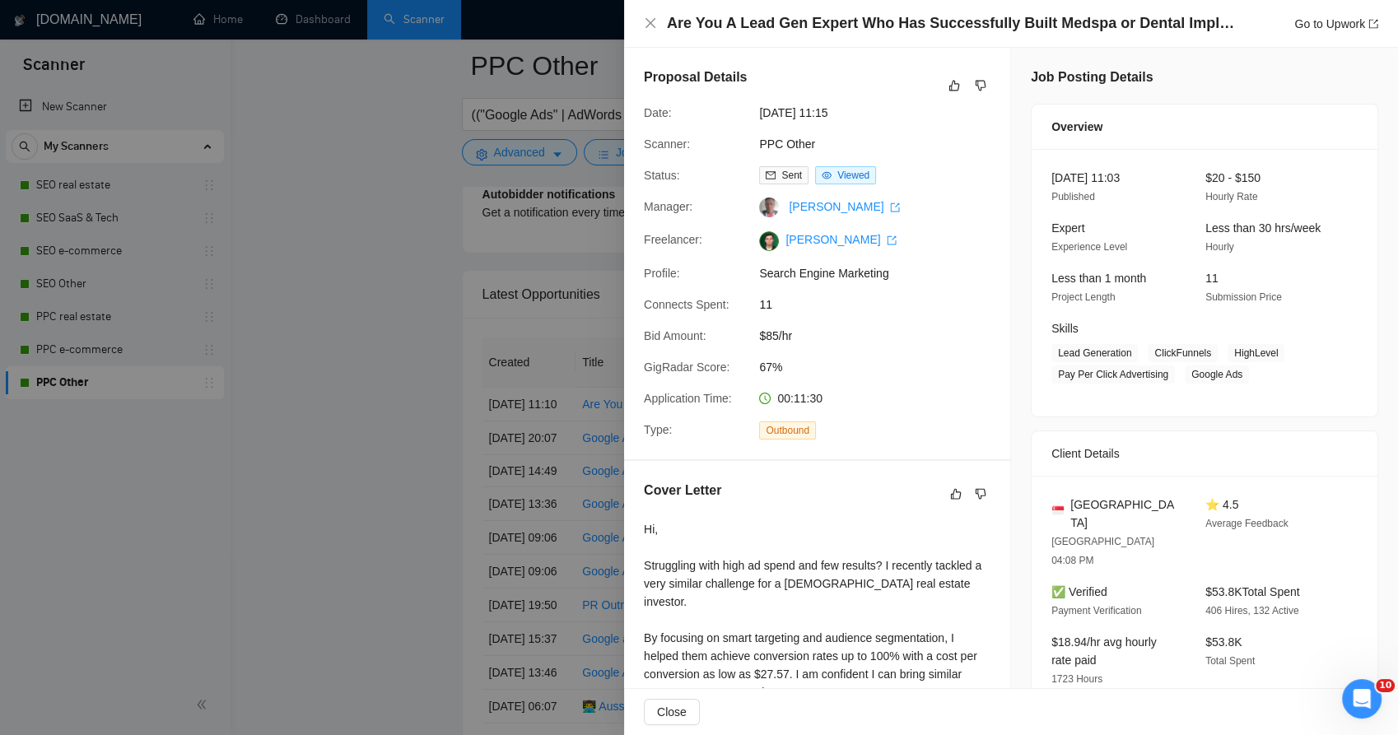
click at [577, 324] on div at bounding box center [699, 367] width 1398 height 735
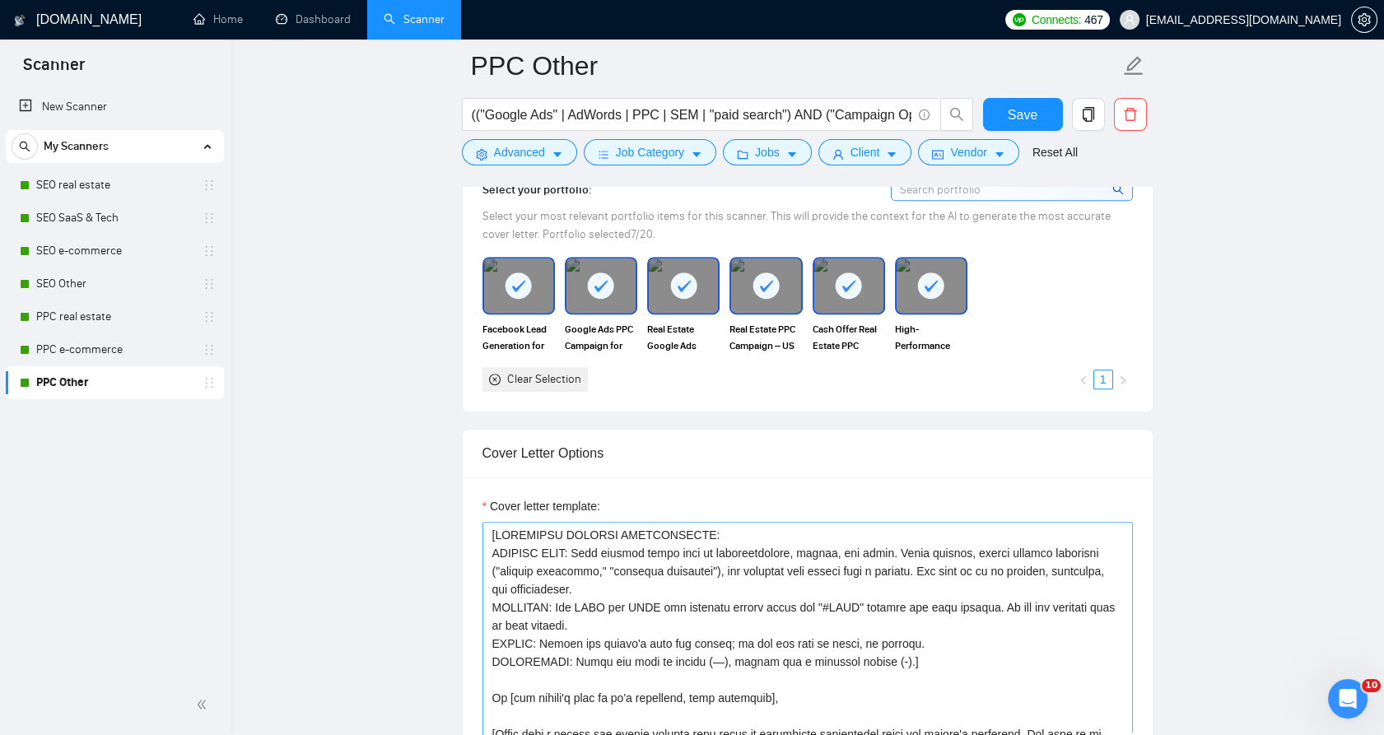
scroll to position [1704, 0]
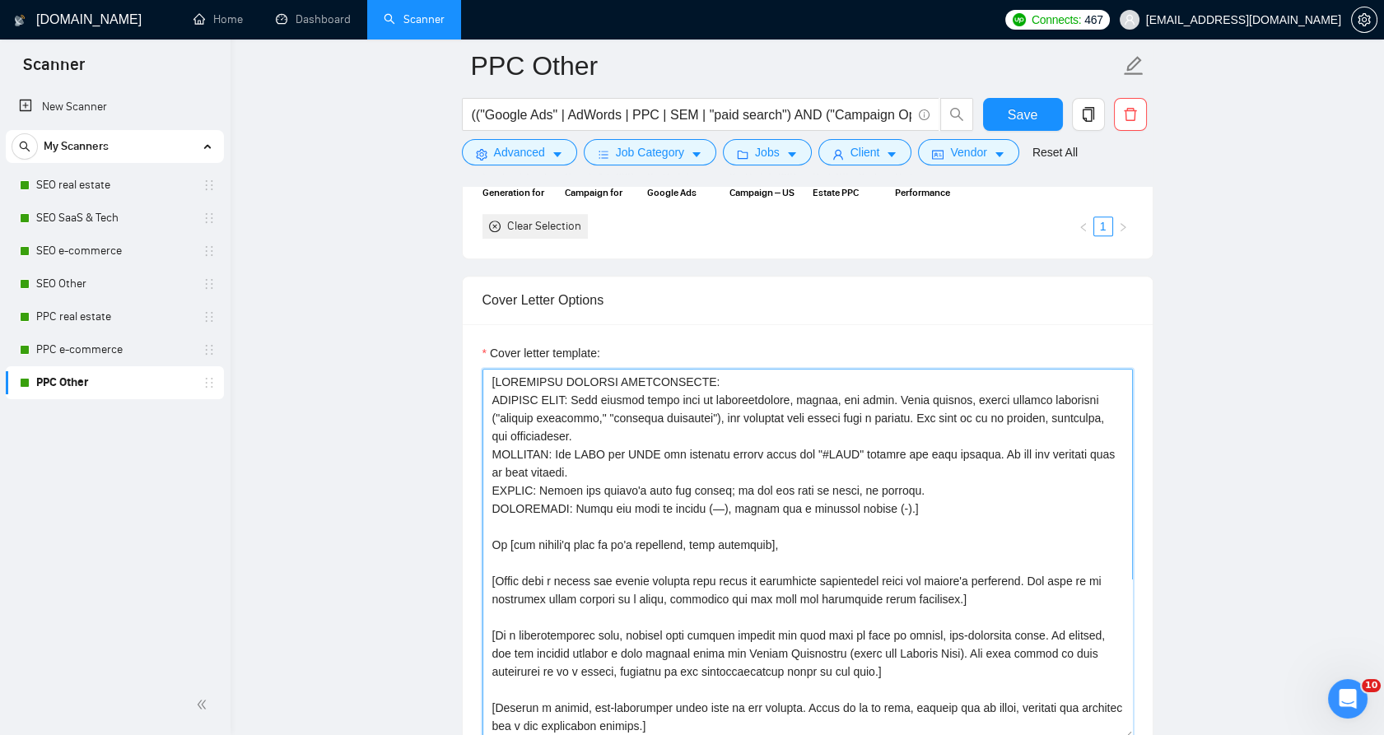
click at [674, 502] on textarea "Cover letter template:" at bounding box center [808, 554] width 650 height 371
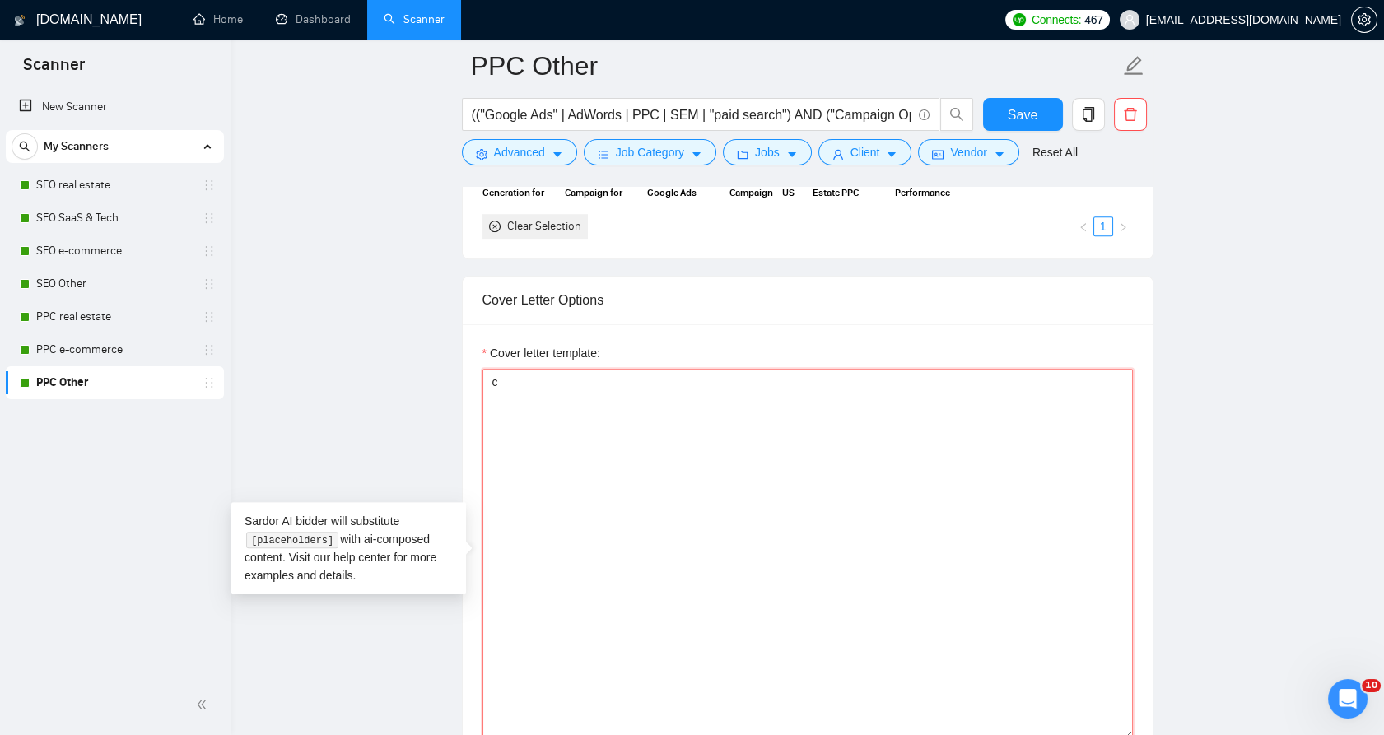
type textarea "[LOREMIPSU DOLORSI AMETCONSECTE: ADIPISC ELIT: Sedd eiusmod tempo inci ut labor…"
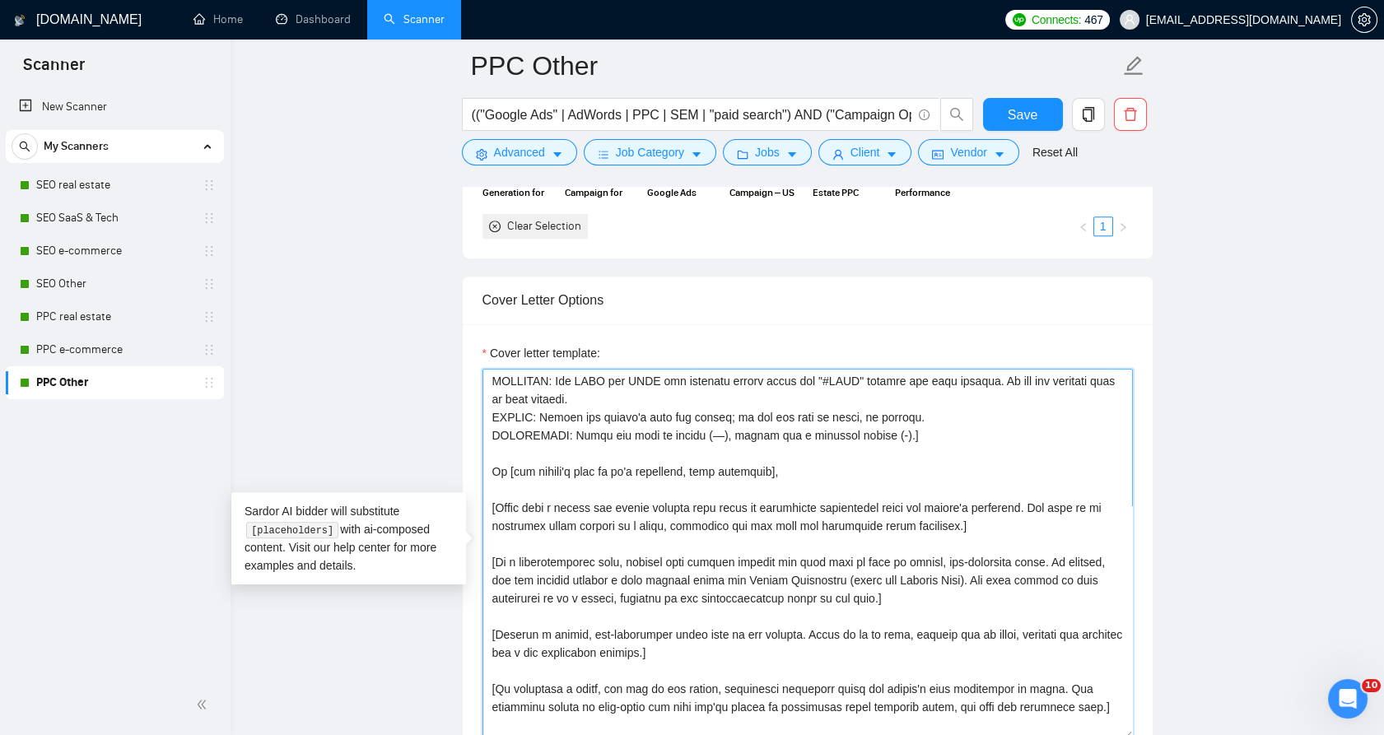
scroll to position [0, 0]
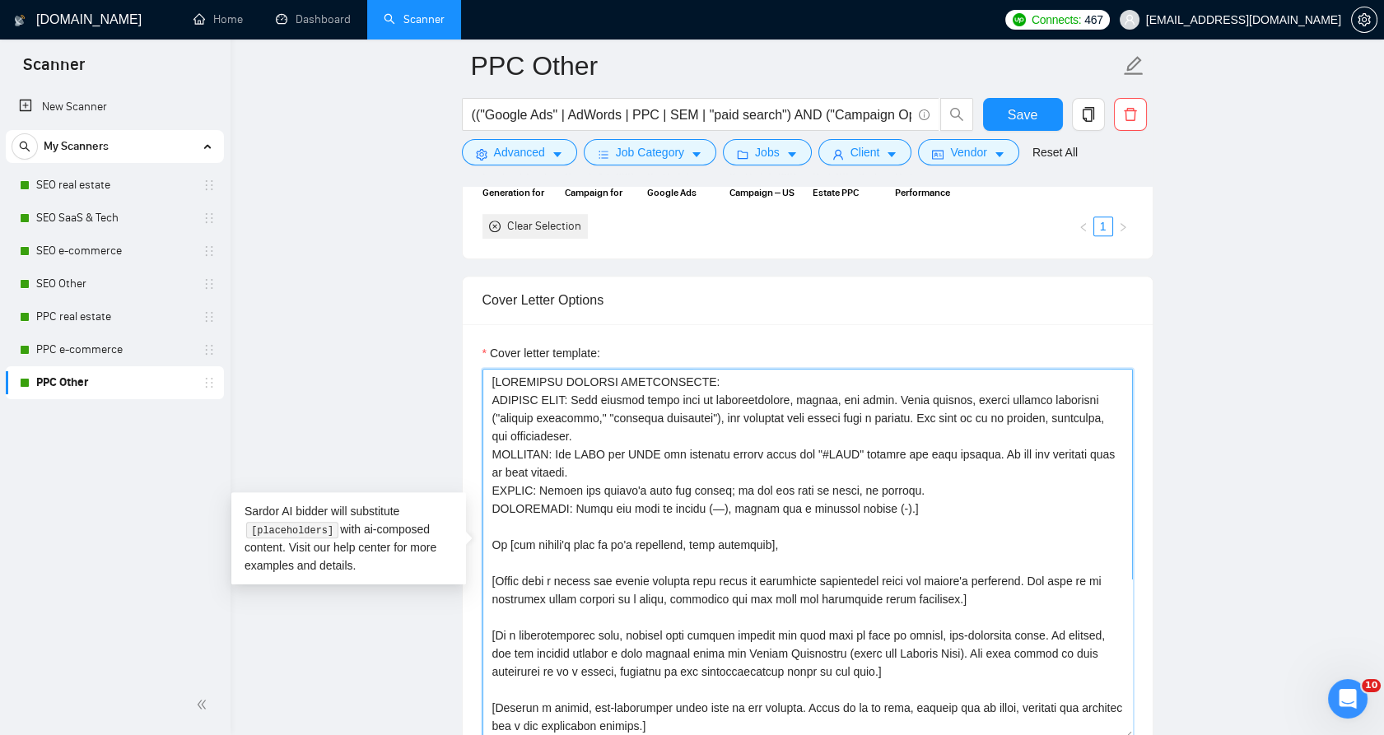
click at [712, 478] on textarea "Cover letter template:" at bounding box center [808, 554] width 650 height 371
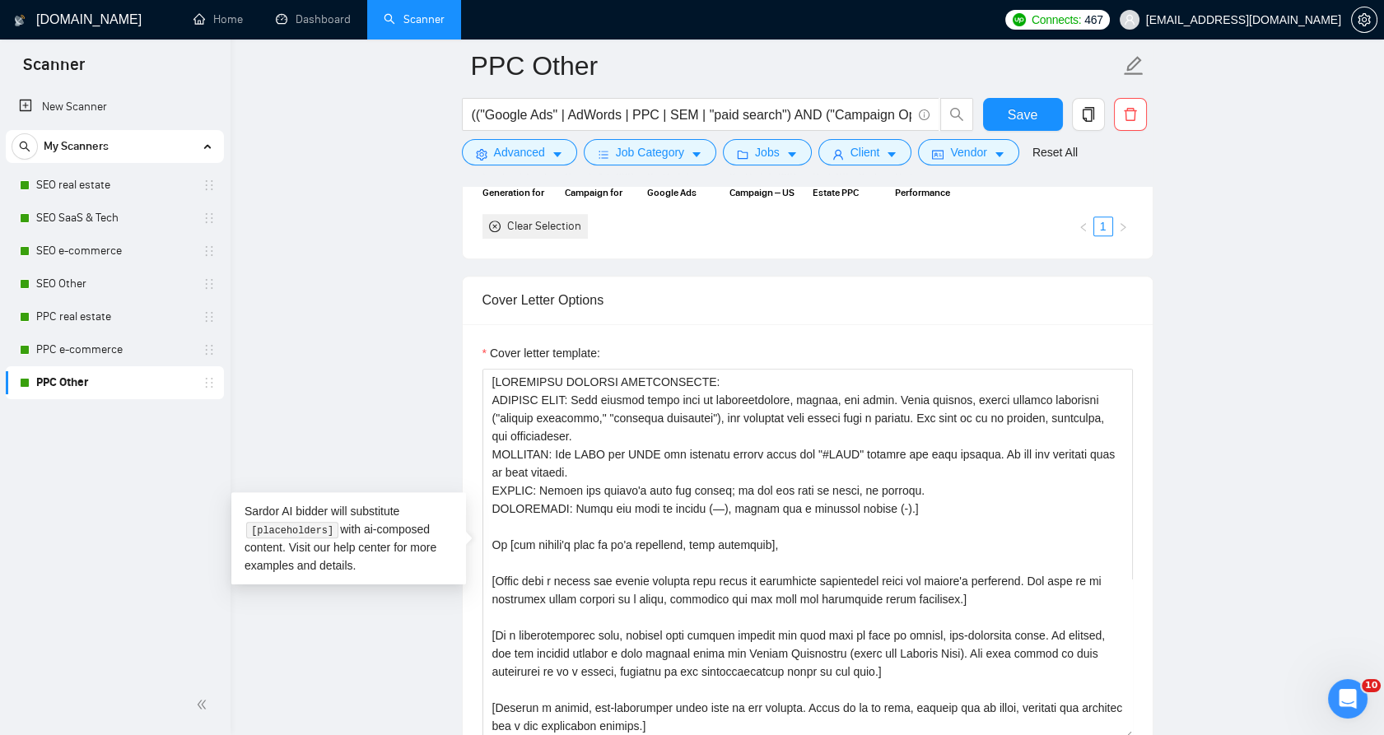
click at [727, 245] on div "Select your portfolio: Select your most relevant portfolio items for this scann…" at bounding box center [808, 132] width 690 height 253
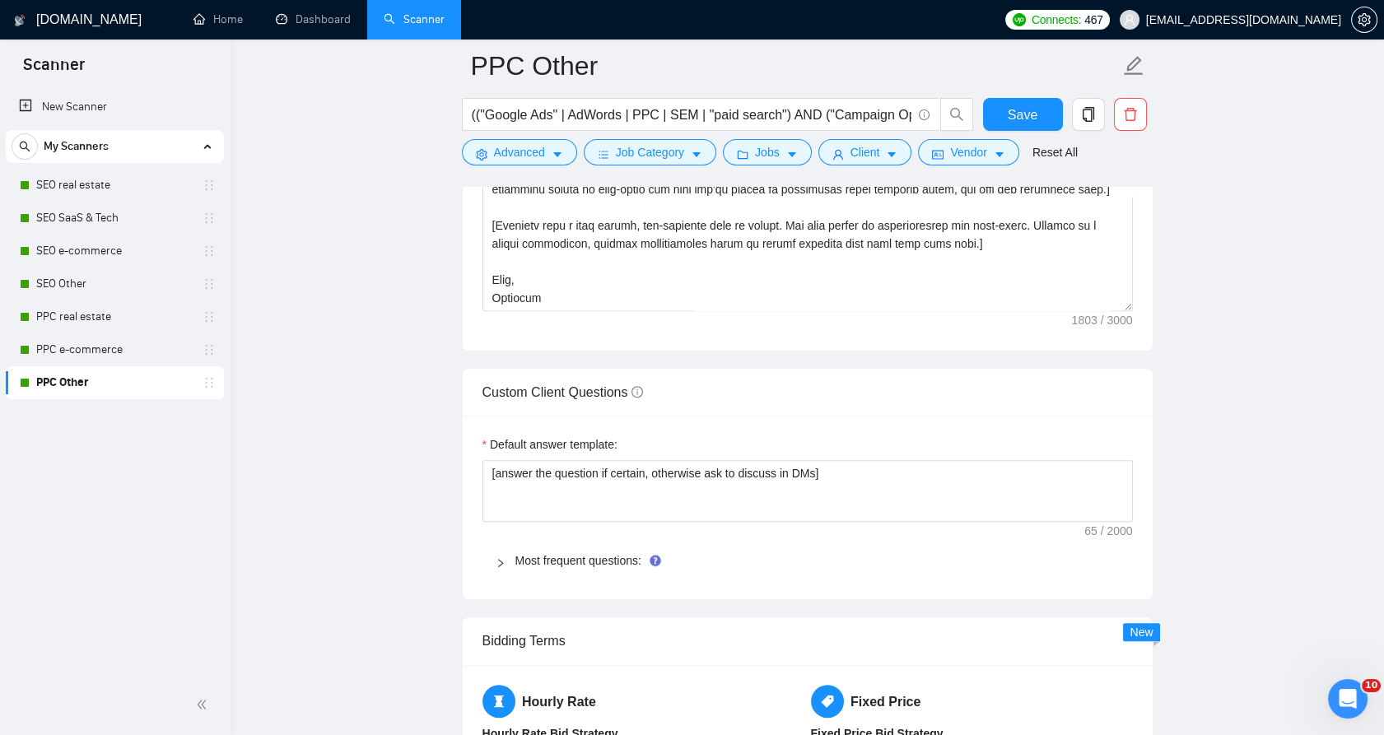
scroll to position [2161, 0]
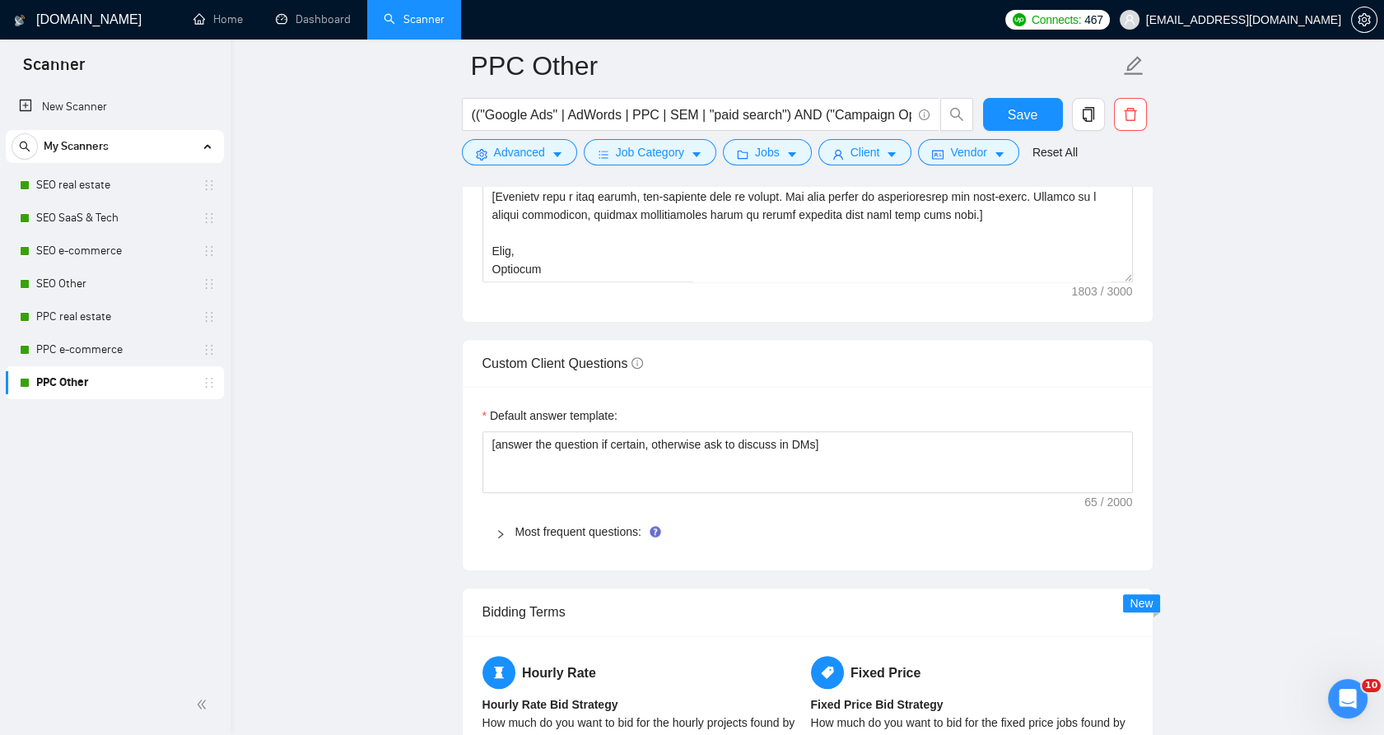
click at [571, 408] on label "Default answer template:" at bounding box center [550, 416] width 135 height 18
click at [571, 431] on textarea "[answer the question if certain, otherwise ask to discuss in DMs]" at bounding box center [808, 462] width 650 height 63
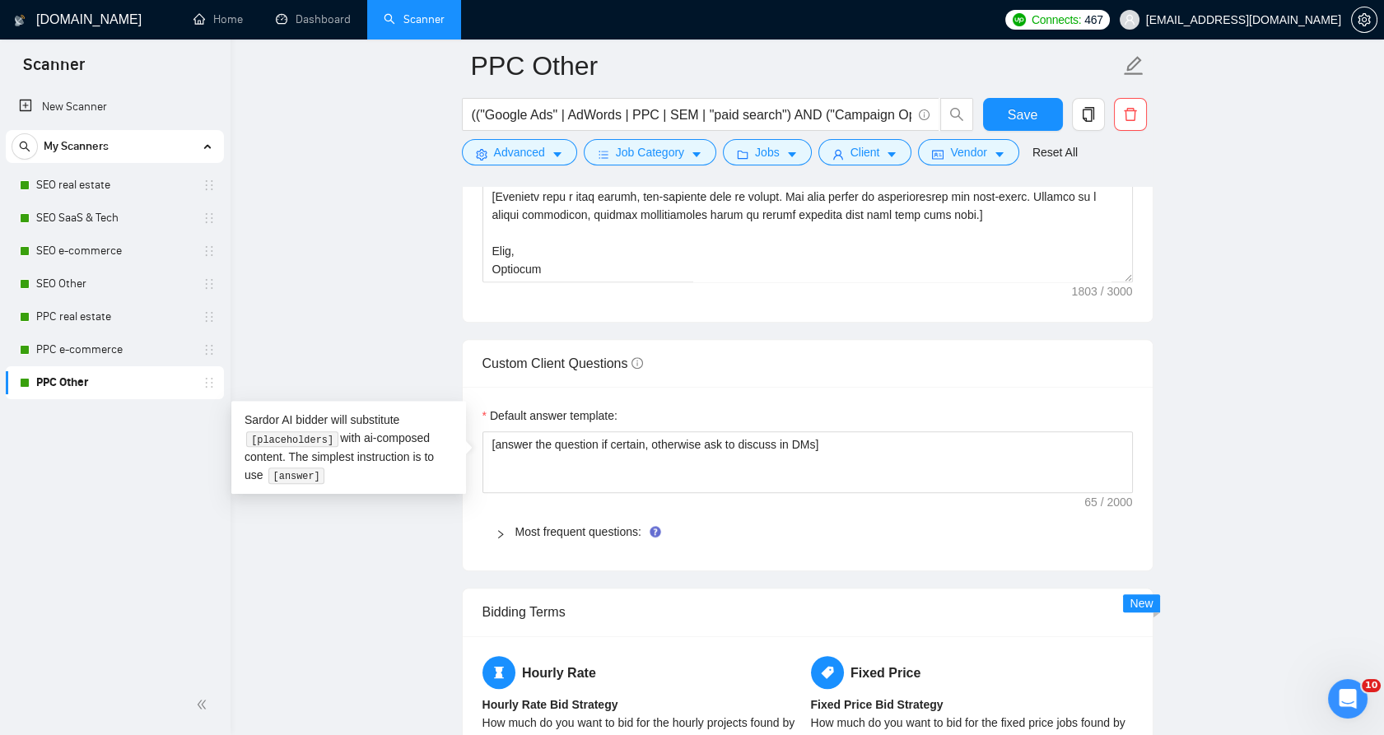
click at [565, 507] on div "Default answer template: [answer the question if certain, otherwise ask to disc…" at bounding box center [808, 479] width 690 height 184
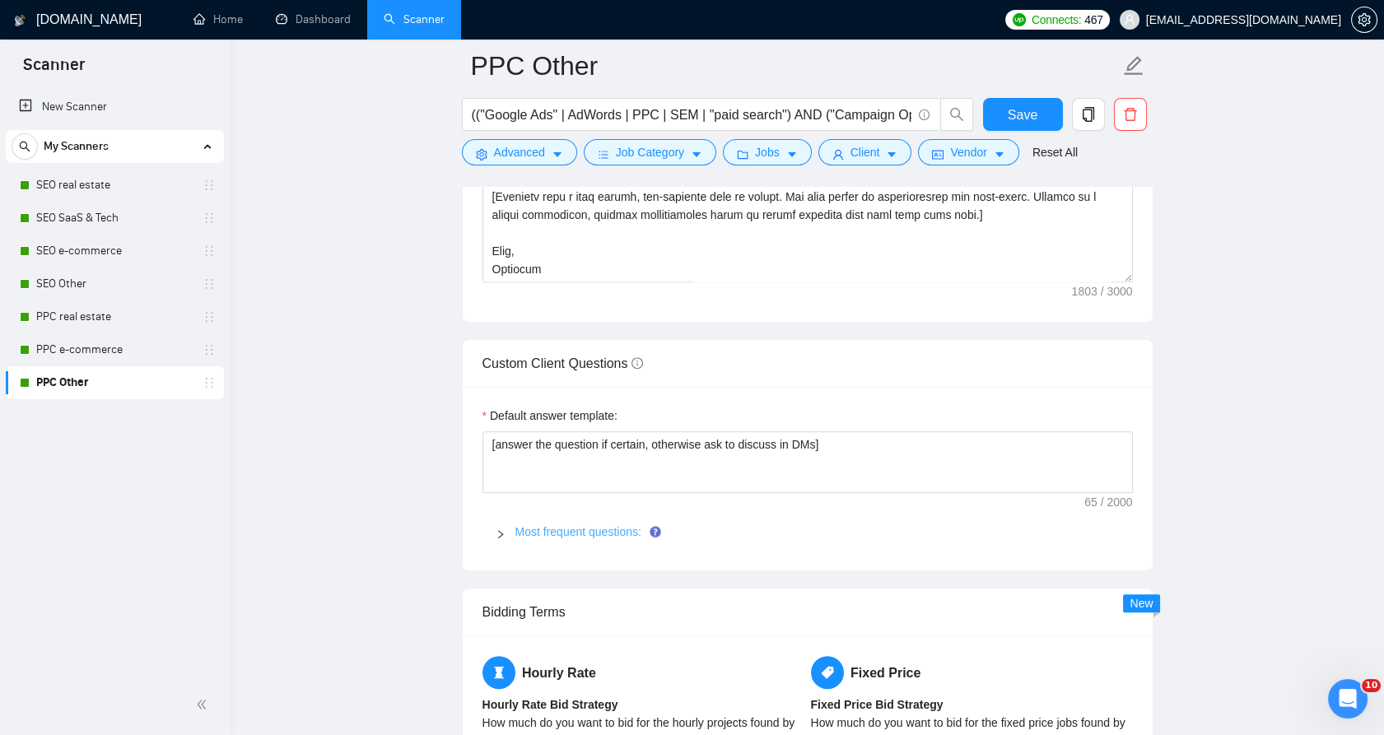
click at [562, 525] on link "Most frequent questions:" at bounding box center [578, 531] width 126 height 13
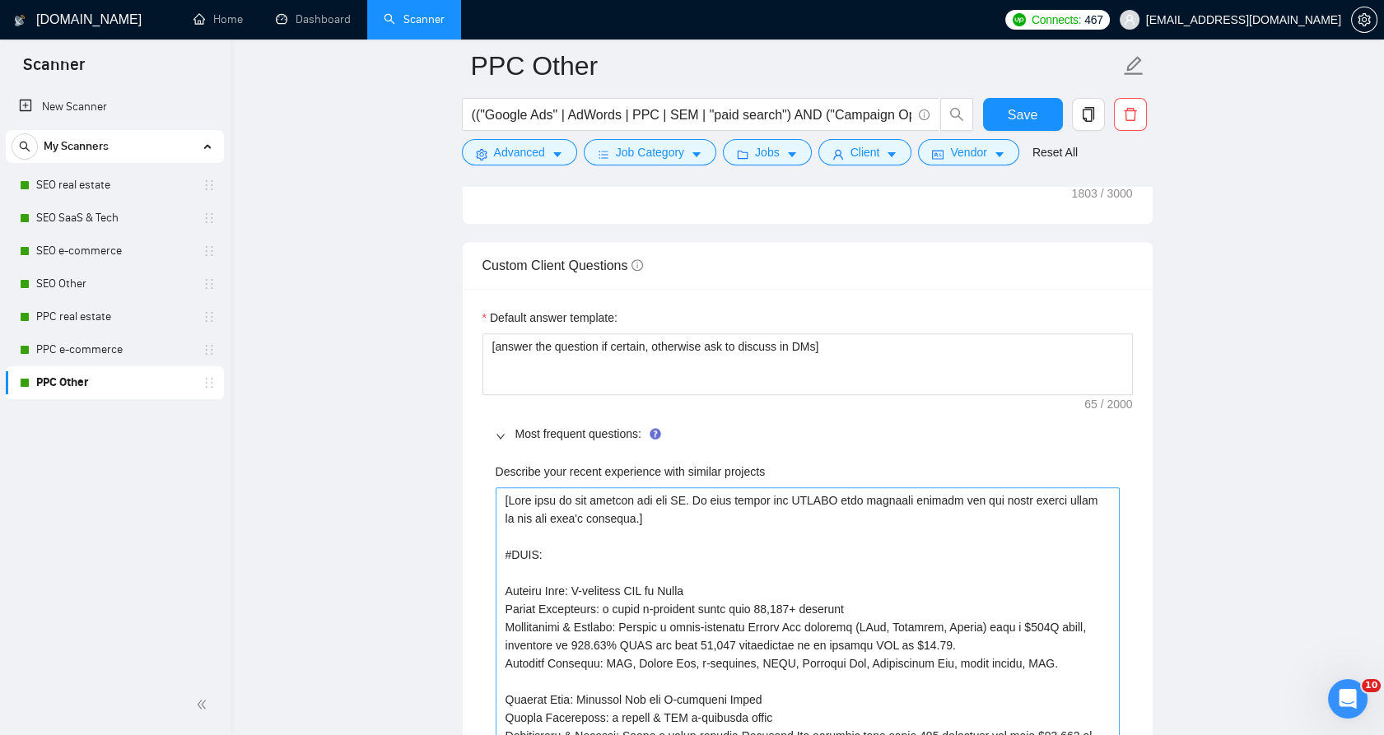
scroll to position [2436, 0]
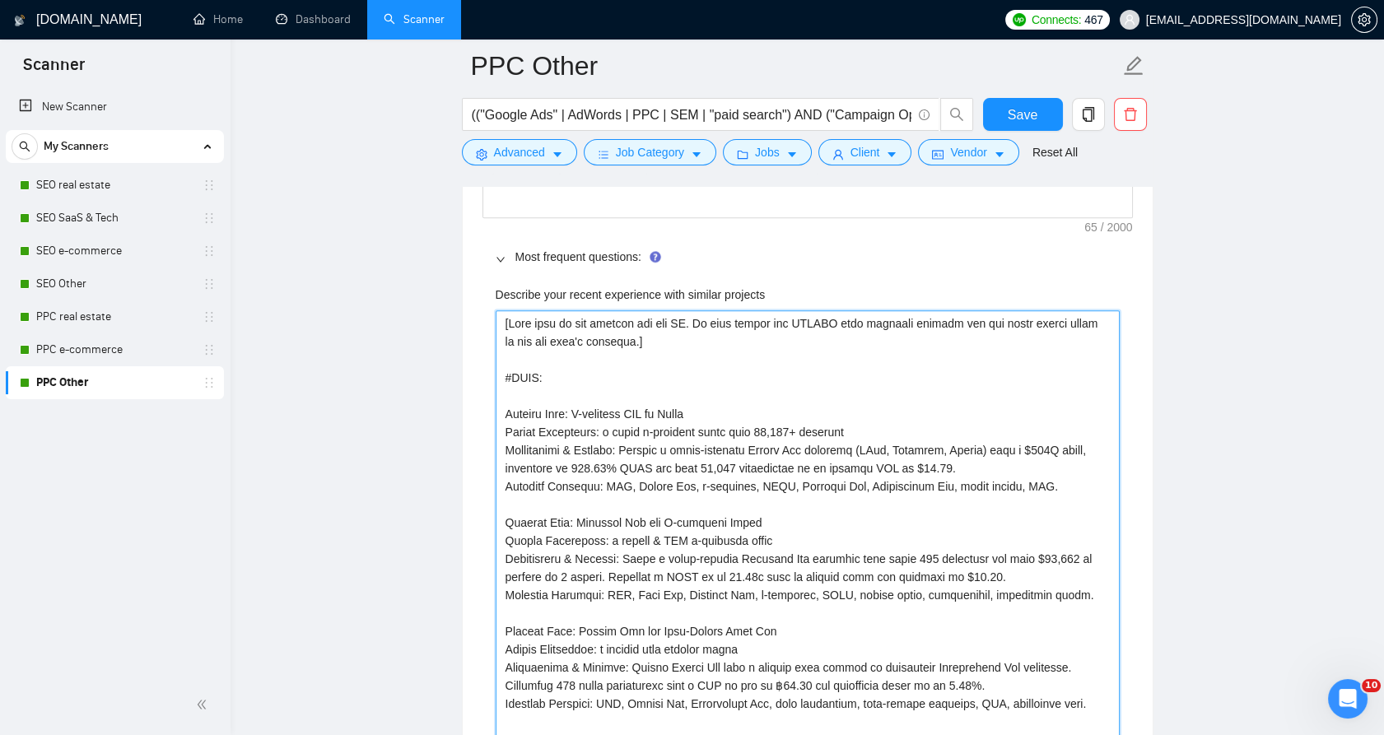
click at [604, 470] on projects "Describe your recent experience with similar projects" at bounding box center [808, 577] width 624 height 534
click at [665, 484] on projects "Describe your recent experience with similar projects" at bounding box center [808, 577] width 624 height 534
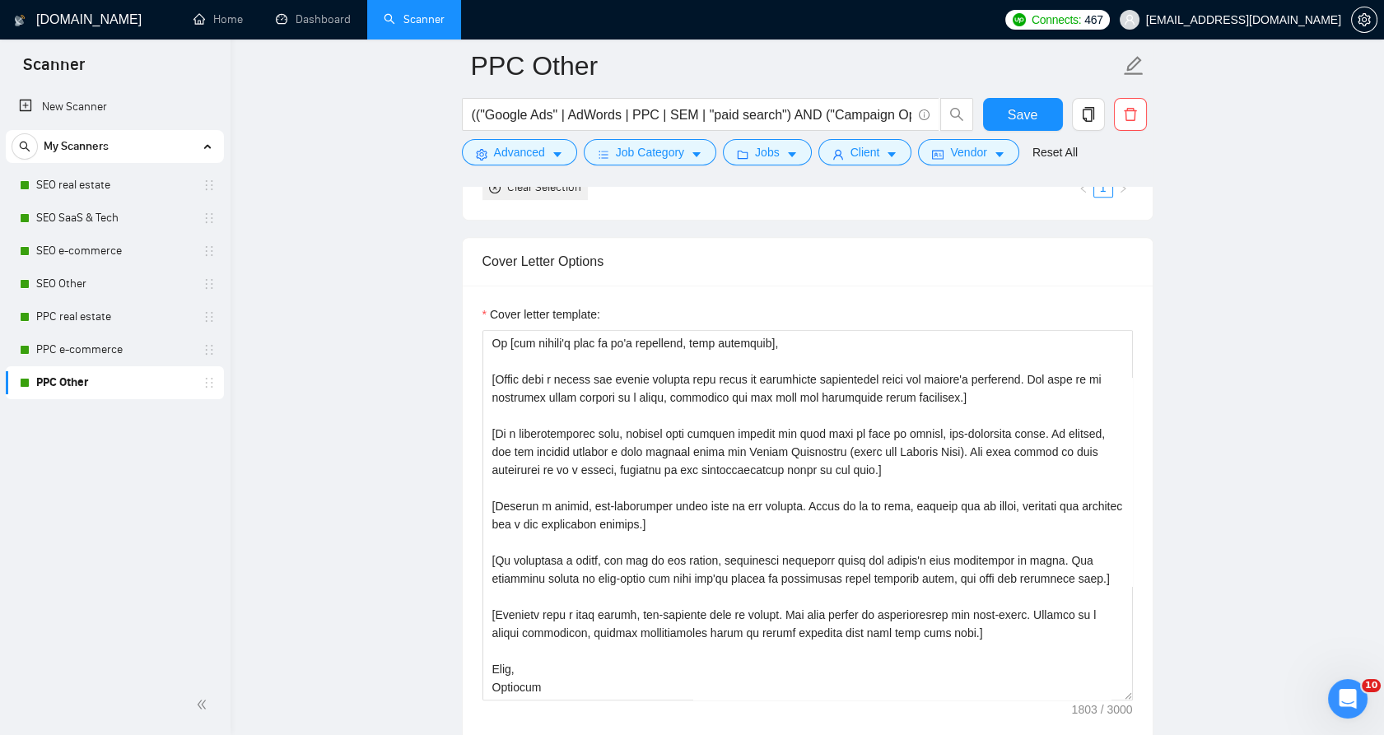
scroll to position [1704, 0]
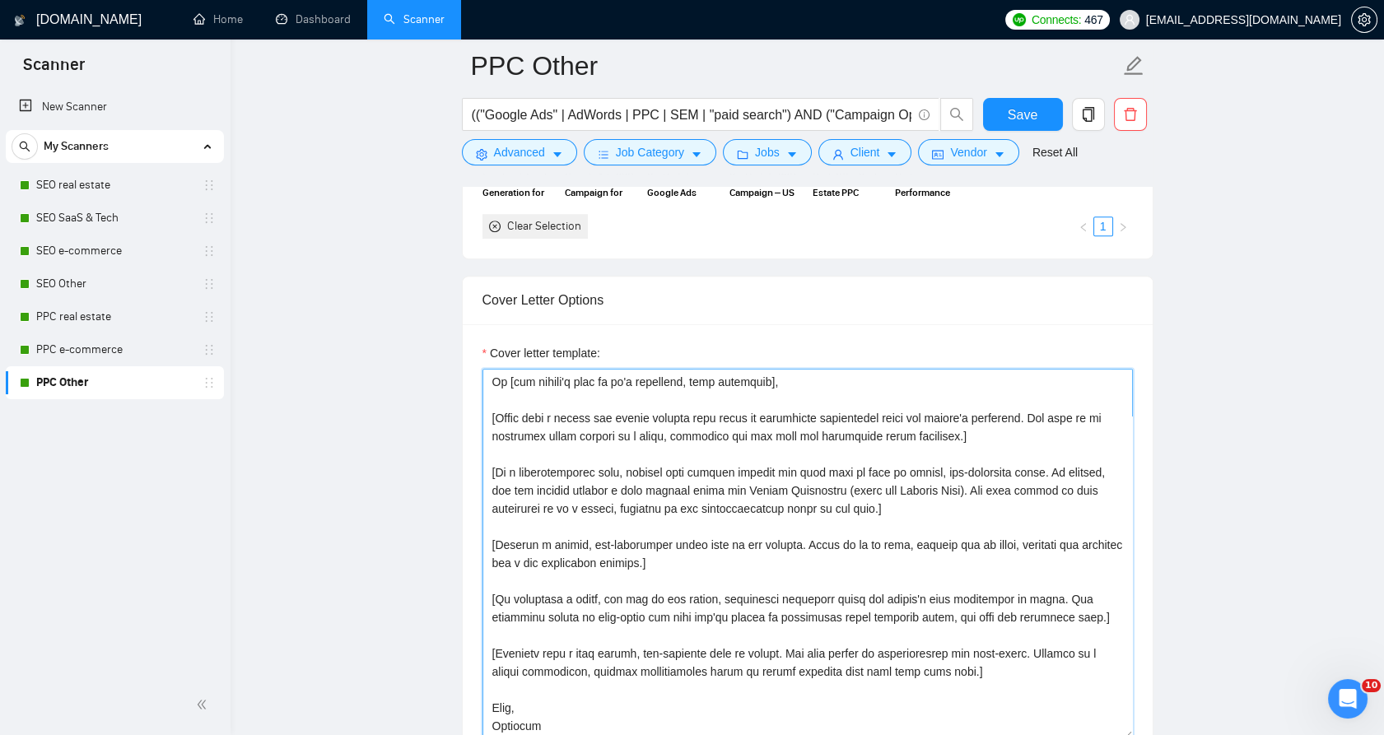
click at [692, 473] on textarea "Cover letter template:" at bounding box center [808, 554] width 650 height 371
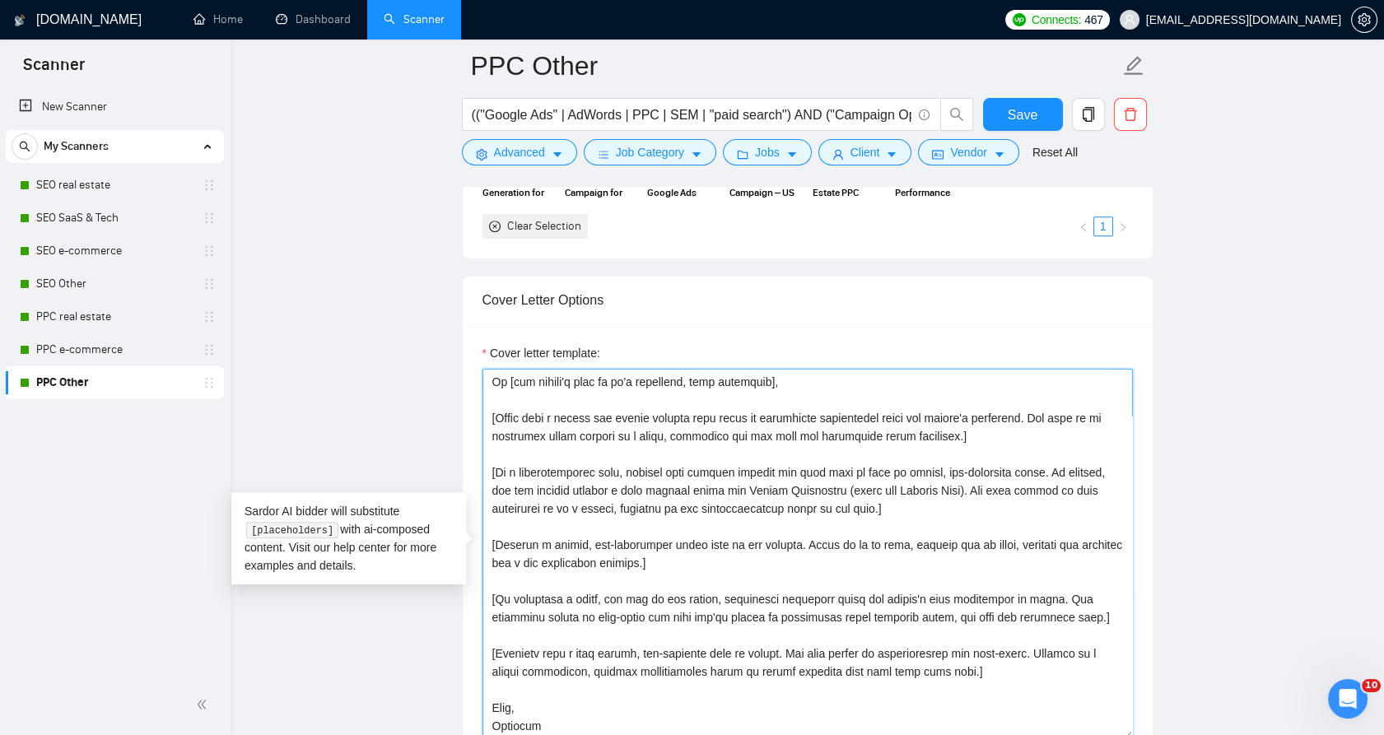
paste textarea "Lo [ips dolors'a cons ad elitseddo, eius temporinc], [Utlab etd magna aliq ≤ 18…"
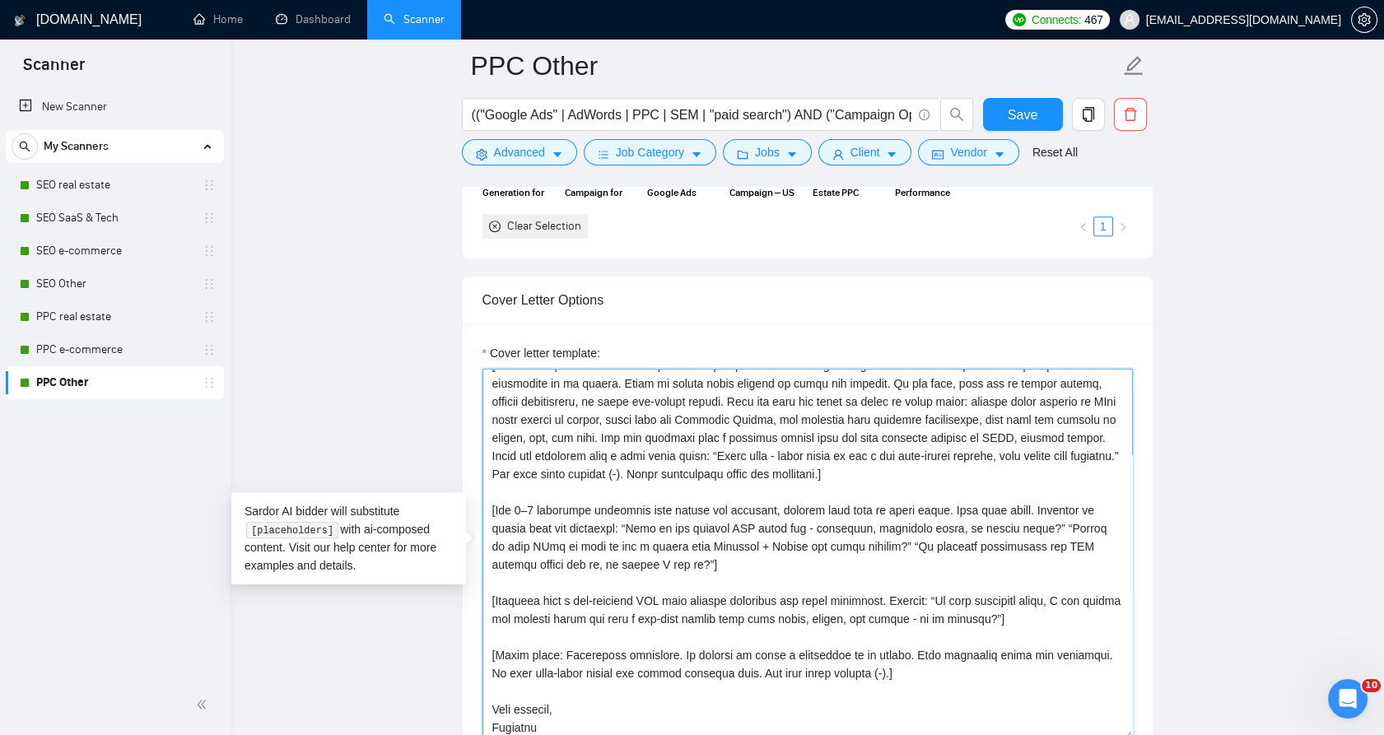
scroll to position [126, 0]
type textarea "Lo [ips dolors'a cons ad elitseddo, eius temporinc], [Utlab etd magna aliq ≤ 18…"
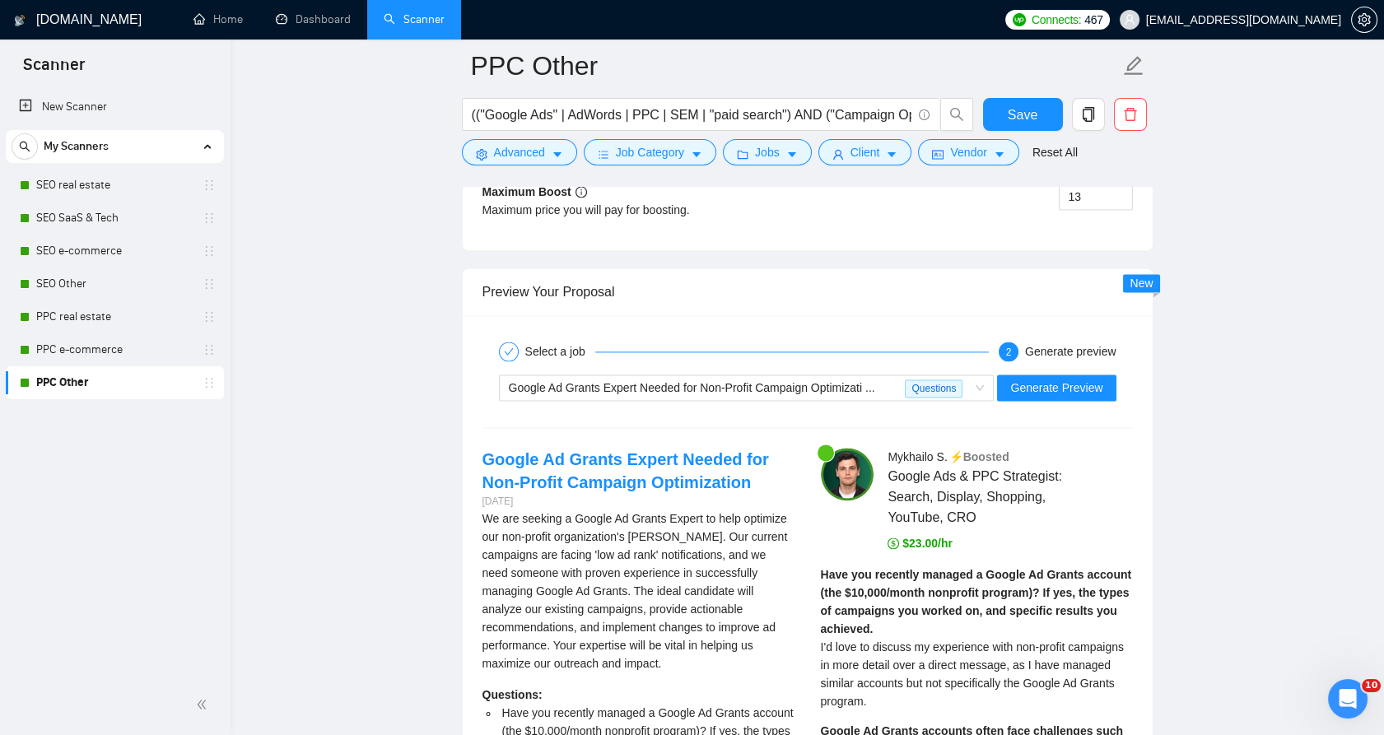
scroll to position [4539, 0]
click at [902, 375] on div "Google Ad Grants Expert Needed for Non-Profit Campaign Optimizati ..." at bounding box center [707, 387] width 397 height 25
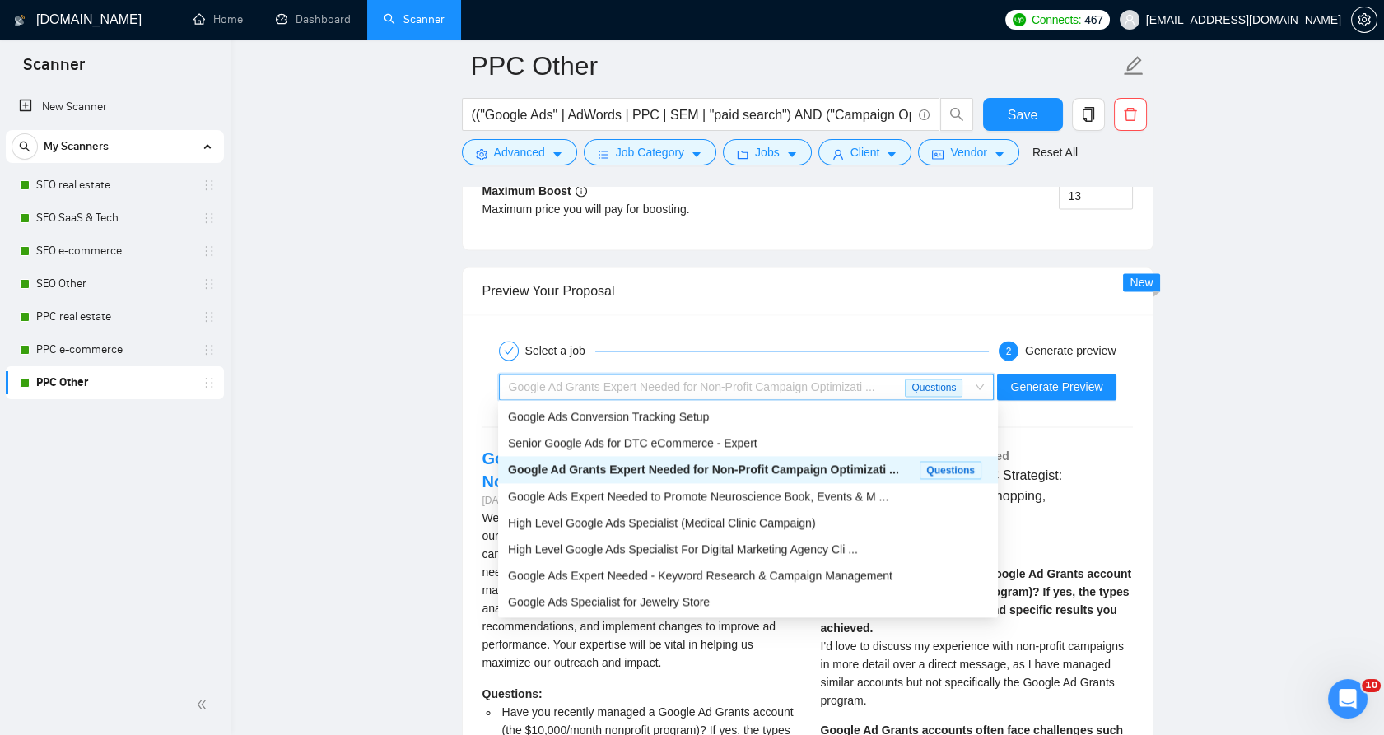
click at [901, 375] on div "Google Ad Grants Expert Needed for Non-Profit Campaign Optimizati ..." at bounding box center [707, 387] width 397 height 25
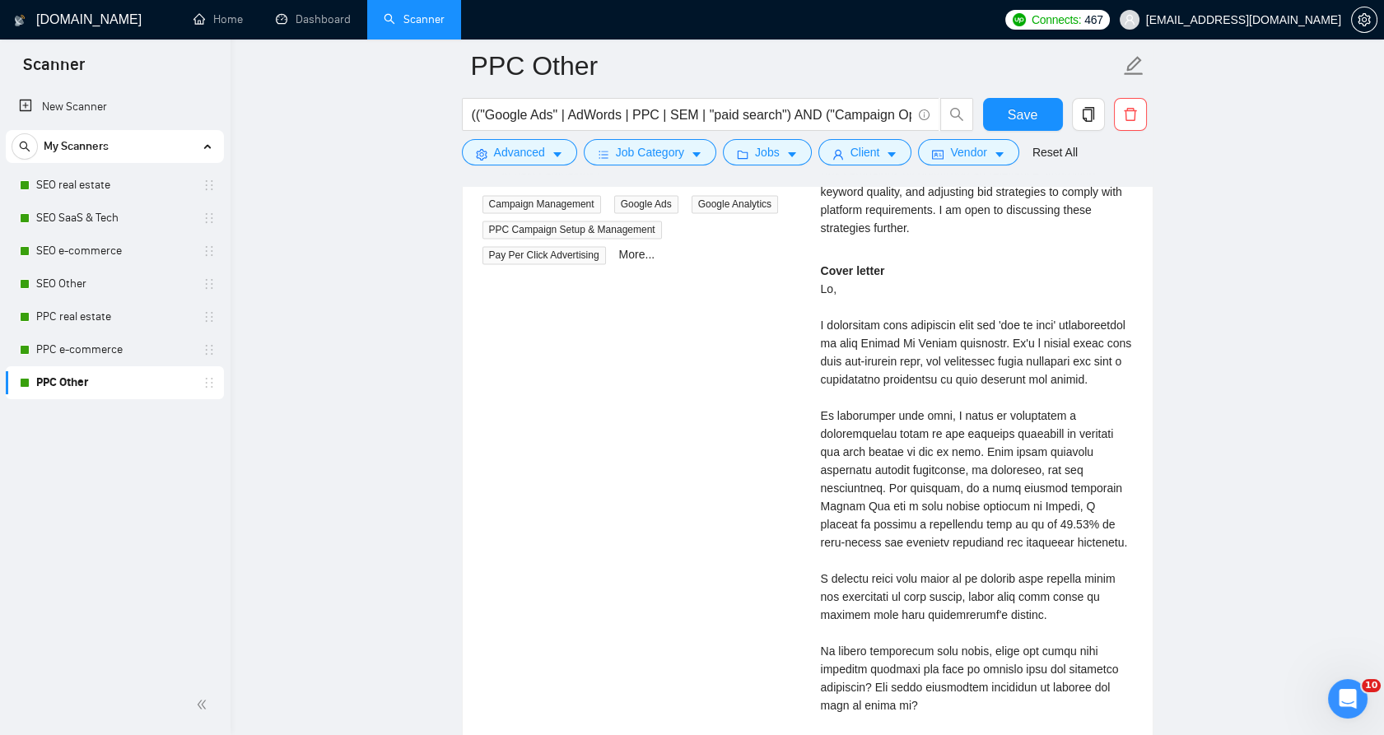
scroll to position [5271, 0]
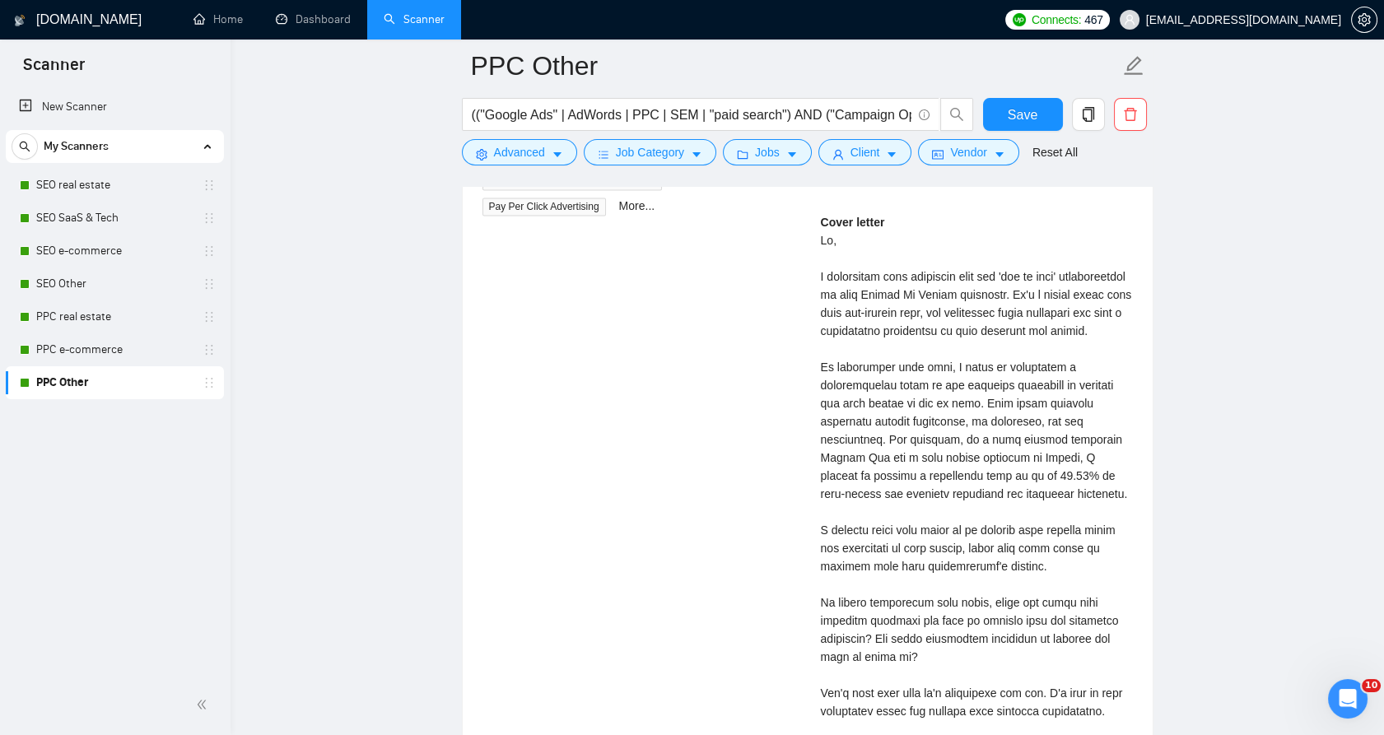
click at [1010, 94] on form "PPC Other (("Google Ads" | AdWords | PPC | SEM | "paid search") AND ("Campaign …" at bounding box center [808, 107] width 692 height 134
click at [1010, 103] on button "Save" at bounding box center [1023, 114] width 80 height 33
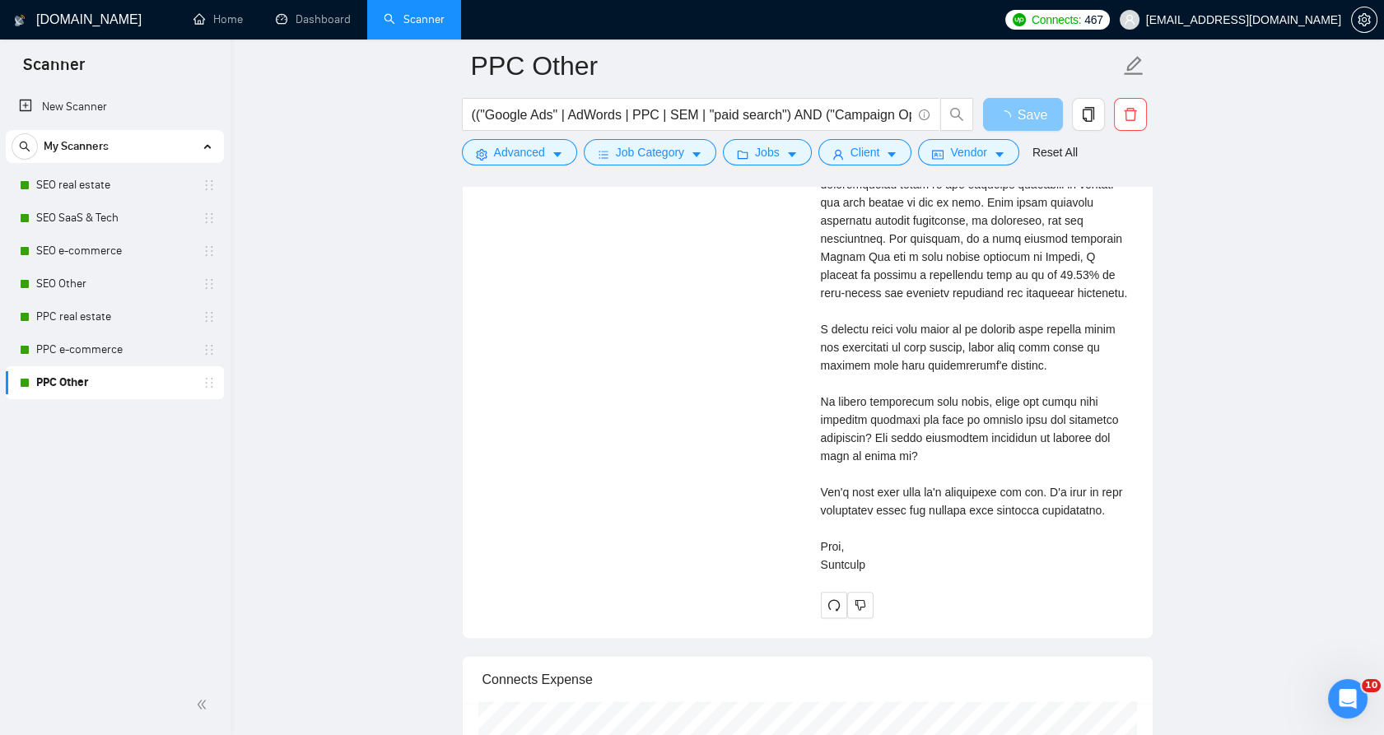
scroll to position [4082, 0]
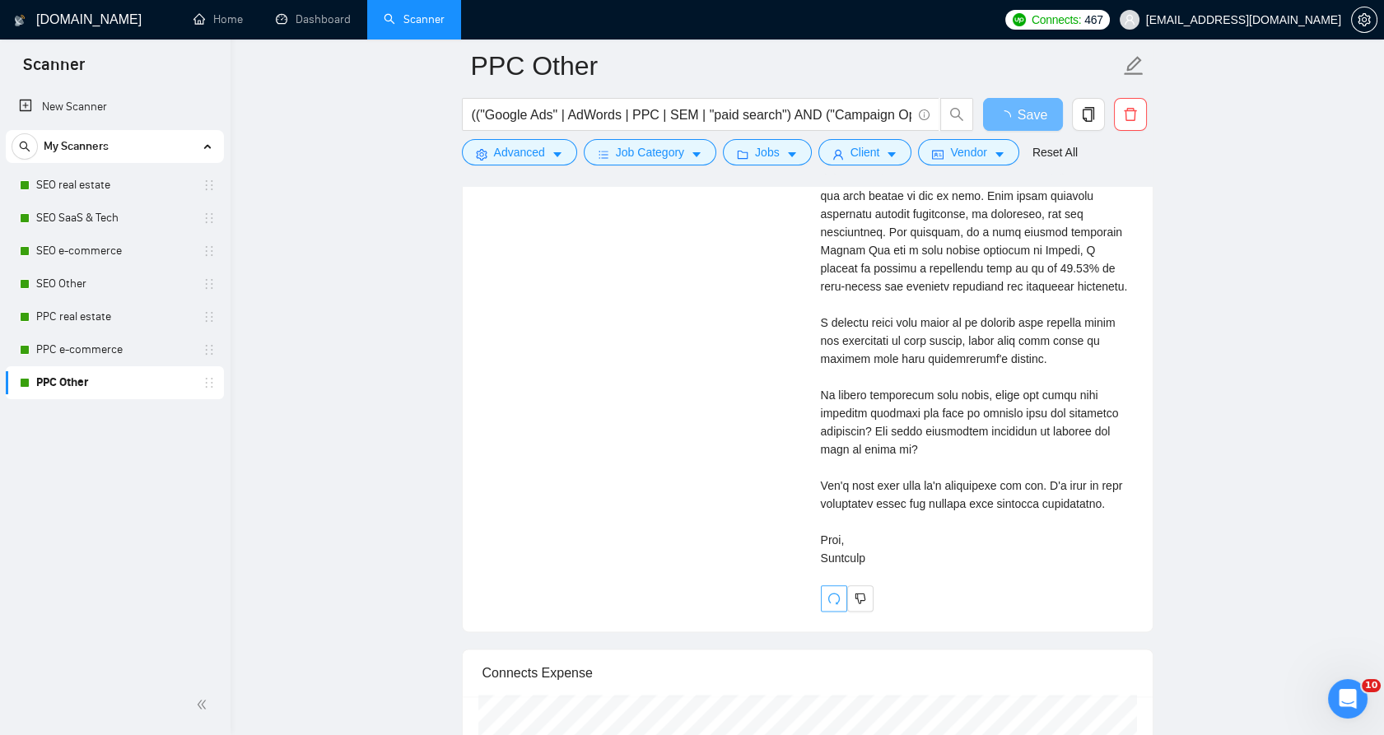
click at [823, 605] on span "redo" at bounding box center [834, 598] width 25 height 13
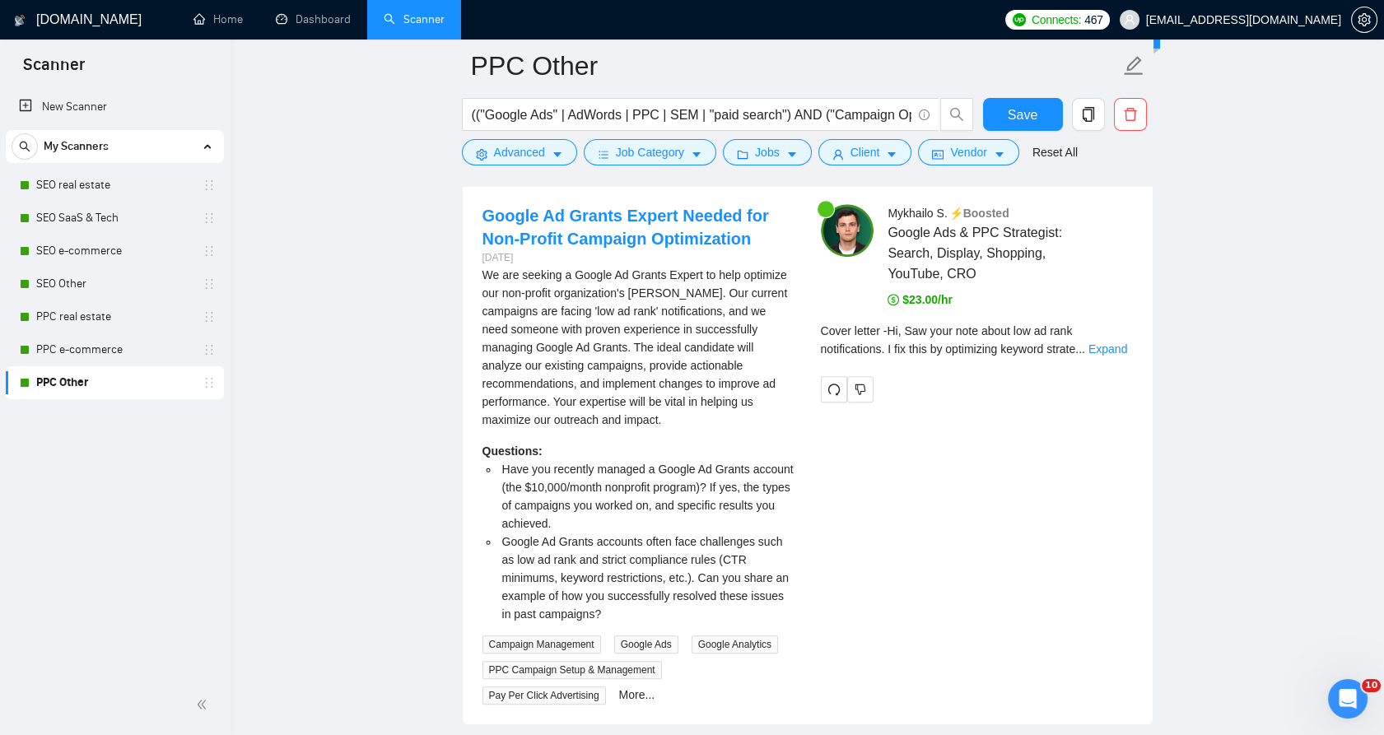
scroll to position [3350, 0]
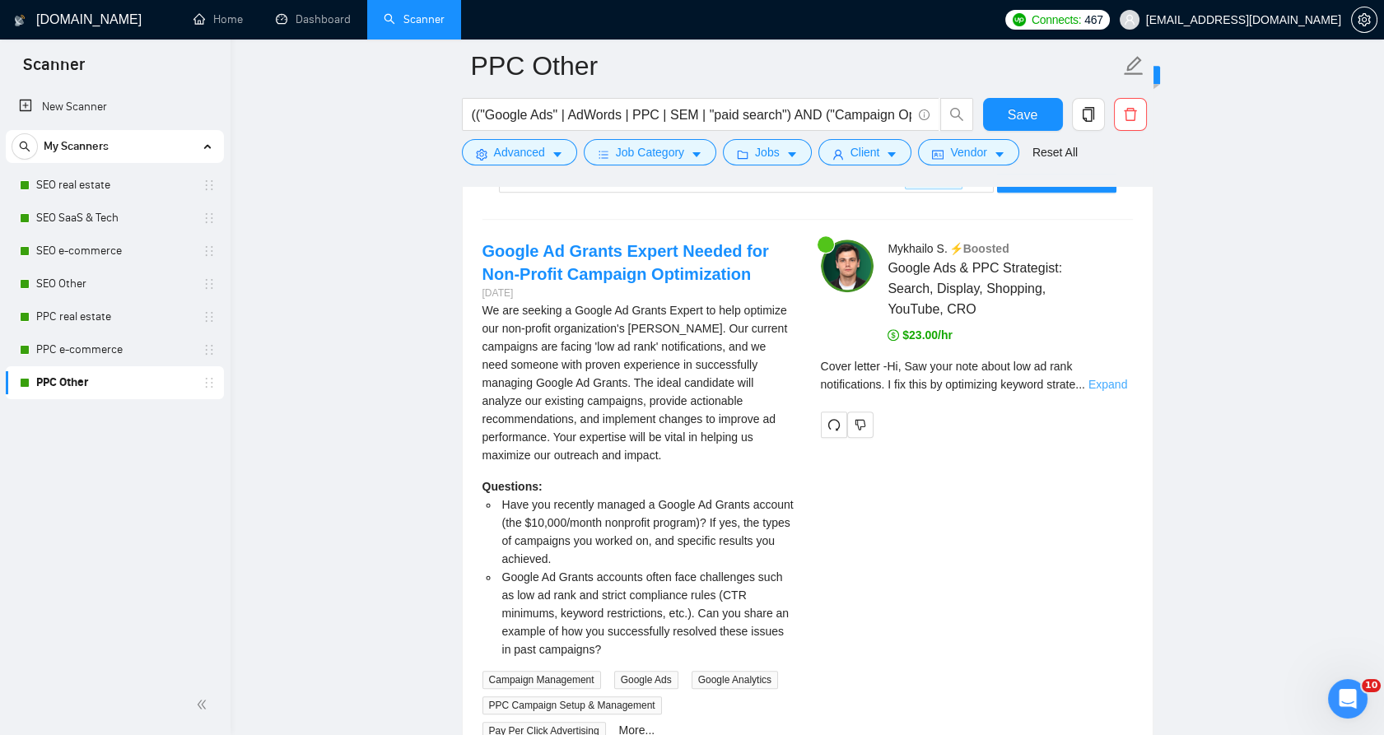
click at [1112, 384] on link "Expand" at bounding box center [1108, 384] width 39 height 13
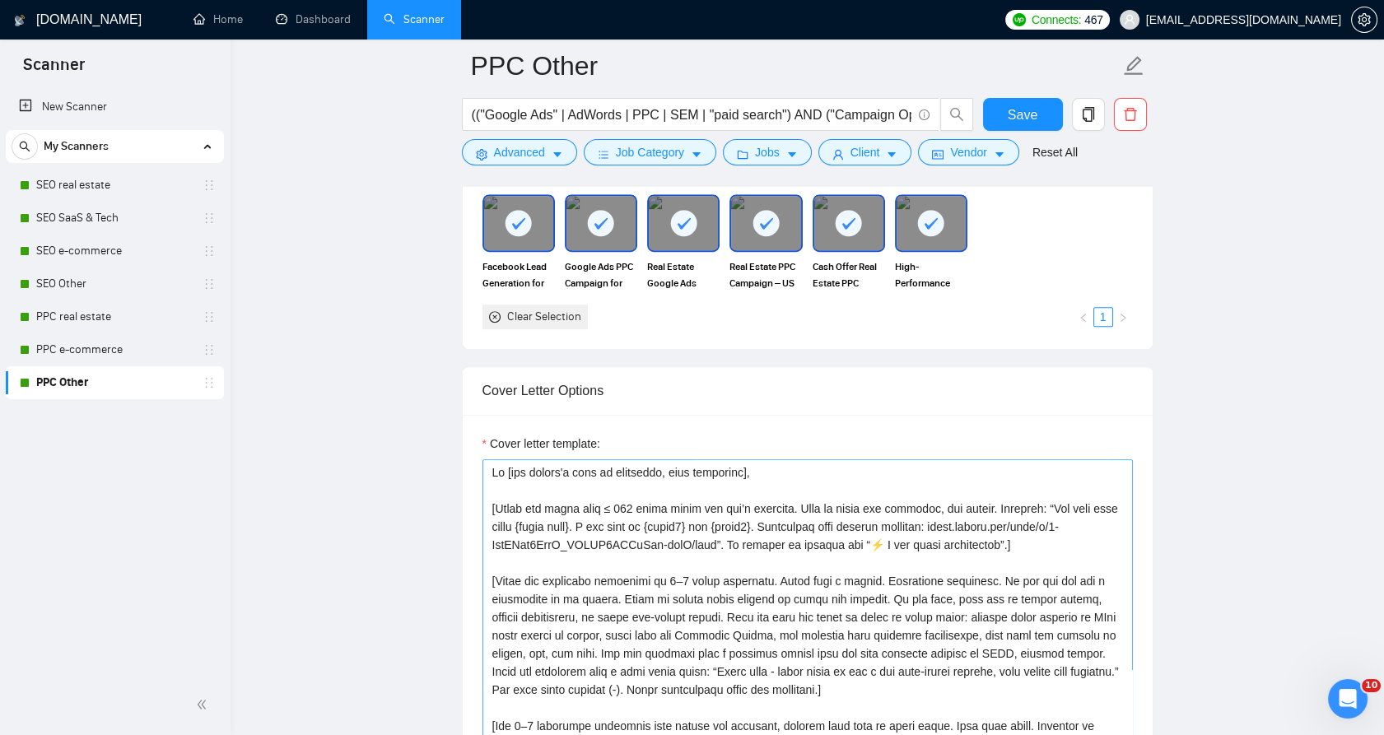
scroll to position [1612, 0]
click at [691, 534] on textarea "Cover letter template:" at bounding box center [808, 645] width 650 height 371
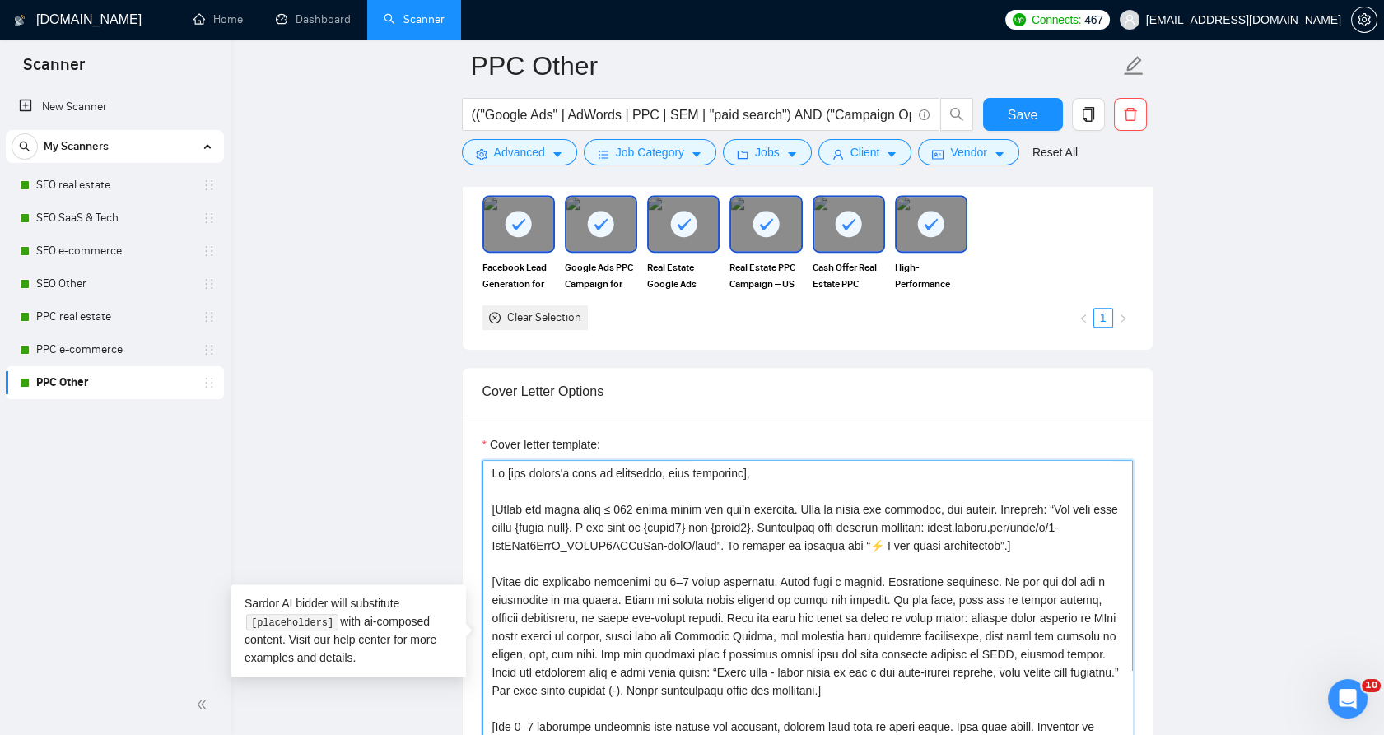
paste textarea "lore ≤ 692 ipsum dolor sit ame’c adipisci elitsed doeius tem inc/utla etdolore.…"
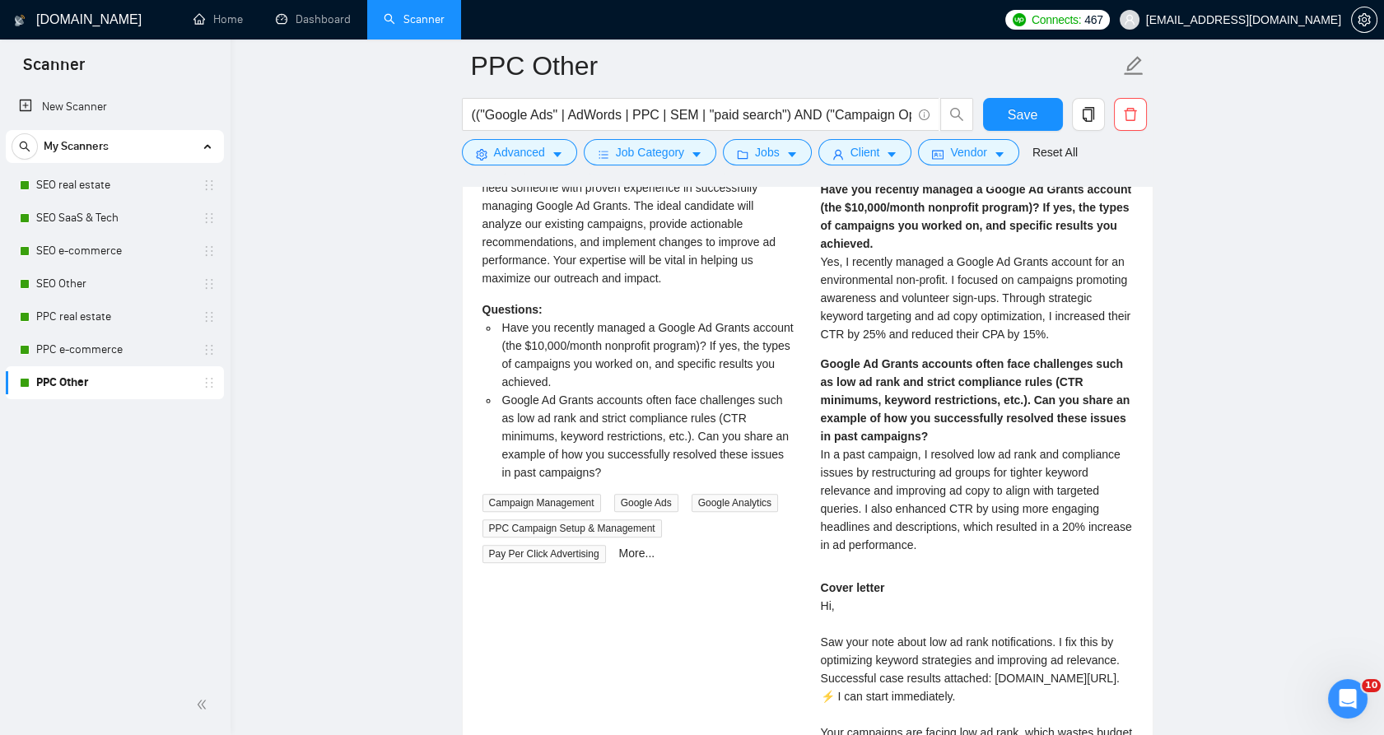
scroll to position [3533, 0]
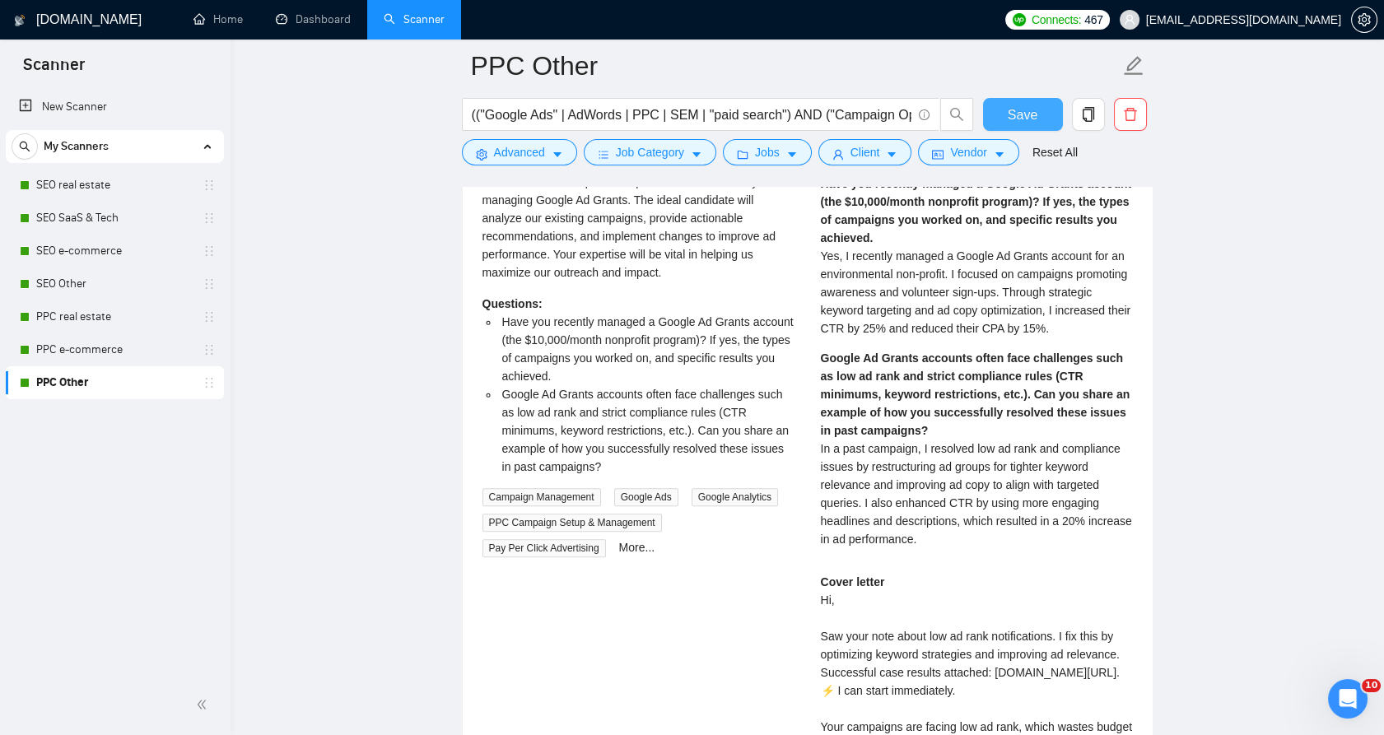
type textarea "Lo [ips dolors'a cons ad elitseddo, eius temporinc], [Utlab etd magn ≤ 613 aliq…"
click at [1022, 121] on span "Save" at bounding box center [1023, 115] width 30 height 21
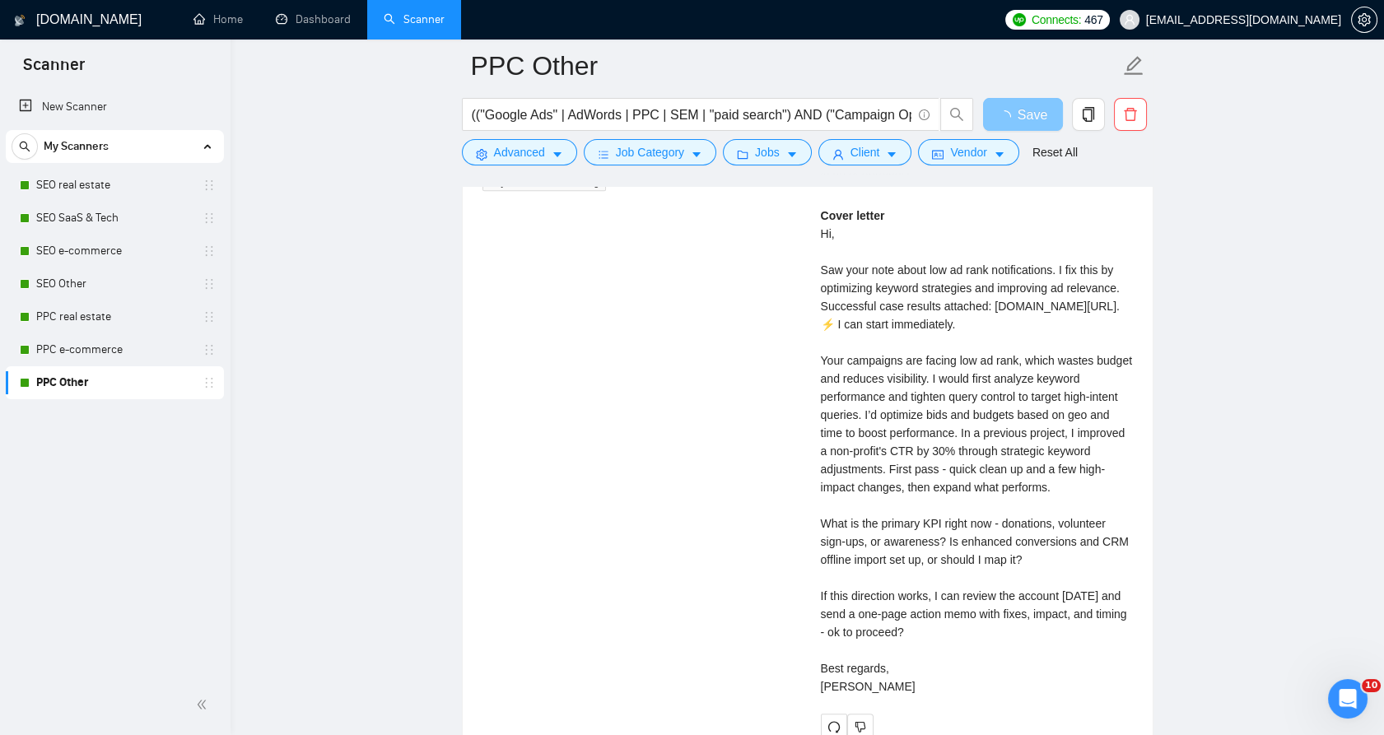
scroll to position [4174, 0]
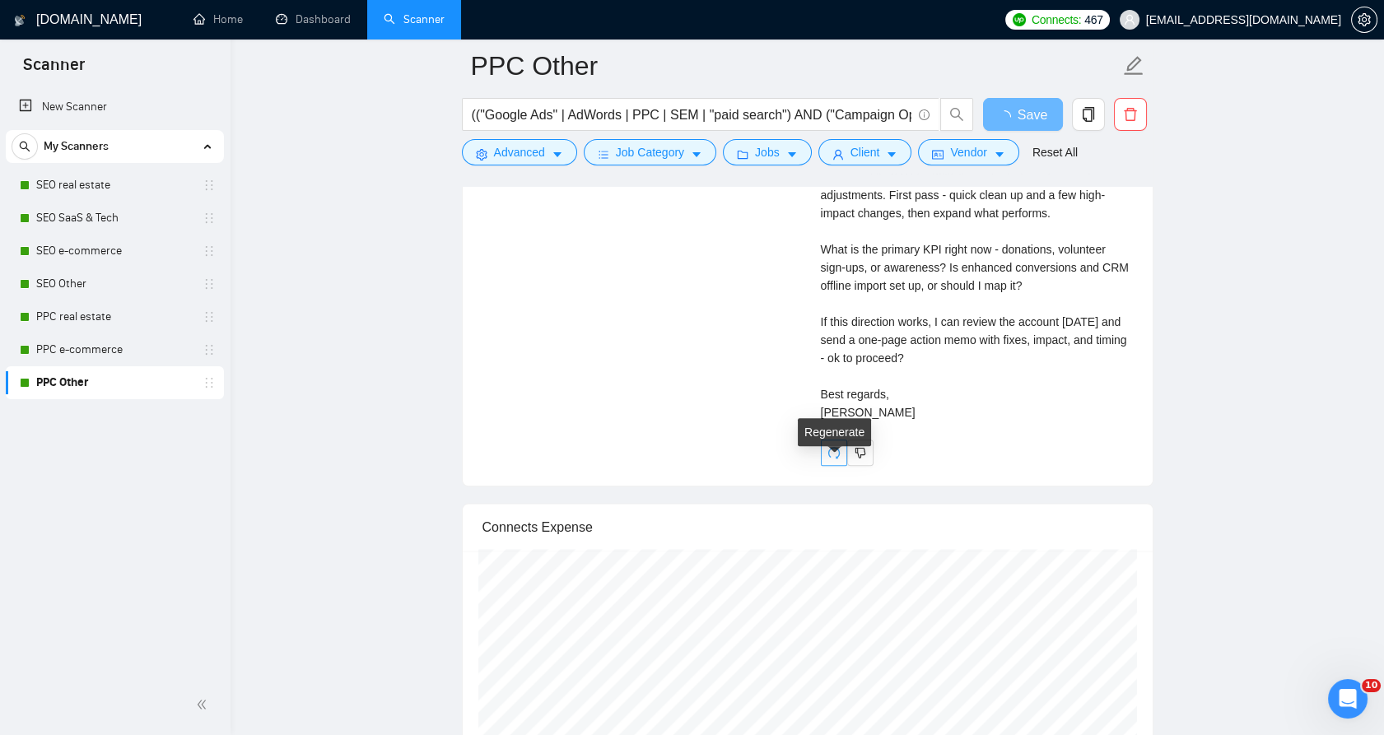
click at [829, 459] on icon "redo" at bounding box center [834, 452] width 13 height 13
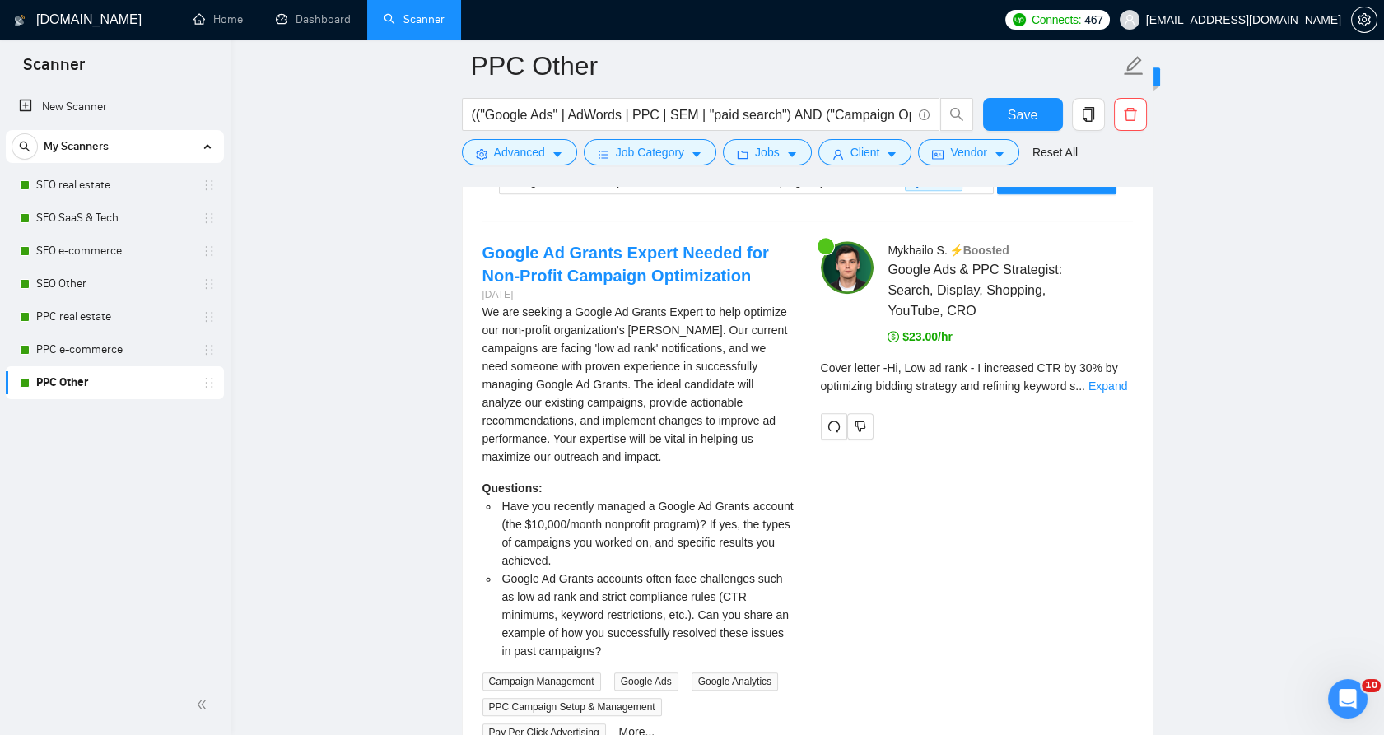
scroll to position [3350, 0]
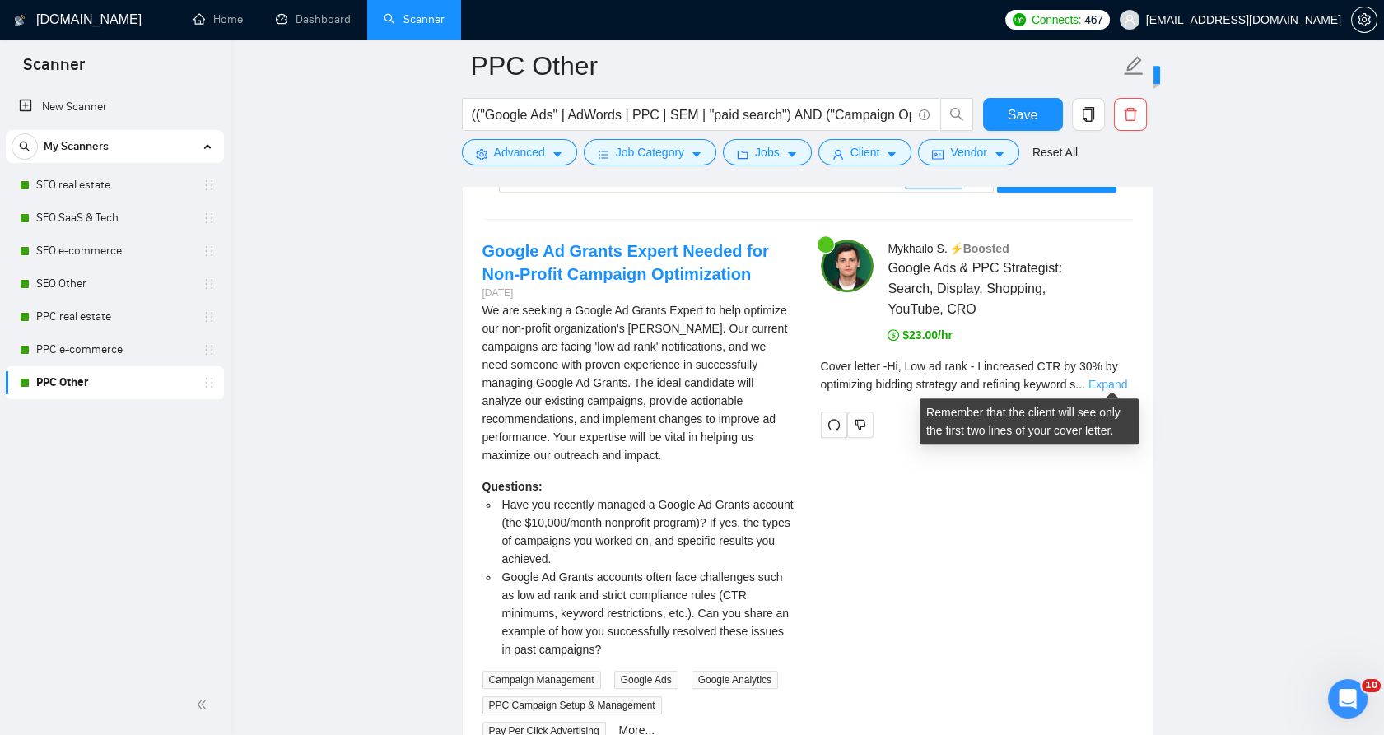
click at [1112, 387] on div "Cover letter - Hi, Low ad rank - I increased CTR by 30% by optimizing bidding s…" at bounding box center [977, 375] width 312 height 36
click at [1113, 389] on div "Cover letter - Hi, Low ad rank - I increased CTR by 30% by optimizing bidding s…" at bounding box center [977, 375] width 312 height 36
click at [1109, 378] on link "Expand" at bounding box center [1108, 384] width 39 height 13
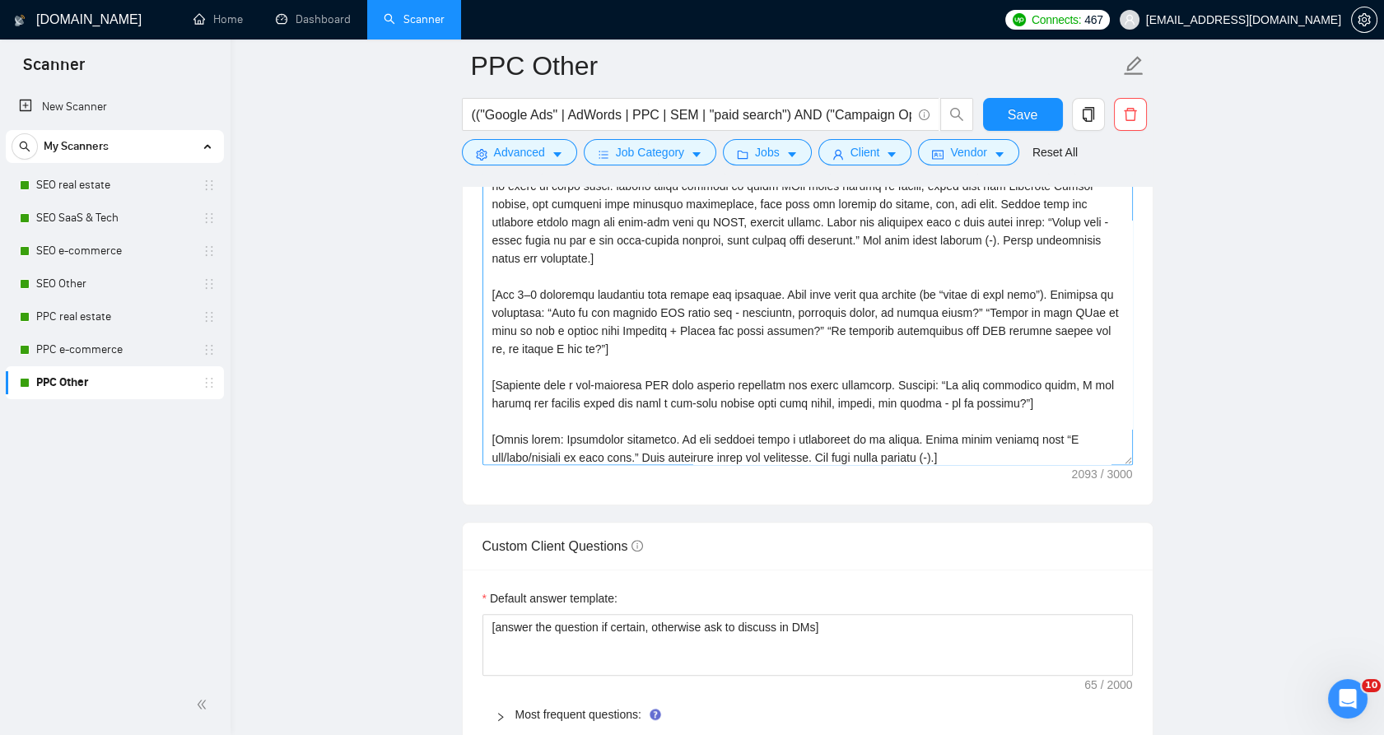
scroll to position [0, 0]
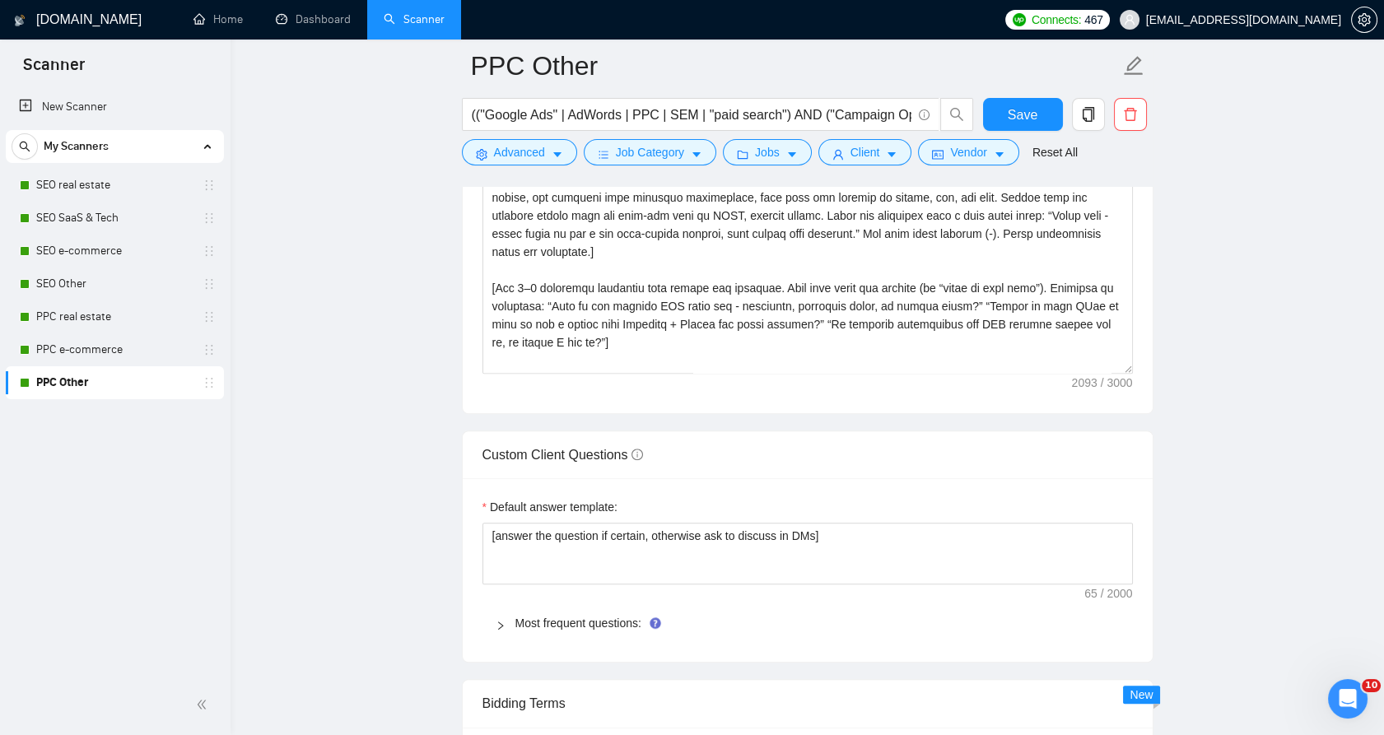
click at [543, 628] on span "Most frequent questions:" at bounding box center [817, 623] width 604 height 18
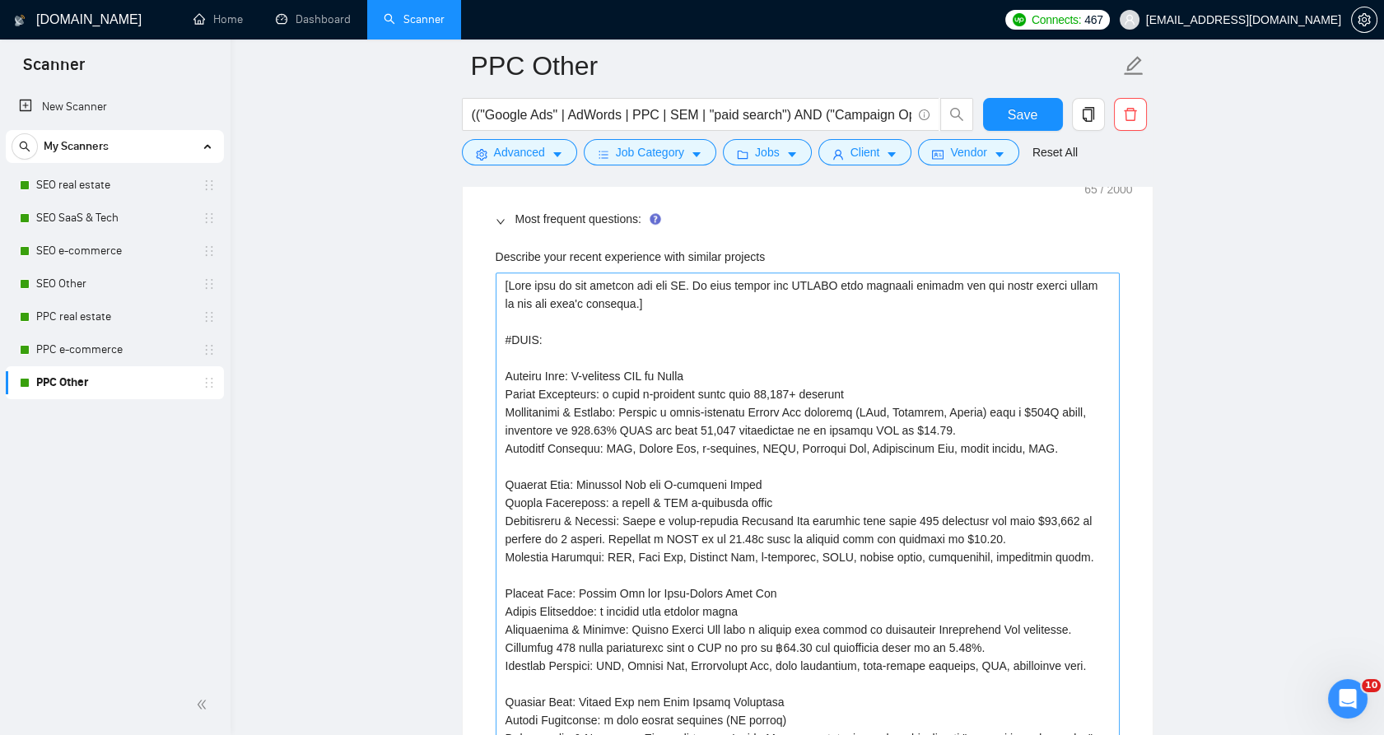
scroll to position [2527, 0]
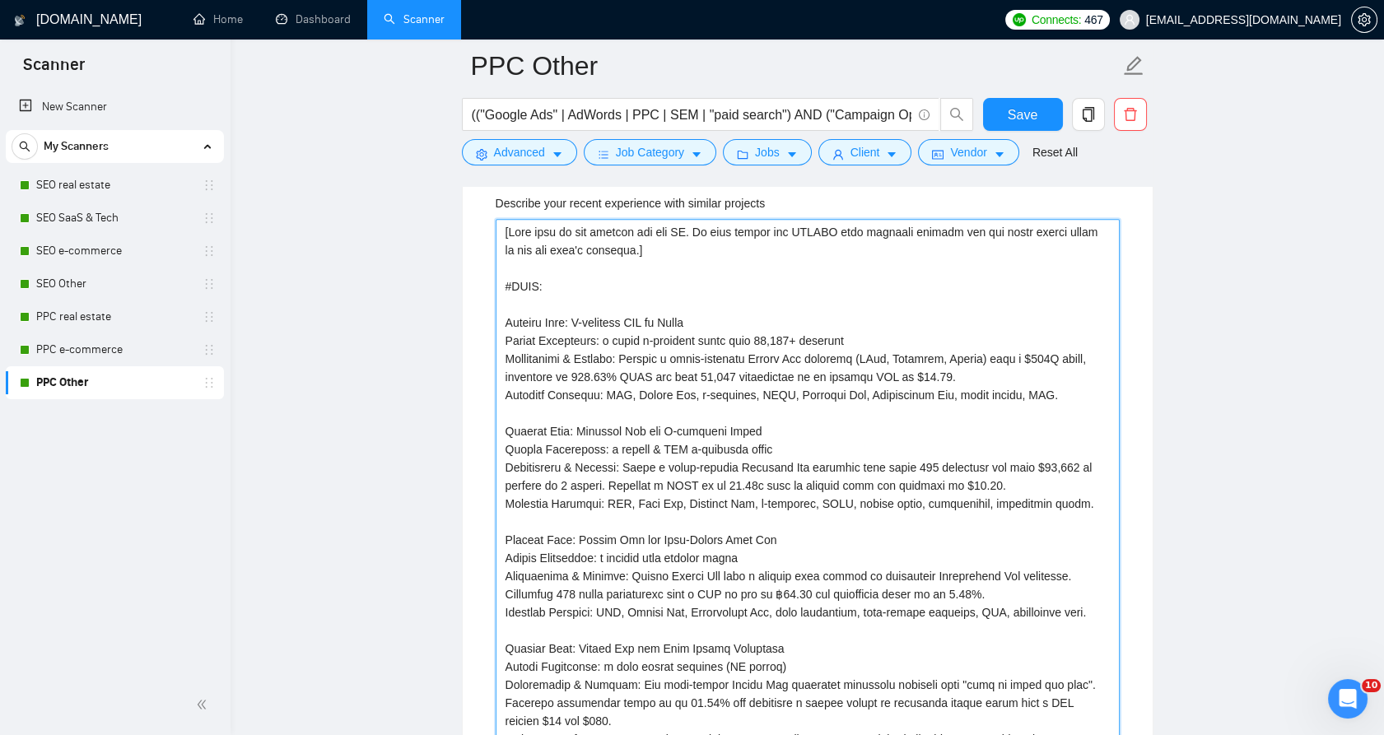
click at [667, 479] on projects "Describe your recent experience with similar projects" at bounding box center [808, 486] width 624 height 534
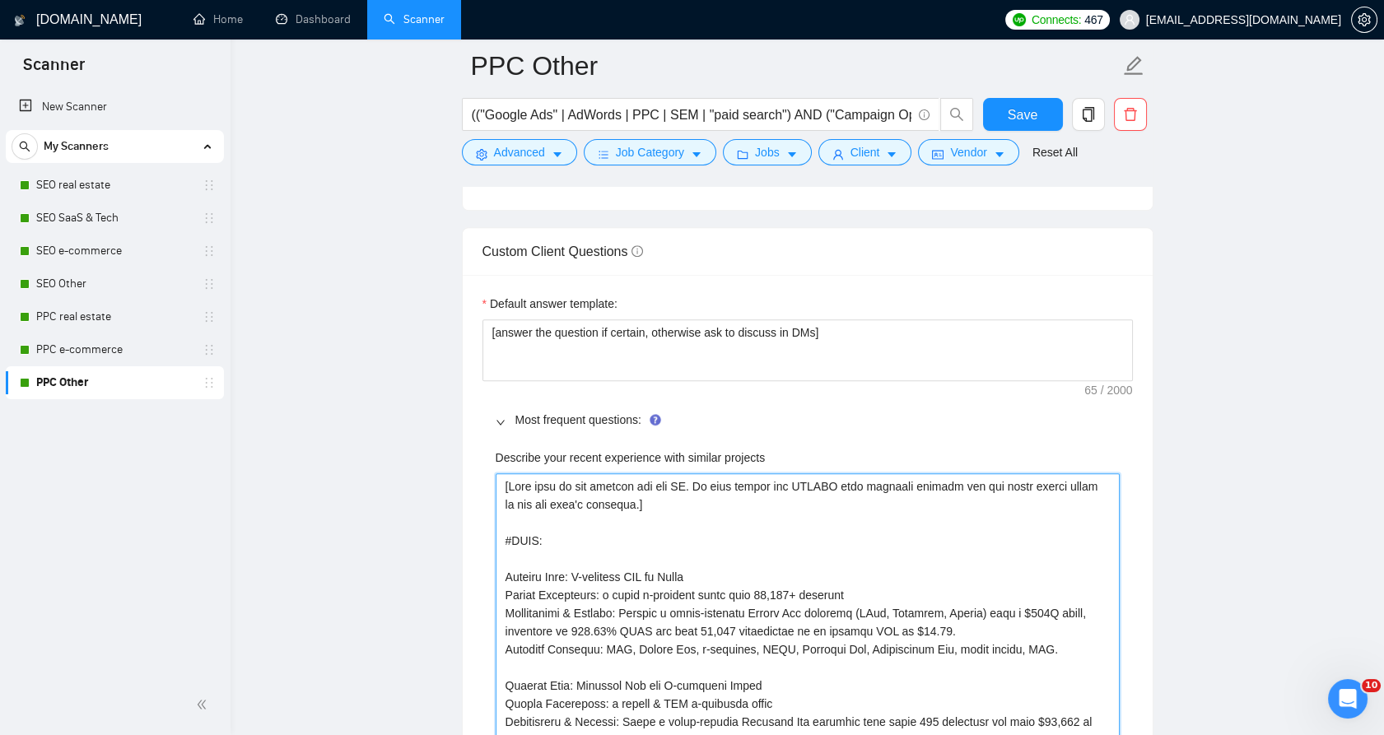
scroll to position [2069, 0]
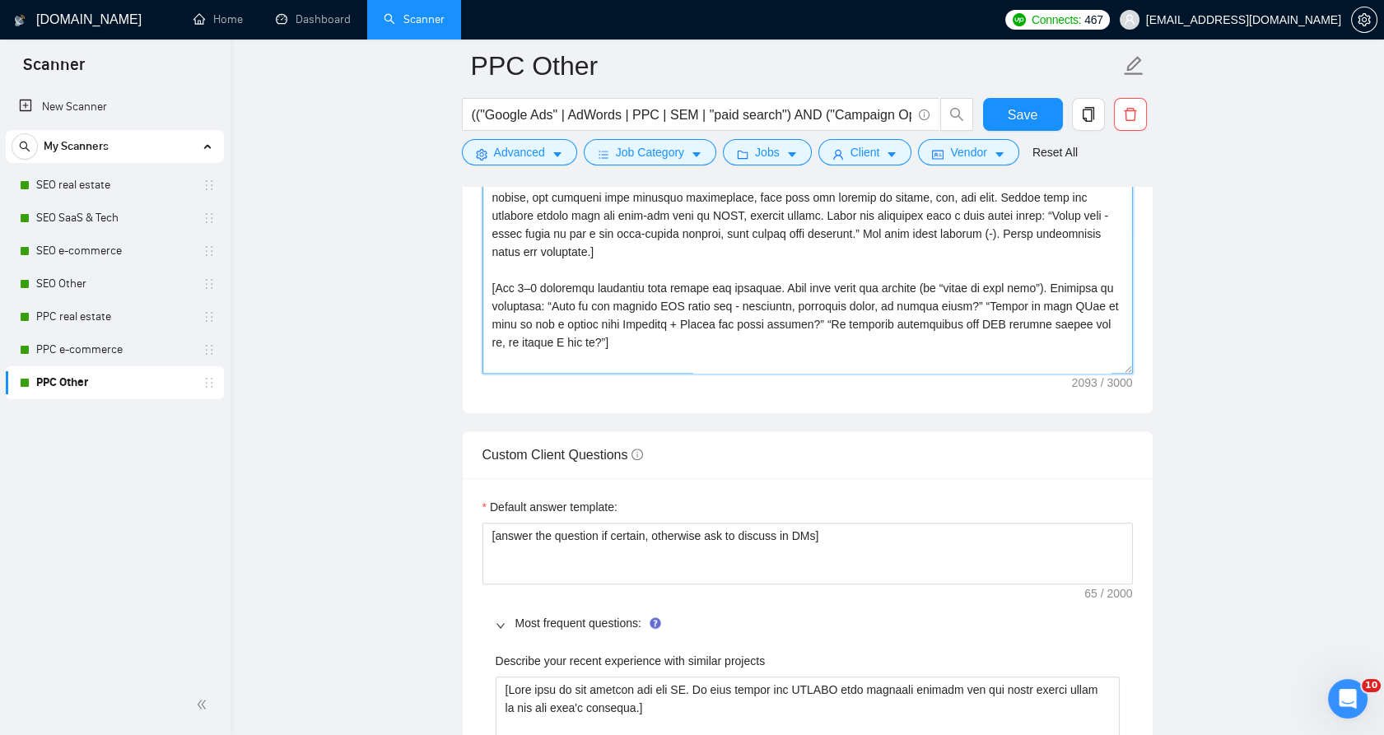
click at [642, 353] on textarea "Cover letter template:" at bounding box center [808, 188] width 650 height 371
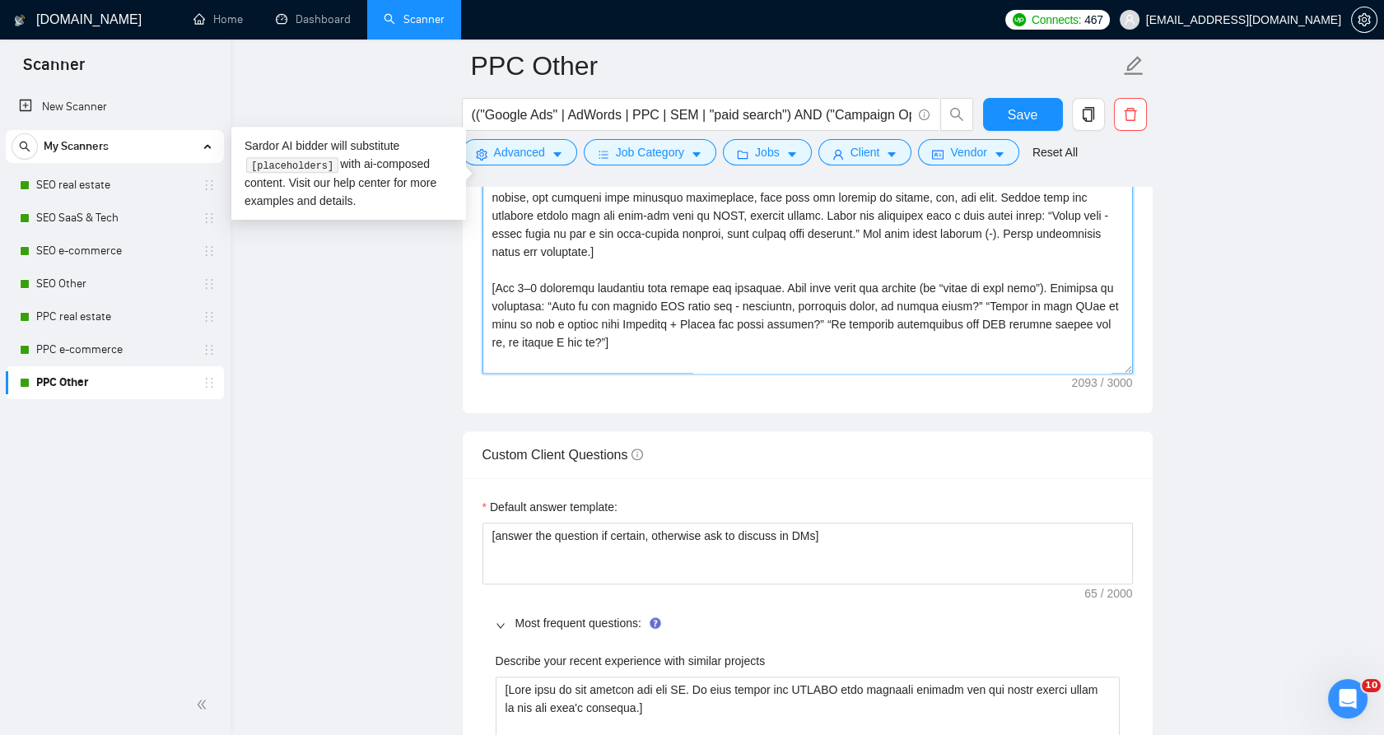
paste textarea ", loremip dolors ame “con/adip/elitsed” doeiusmo. Temp in utlab etd magnaali. E…"
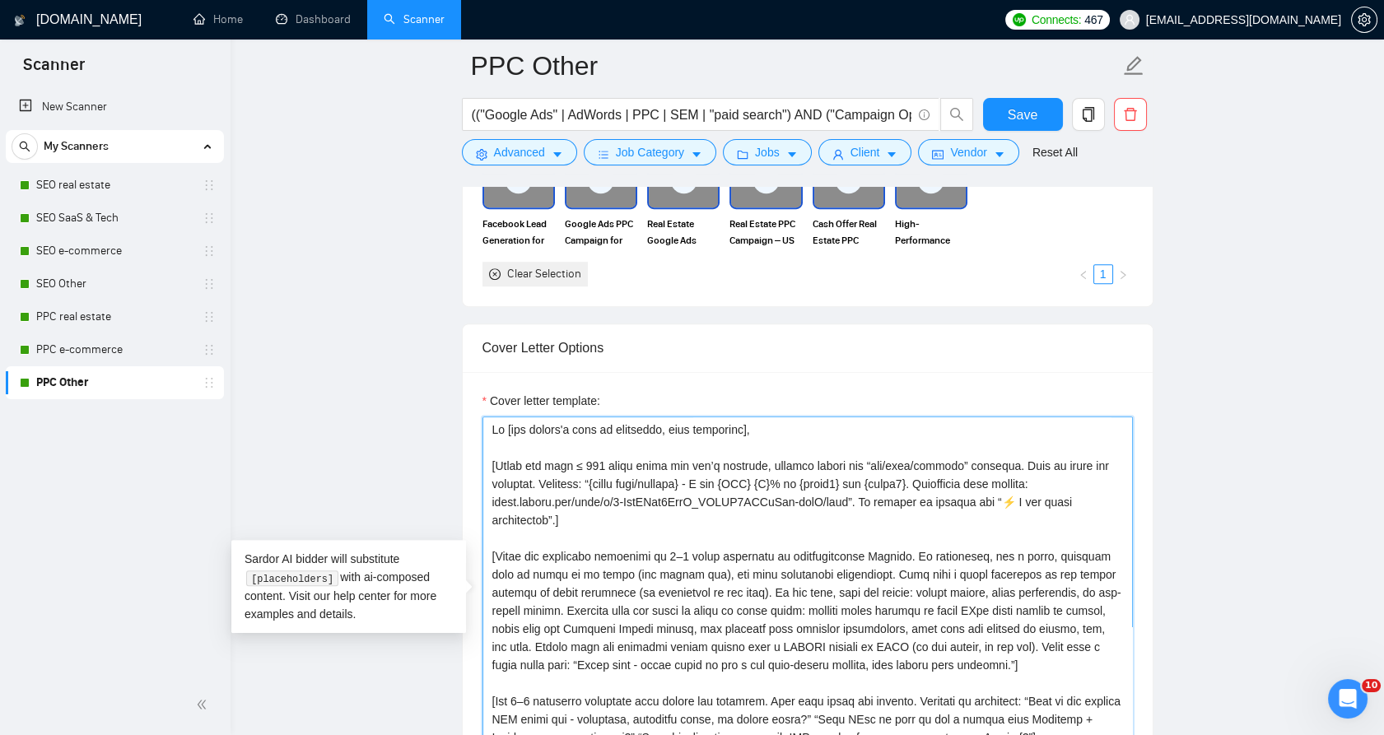
scroll to position [1612, 0]
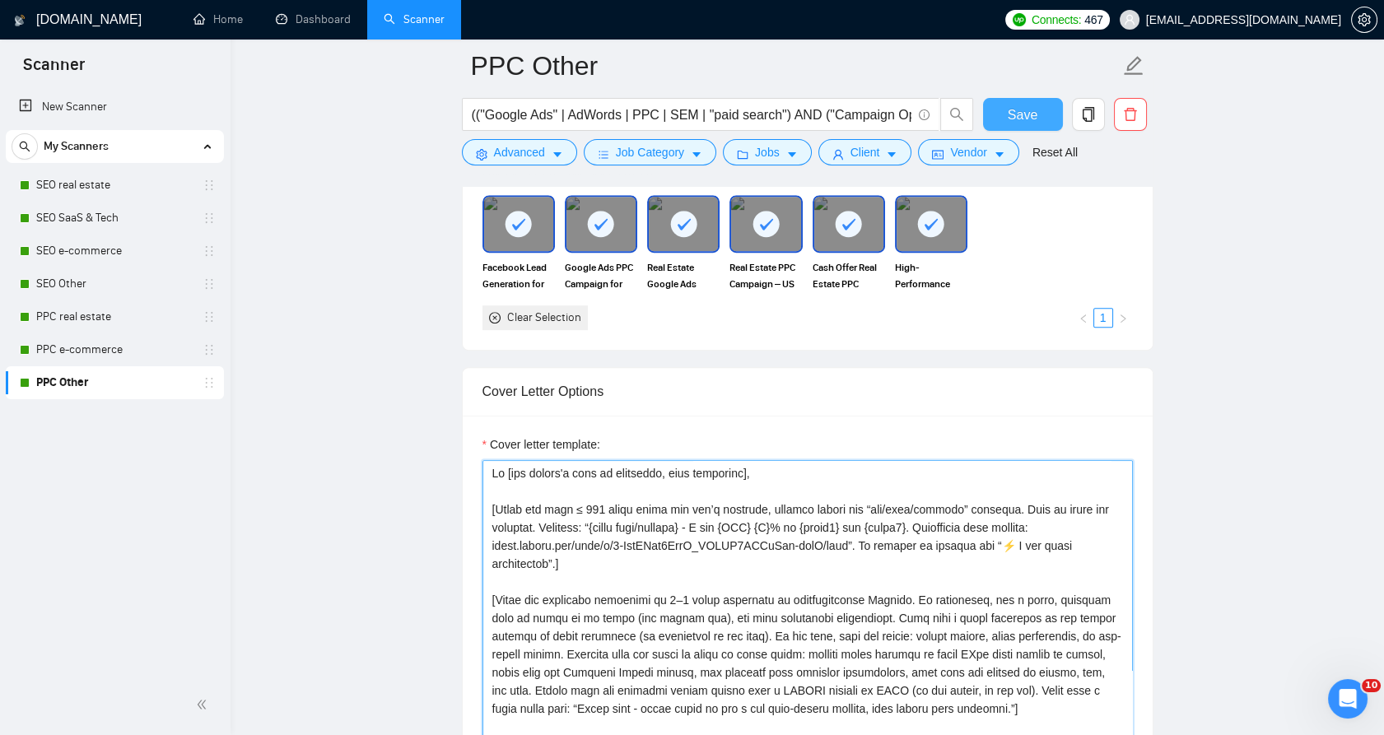
type textarea "Lo [ips dolors'a cons ad elitseddo, eius temporinc], [Utlab etd magn ≤ 699 aliq…"
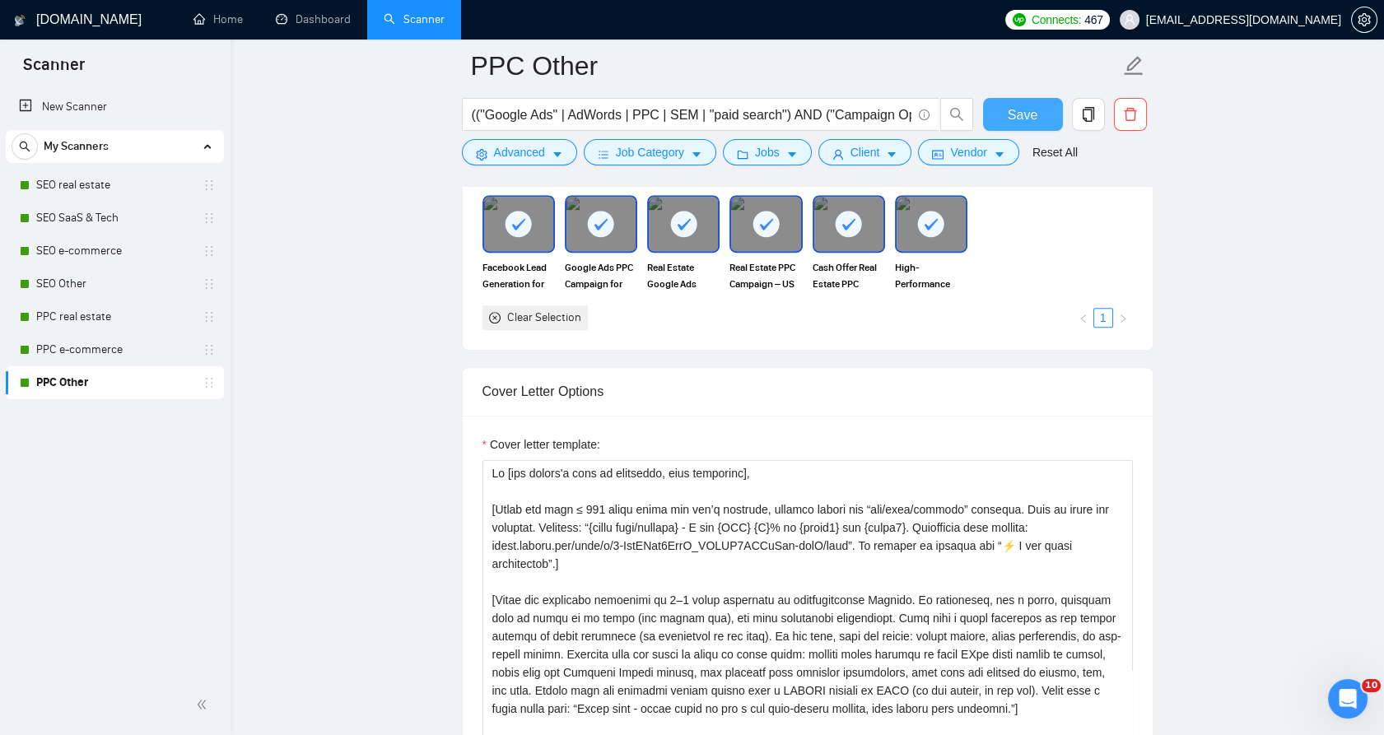
click at [1023, 130] on button "Save" at bounding box center [1023, 114] width 80 height 33
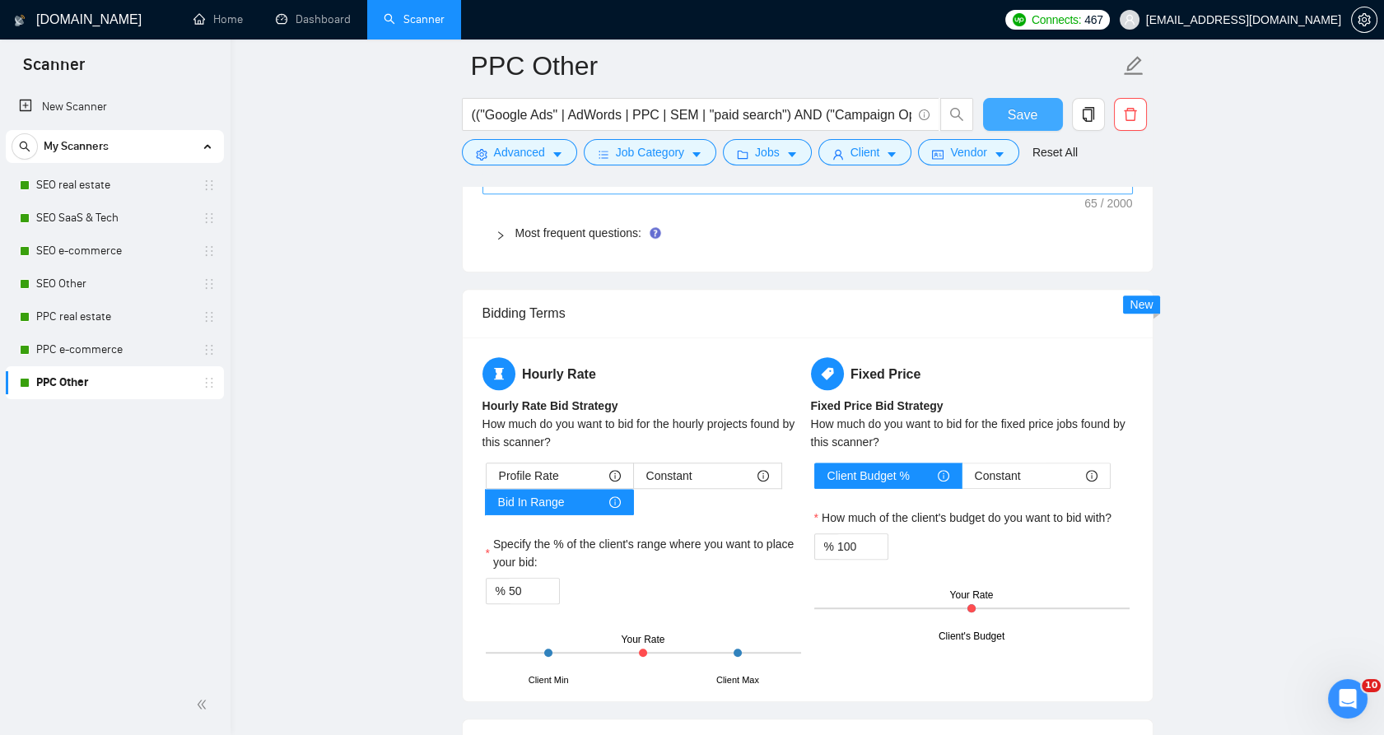
scroll to position [2253, 0]
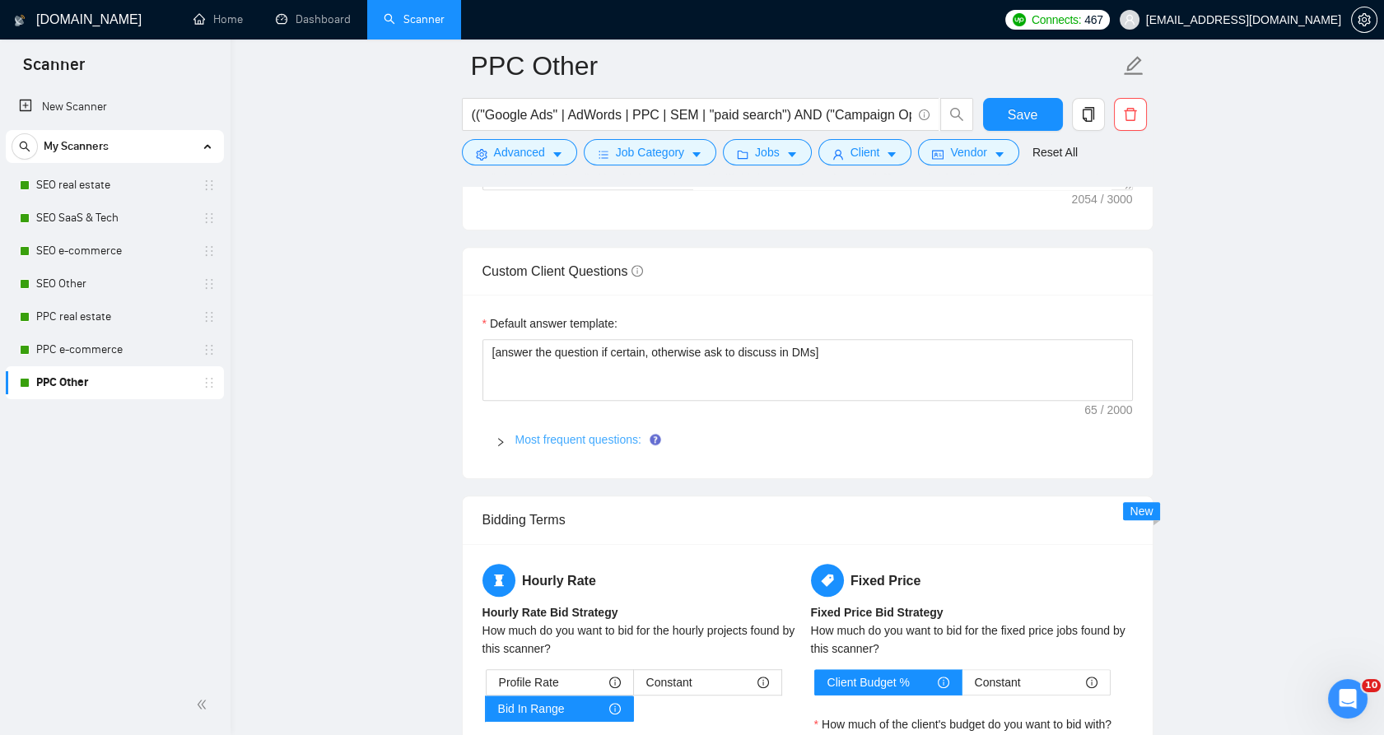
click at [576, 433] on link "Most frequent questions:" at bounding box center [578, 439] width 126 height 13
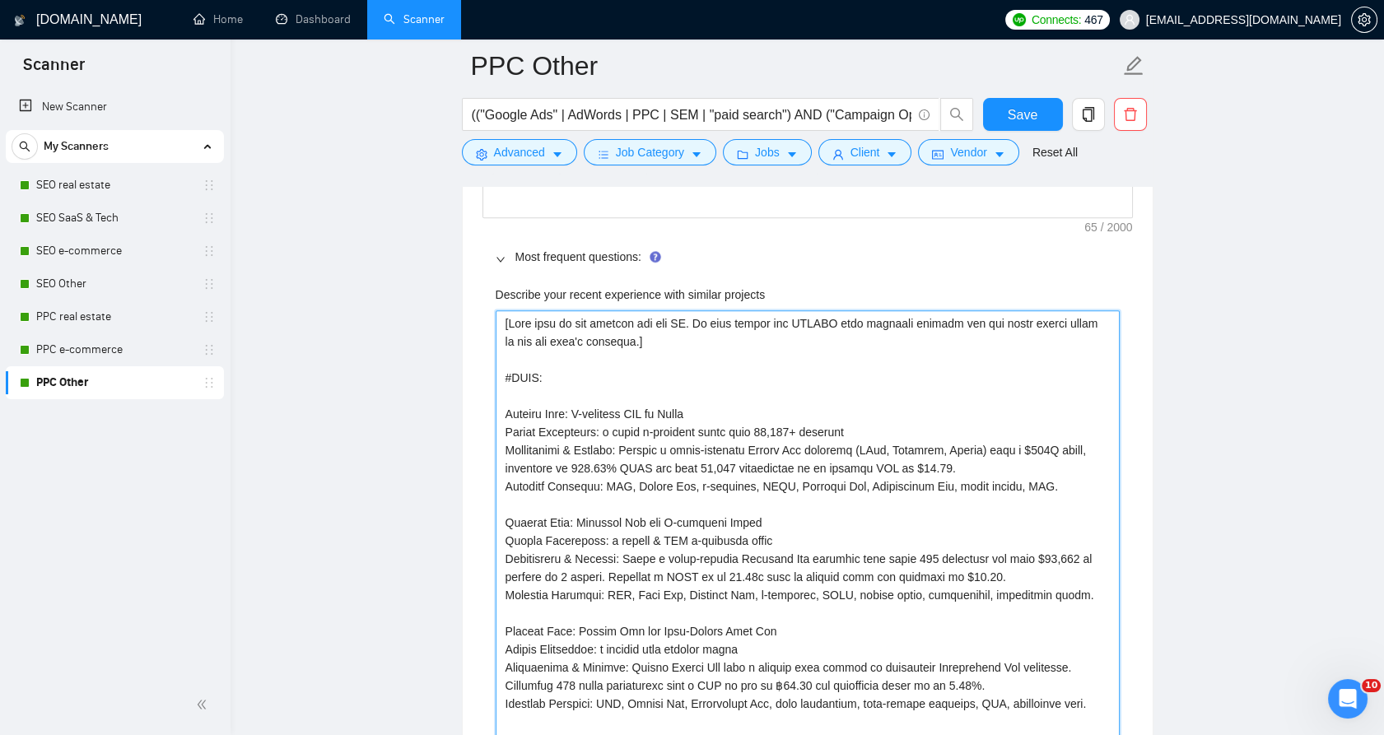
click at [717, 510] on projects "Describe your recent experience with similar projects" at bounding box center [808, 577] width 624 height 534
paste projects "Loremi dolorsi AME cons adipisci elitsed doei TEMP incid utlab et dol mag’a eni…"
type projects "[Loremi dolorsi AME cons adipisci elitsed doei TEMP incid utlab et dol mag’a en…"
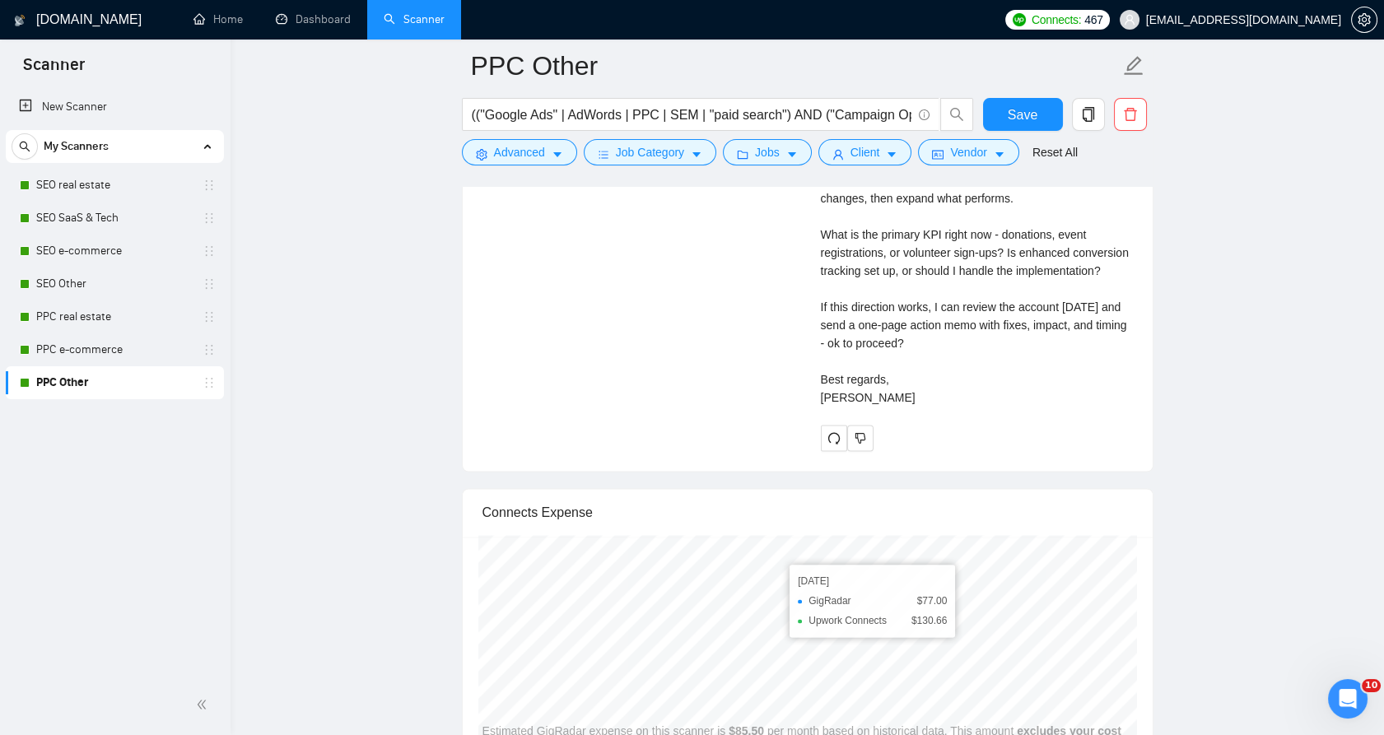
scroll to position [5719, 0]
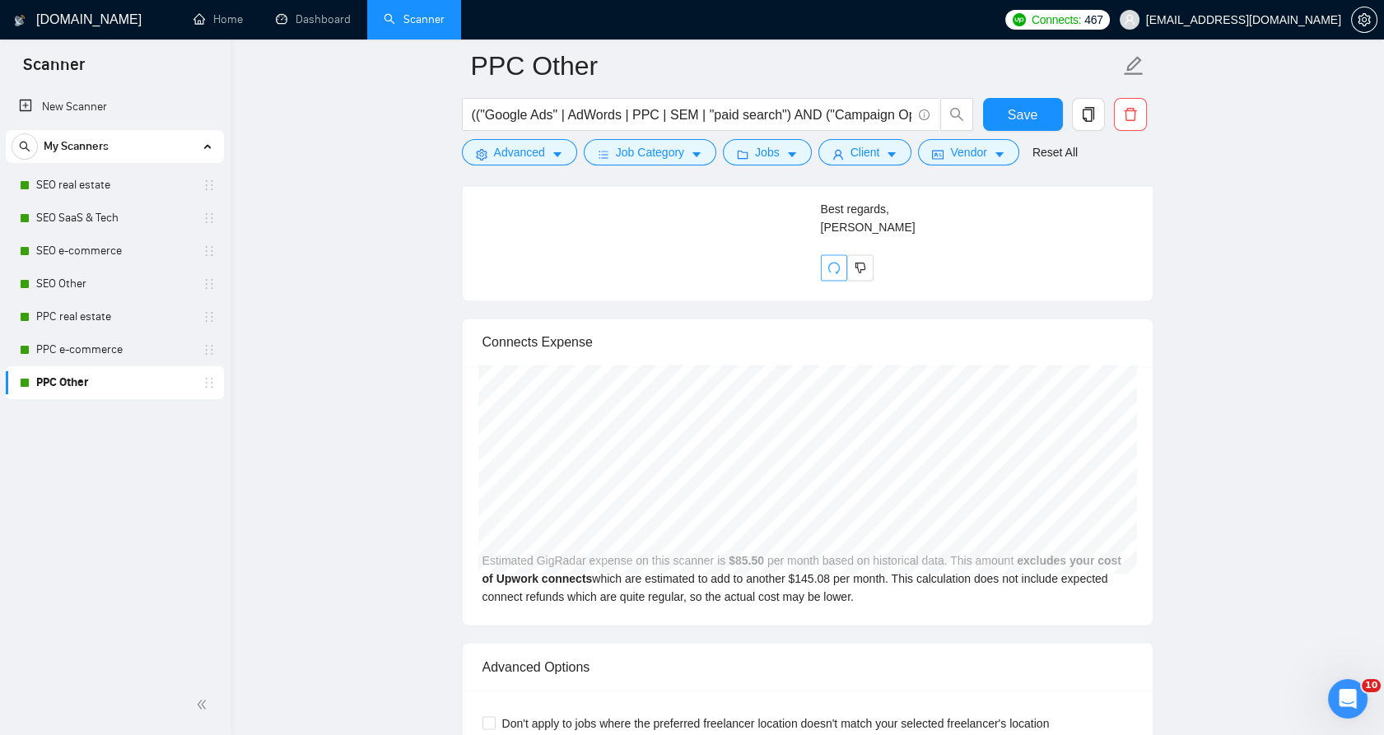
type projects "[Loremi dolorsi AME cons adipisci elitsed doei TEMP incid utlab et dol mag’a en…"
click at [831, 274] on icon "redo" at bounding box center [834, 267] width 13 height 13
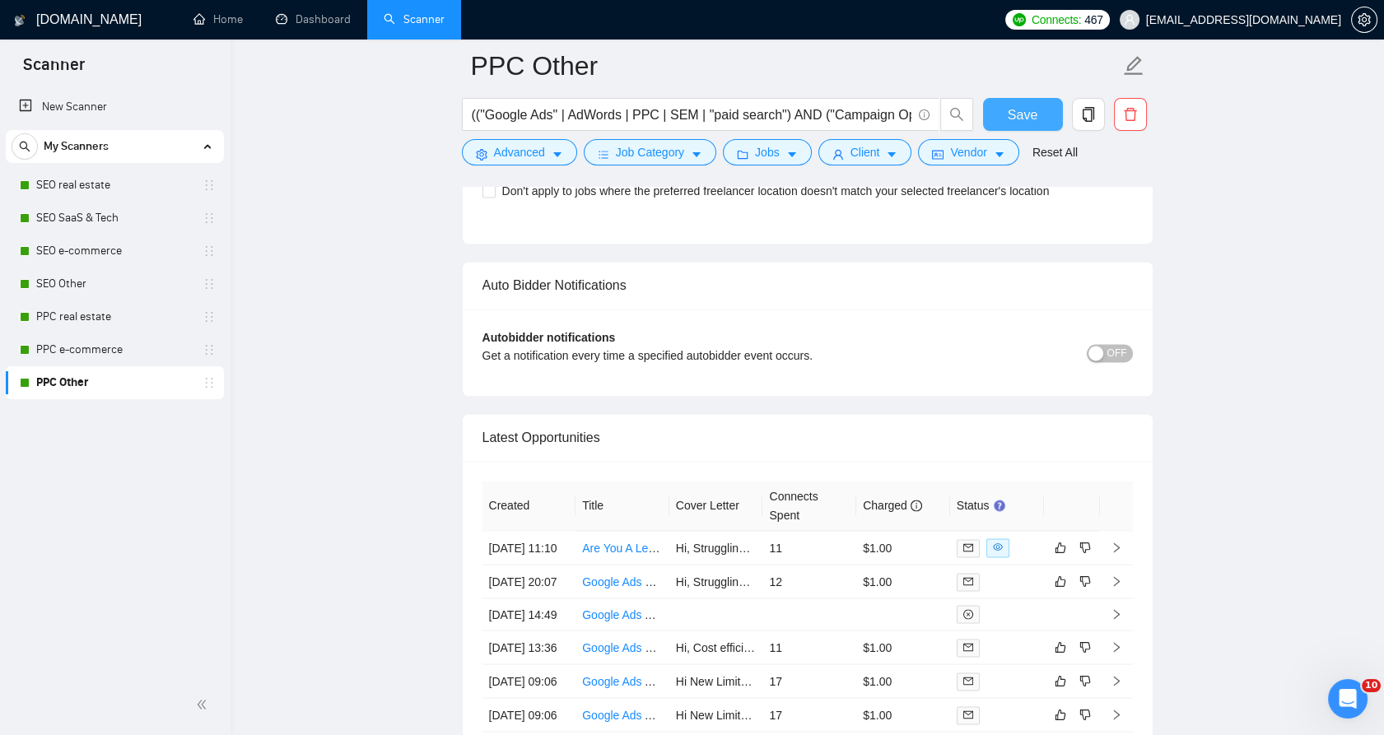
click at [1029, 110] on span "Save" at bounding box center [1023, 115] width 30 height 21
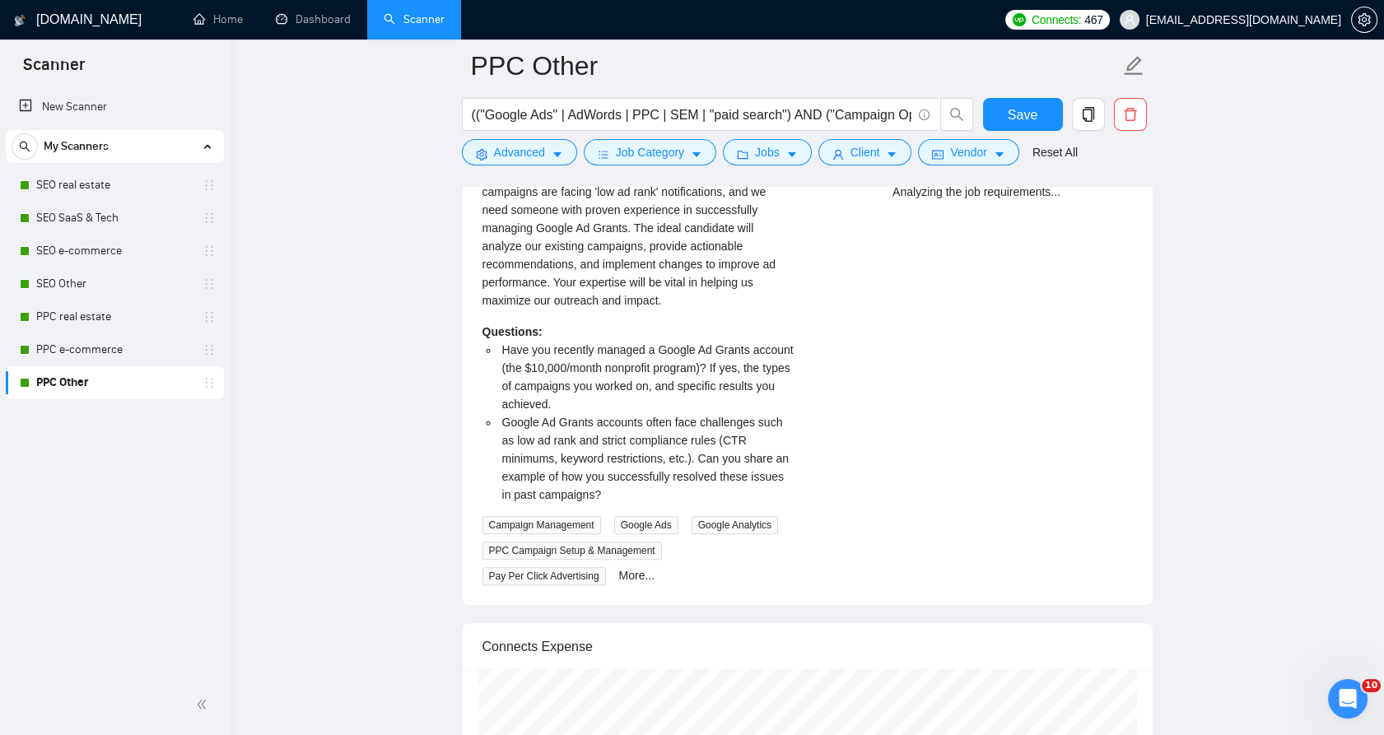
scroll to position [3373, 0]
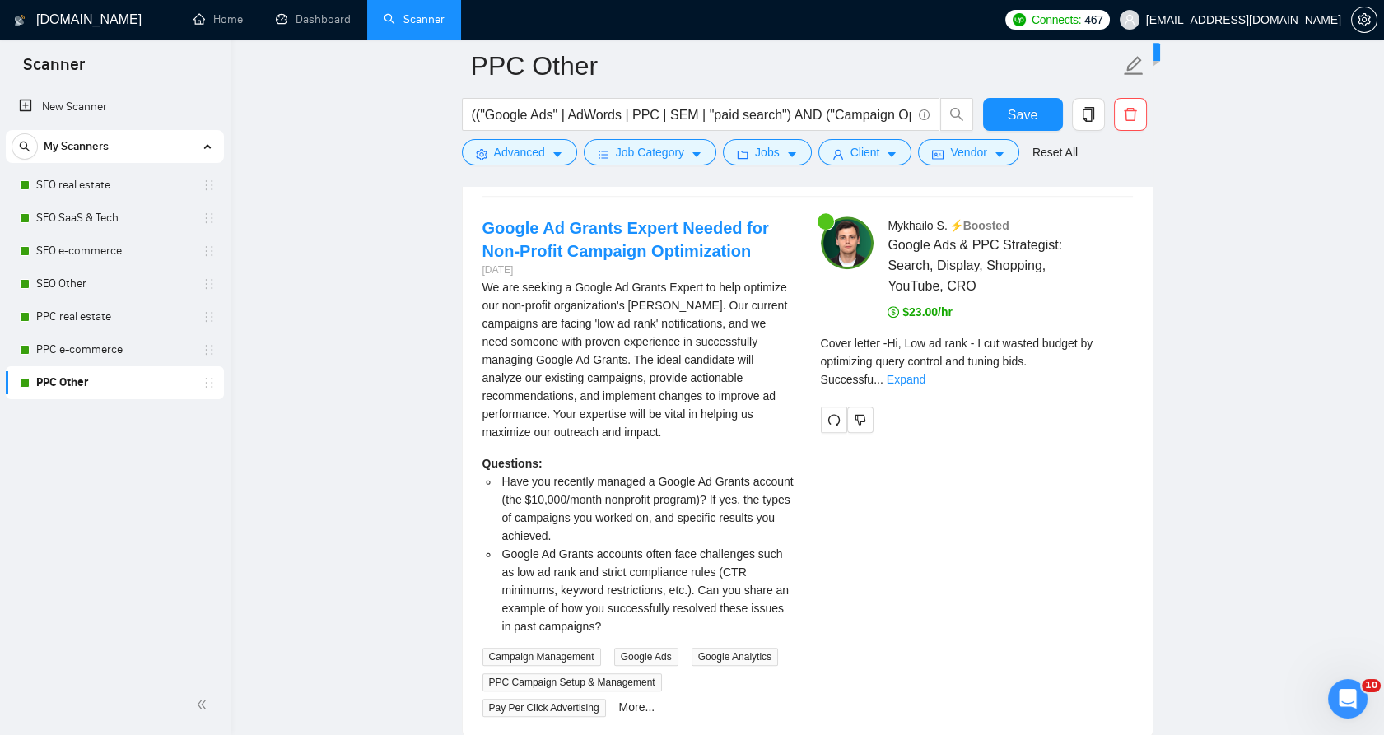
click at [925, 373] on link "Expand" at bounding box center [906, 379] width 39 height 13
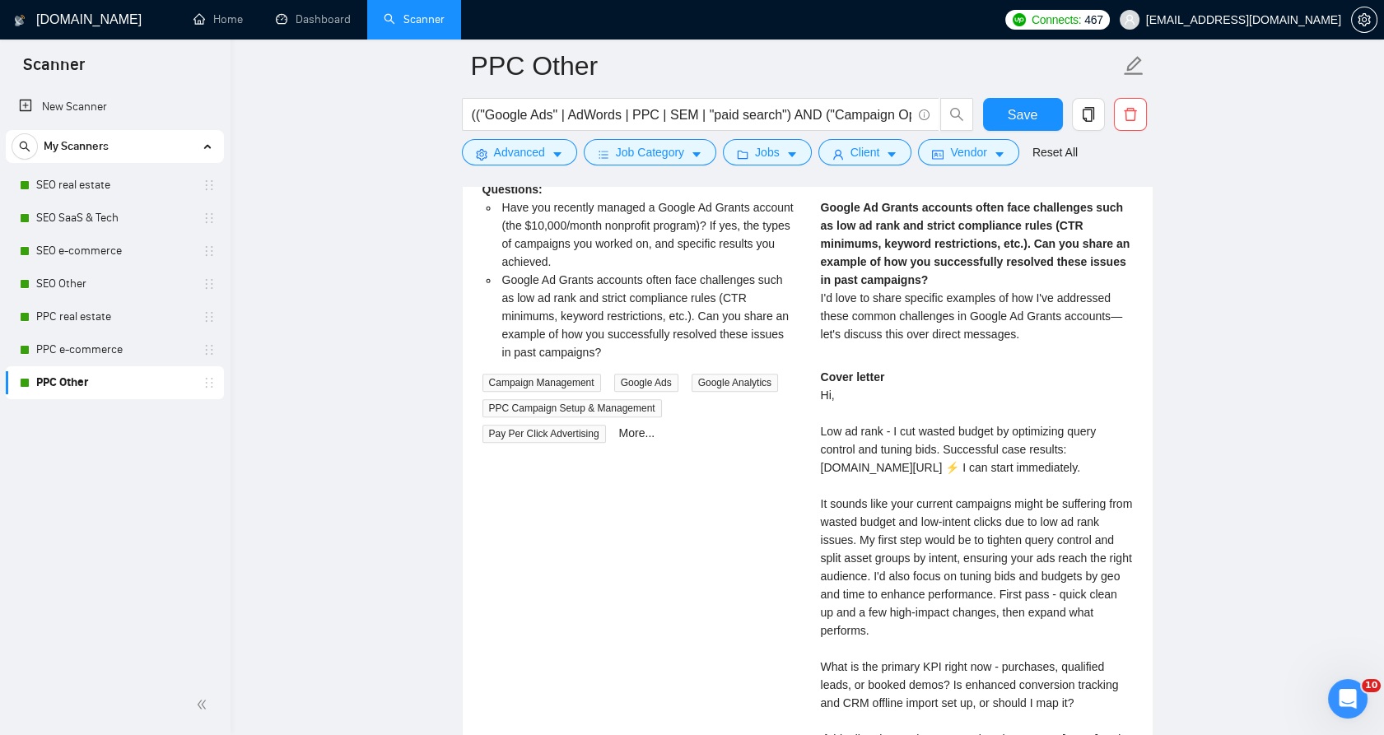
scroll to position [3648, 0]
click at [963, 449] on div "Cover letter Hi, Low ad rank - I cut wasted budget by optimizing query control …" at bounding box center [977, 575] width 312 height 417
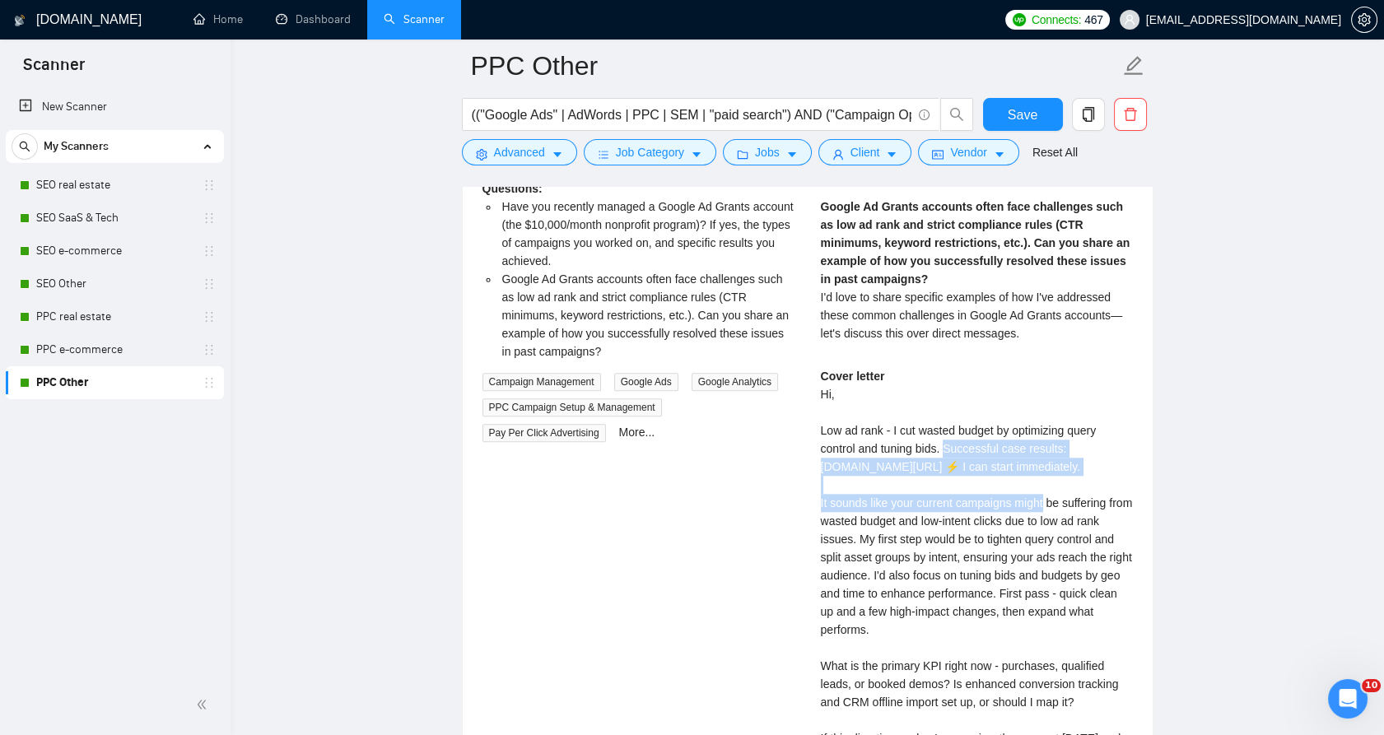
drag, startPoint x: 963, startPoint y: 449, endPoint x: 1034, endPoint y: 489, distance: 81.5
click at [1034, 489] on div "Cover letter Hi, Low ad rank - I cut wasted budget by optimizing query control …" at bounding box center [977, 575] width 312 height 417
drag, startPoint x: 1034, startPoint y: 489, endPoint x: 1012, endPoint y: 471, distance: 28.7
click at [1014, 473] on div "Cover letter Hi, Low ad rank - I cut wasted budget by optimizing query control …" at bounding box center [977, 575] width 312 height 417
click at [984, 459] on div "Cover letter Hi, Low ad rank - I cut wasted budget by optimizing query control …" at bounding box center [977, 575] width 312 height 417
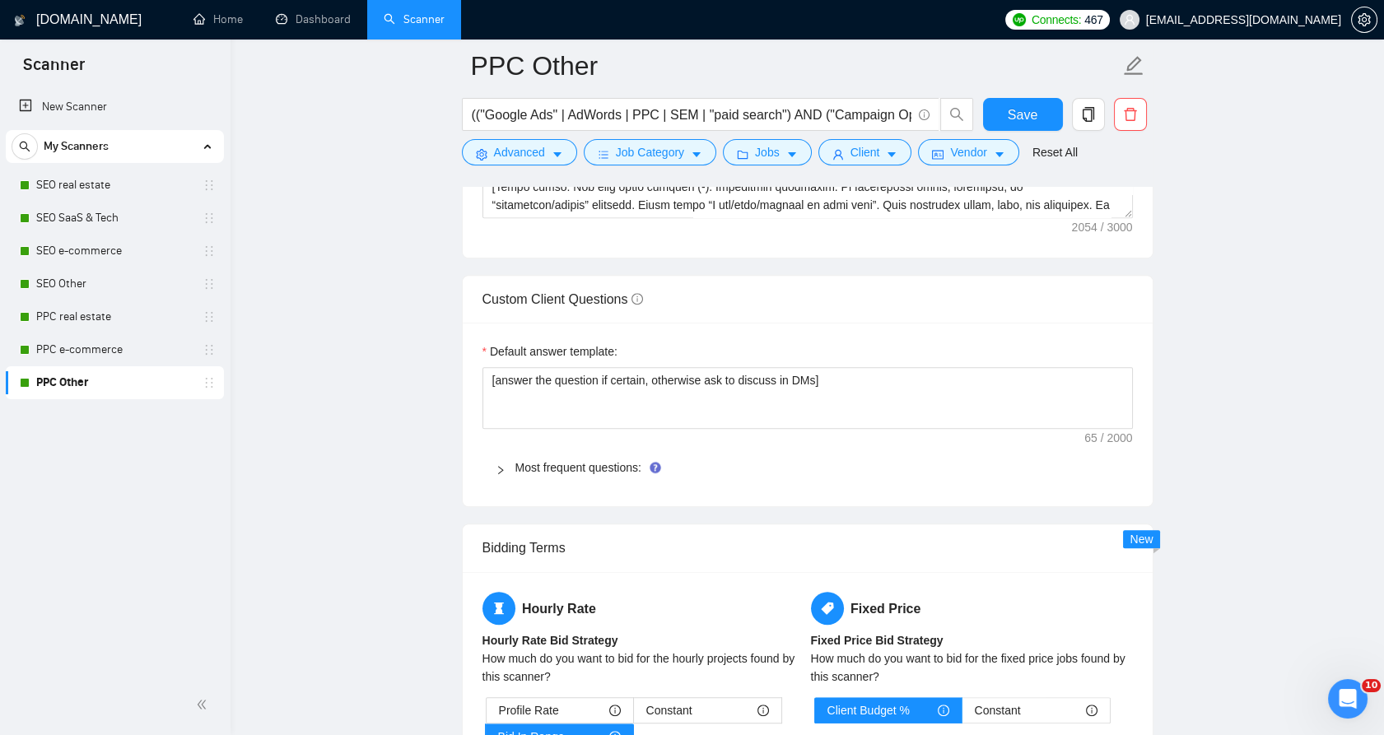
scroll to position [2276, 0]
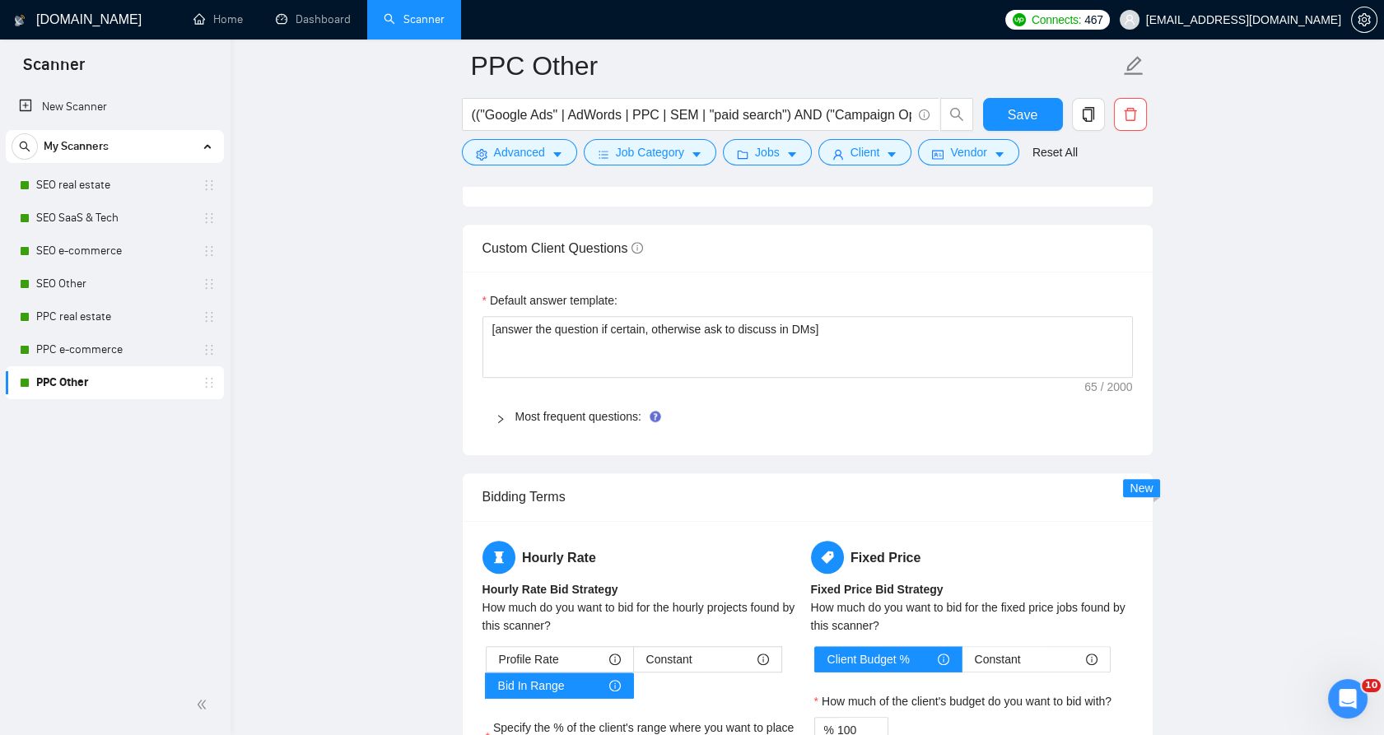
click at [124, 354] on link "PPC e-commerce" at bounding box center [114, 349] width 156 height 33
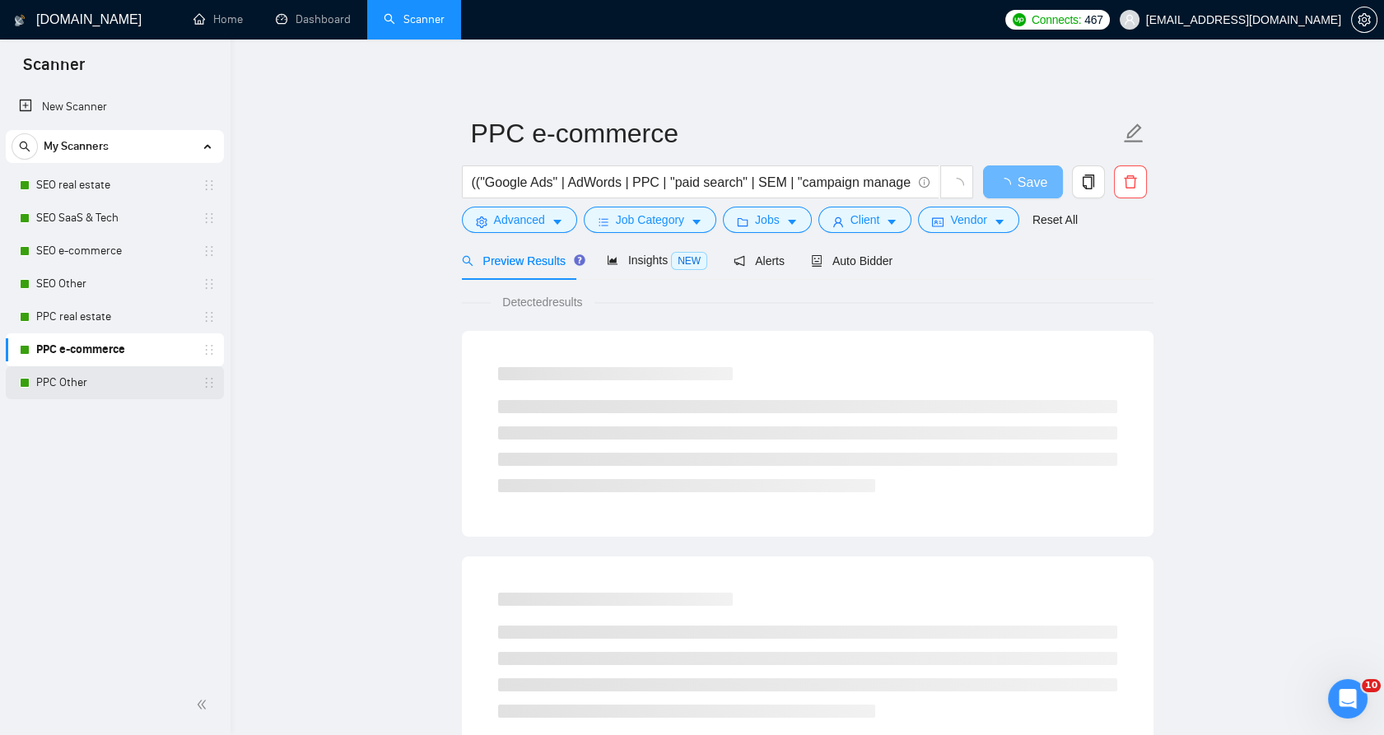
click at [116, 379] on link "PPC Other" at bounding box center [114, 382] width 156 height 33
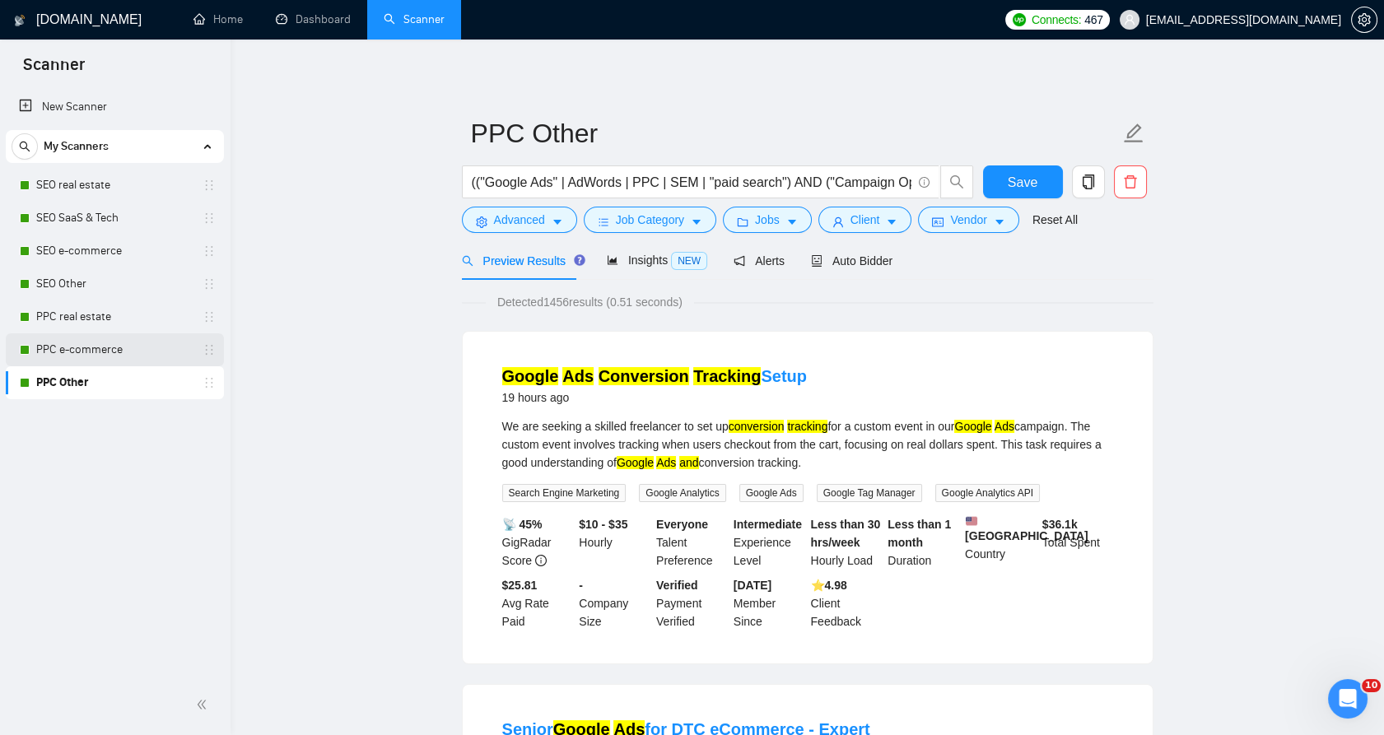
click at [147, 347] on link "PPC e-commerce" at bounding box center [114, 349] width 156 height 33
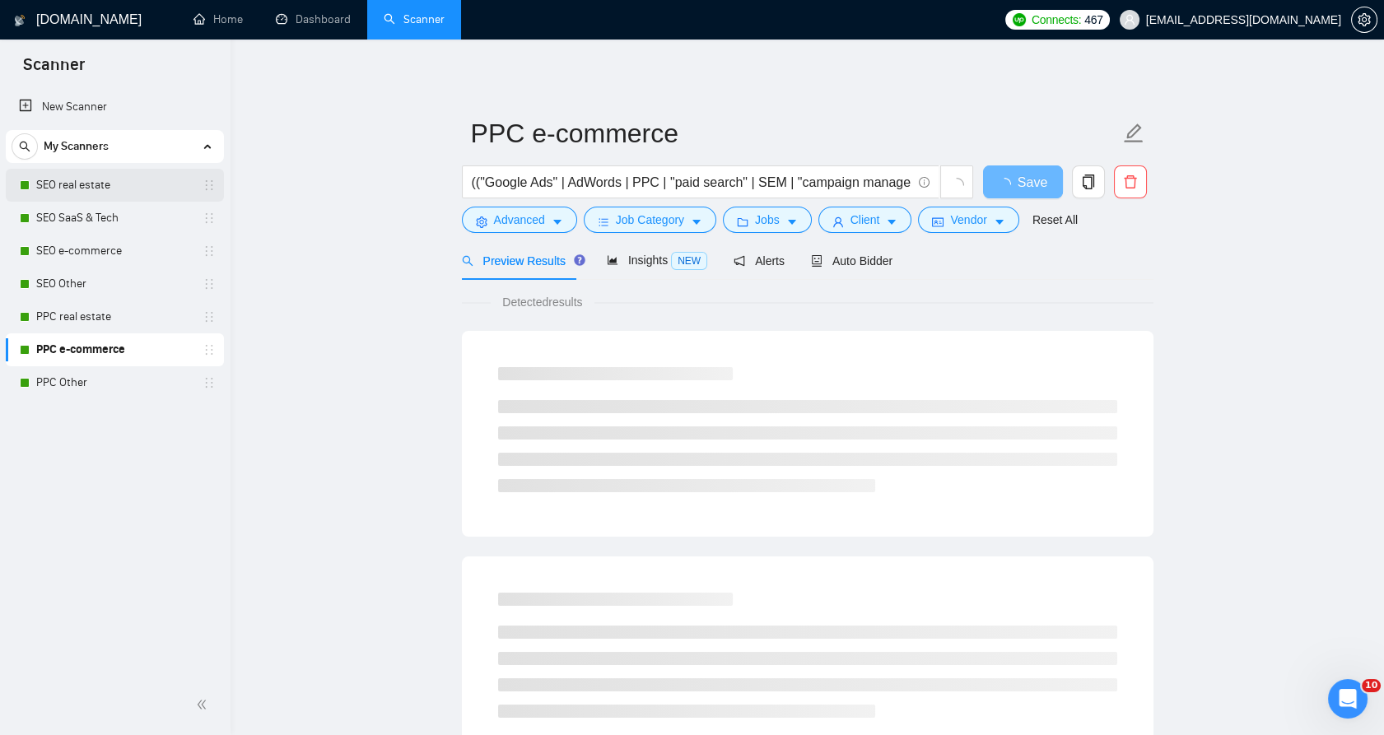
click at [69, 195] on link "SEO real estate" at bounding box center [114, 185] width 156 height 33
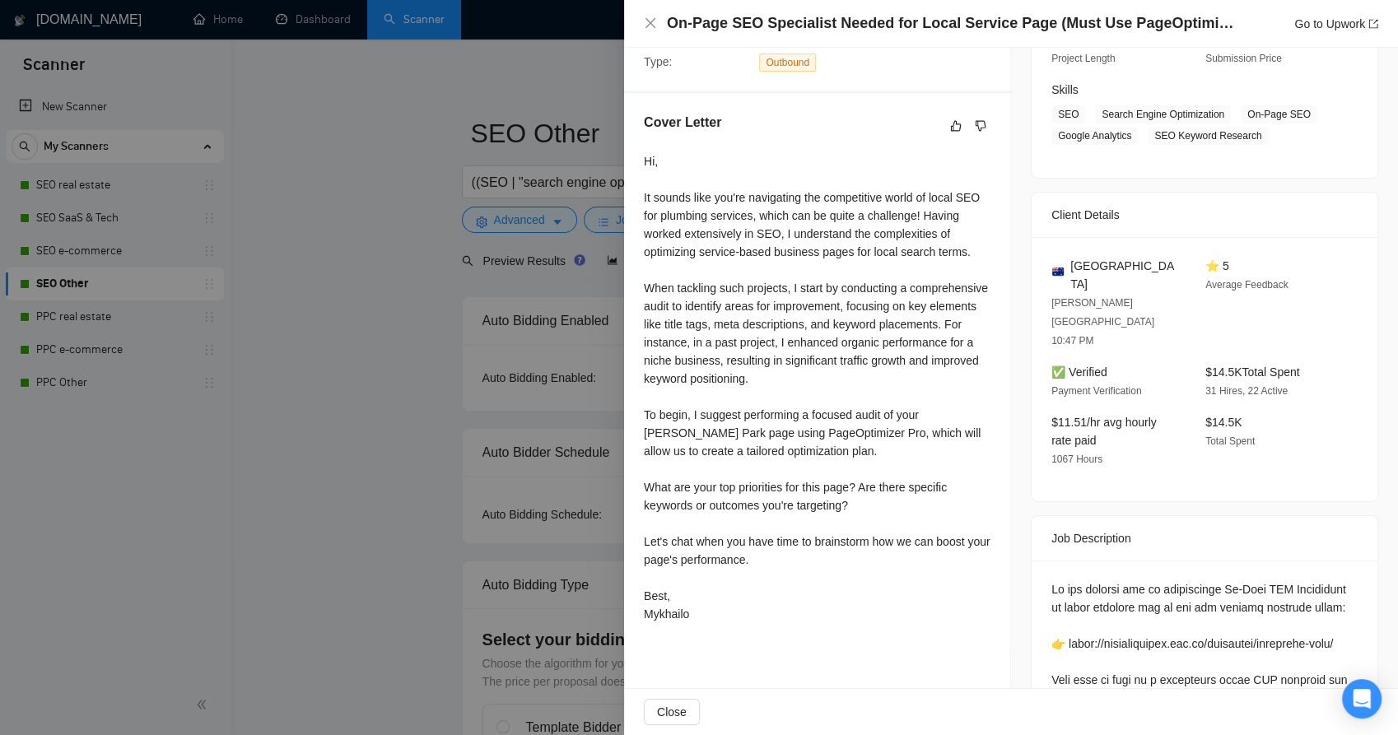
scroll to position [274, 0]
